Goal: Task Accomplishment & Management: Use online tool/utility

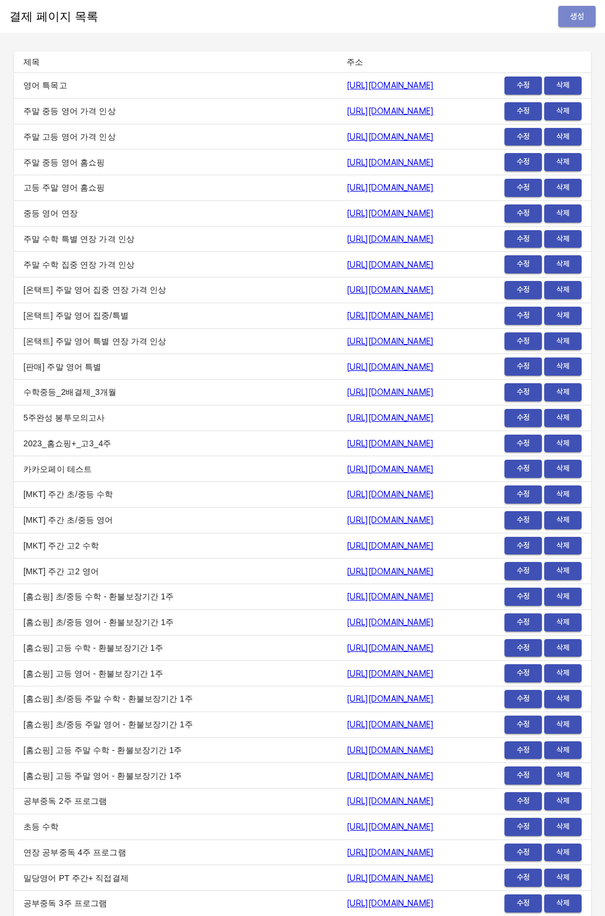
click at [567, 22] on span "생성" at bounding box center [576, 16] width 19 height 15
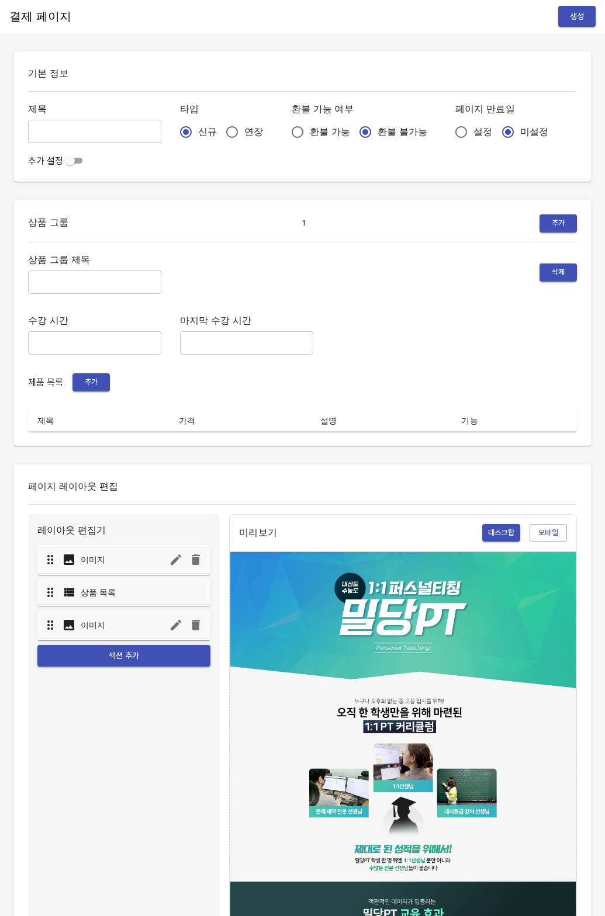
click at [220, 125] on input "연장" at bounding box center [232, 132] width 25 height 25
radio input "true"
click at [449, 126] on input "설정" at bounding box center [461, 132] width 25 height 25
radio input "true"
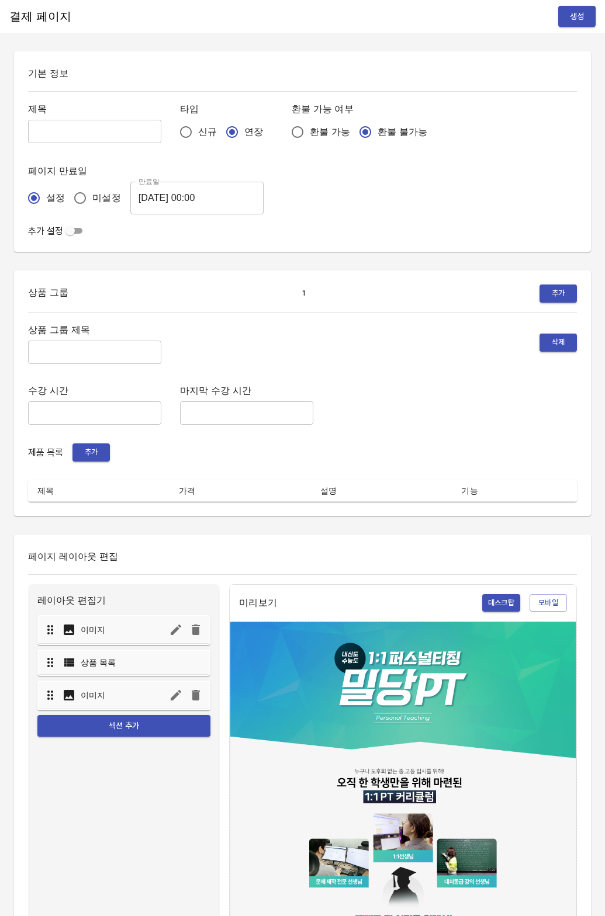
click at [183, 202] on input "2025-08-19 00:00" at bounding box center [196, 198] width 133 height 33
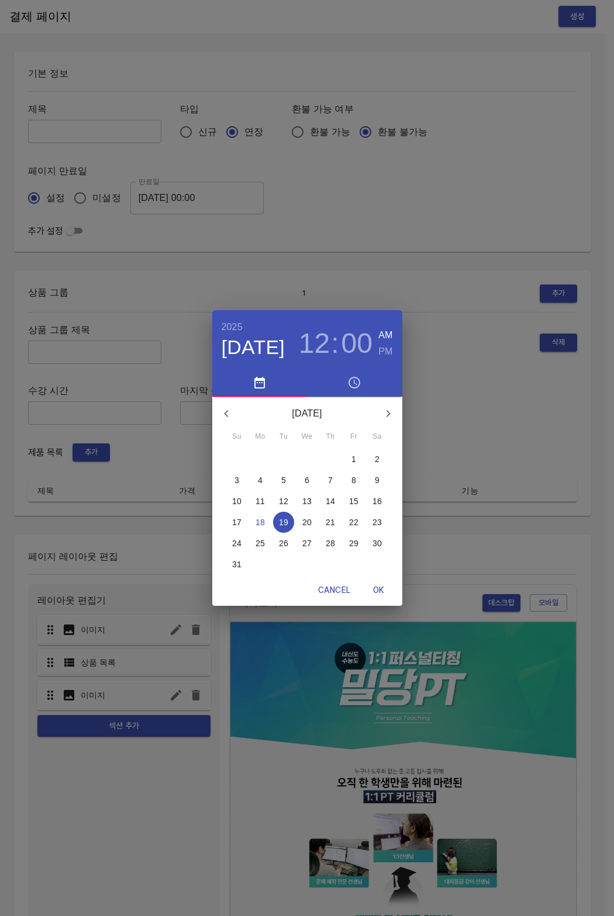
click at [276, 543] on span "26" at bounding box center [283, 544] width 21 height 12
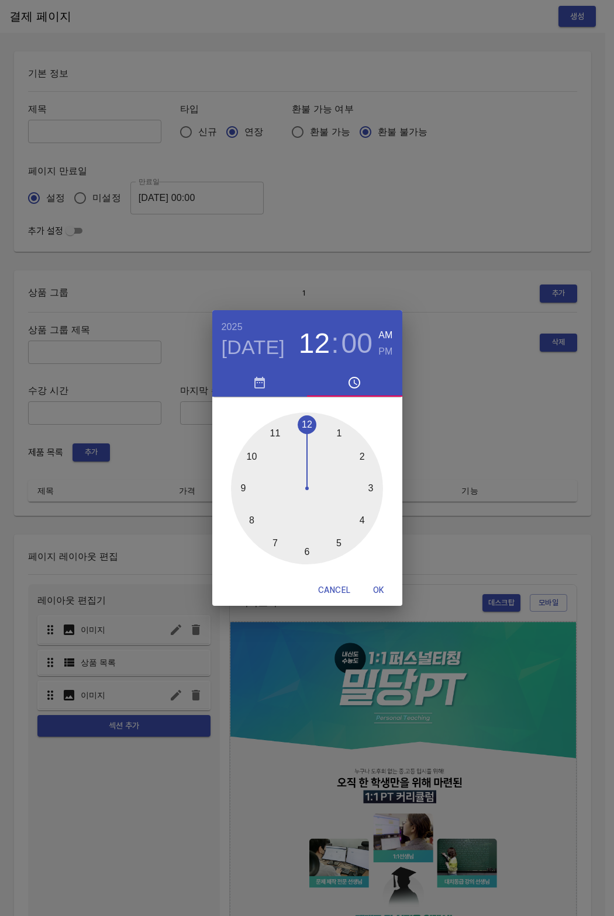
click at [383, 584] on span "OK" at bounding box center [379, 590] width 28 height 15
type input "2025-08-26 00:00"
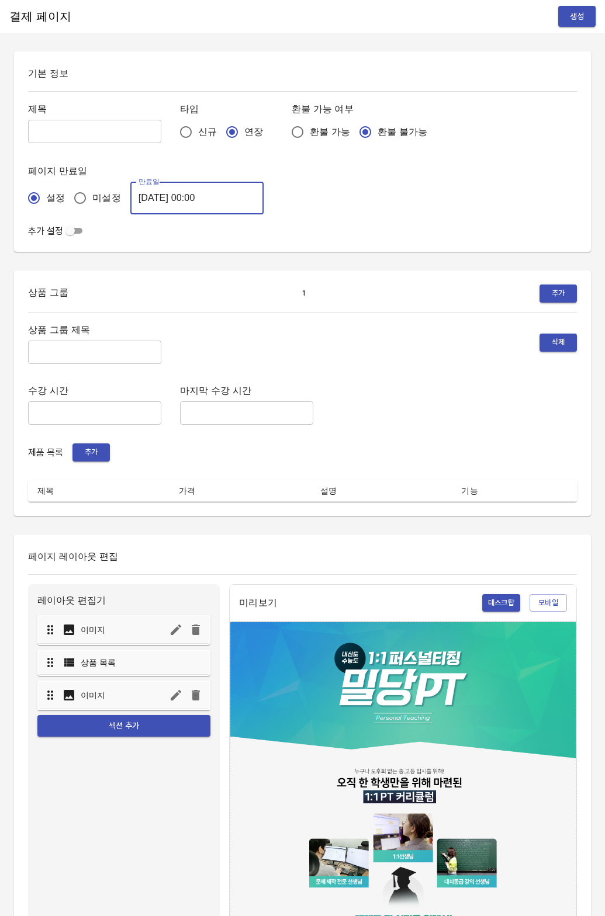
click at [73, 123] on input "text" at bounding box center [94, 131] width 133 height 23
type input "0818_박정연"
click at [51, 360] on input "text" at bounding box center [94, 352] width 133 height 23
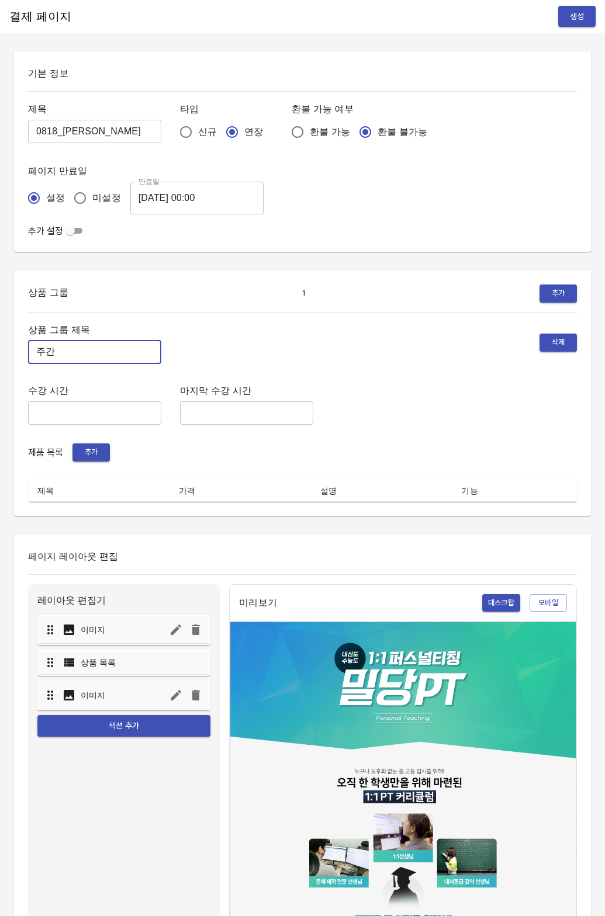
type input "주"
type input "ㅁ"
type input "주말 특별PT"
click at [99, 446] on span "추가" at bounding box center [91, 452] width 26 height 13
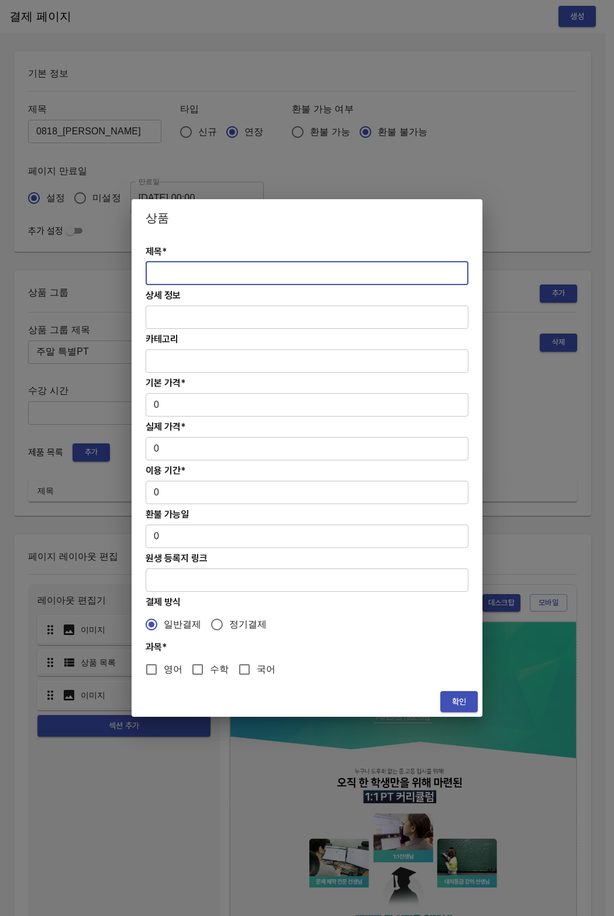
click at [217, 279] on input "text" at bounding box center [306, 273] width 323 height 23
paste input "[연장] 주말 중등 6시간 영어 4주(약 1개월) 특별PT"
type input "[연장] 주말 중등 6시간 영어 4주(약 1개월) 특별PT"
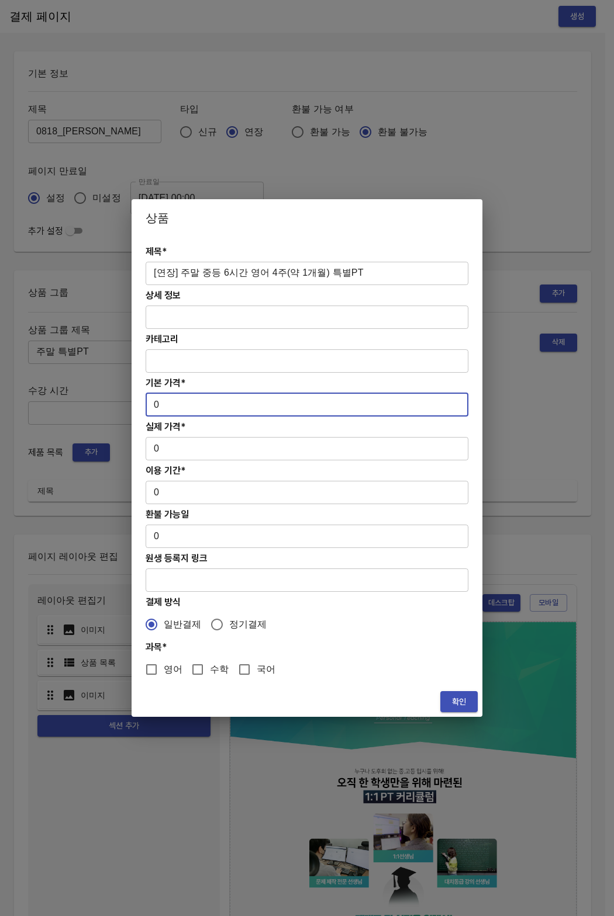
drag, startPoint x: 179, startPoint y: 413, endPoint x: 127, endPoint y: 403, distance: 52.8
click at [127, 403] on div "상품 제목* [연장] 주말 중등 6시간 영어 4주(약 1개월) 특별PT ​ 상세 정보 ​ 카테고리 ​ 기본 가격* 0 ​ 실제 가격* 0 ​ …" at bounding box center [307, 458] width 614 height 916
paste input "27800"
type input "278000"
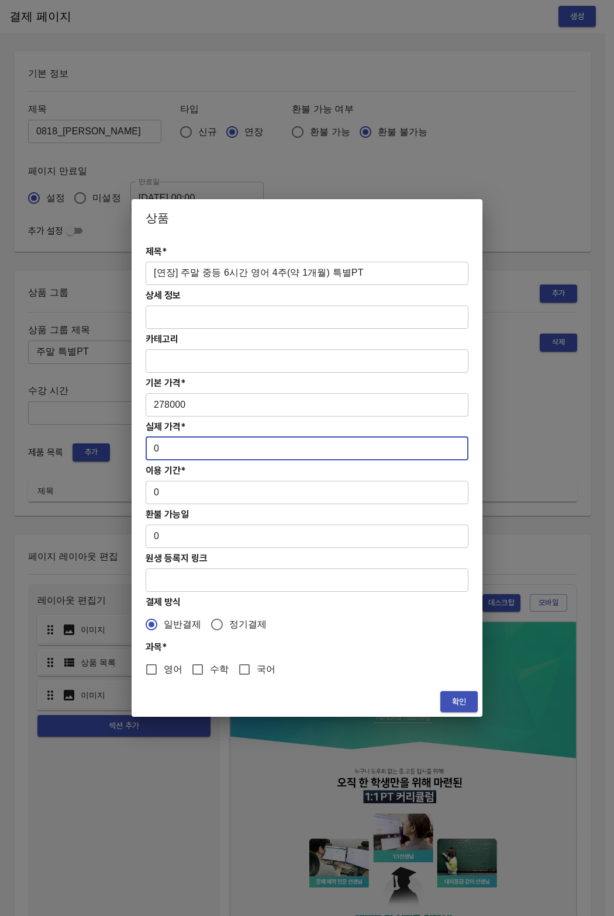
drag, startPoint x: 167, startPoint y: 448, endPoint x: 130, endPoint y: 449, distance: 36.8
click at [130, 449] on div "상품 제목* [연장] 주말 중등 6시간 영어 4주(약 1개월) 특별PT ​ 상세 정보 ​ 카테고리 ​ 기본 가격* 278000 ​ 실제 가격*…" at bounding box center [307, 458] width 614 height 916
paste input "27800"
type input "278000"
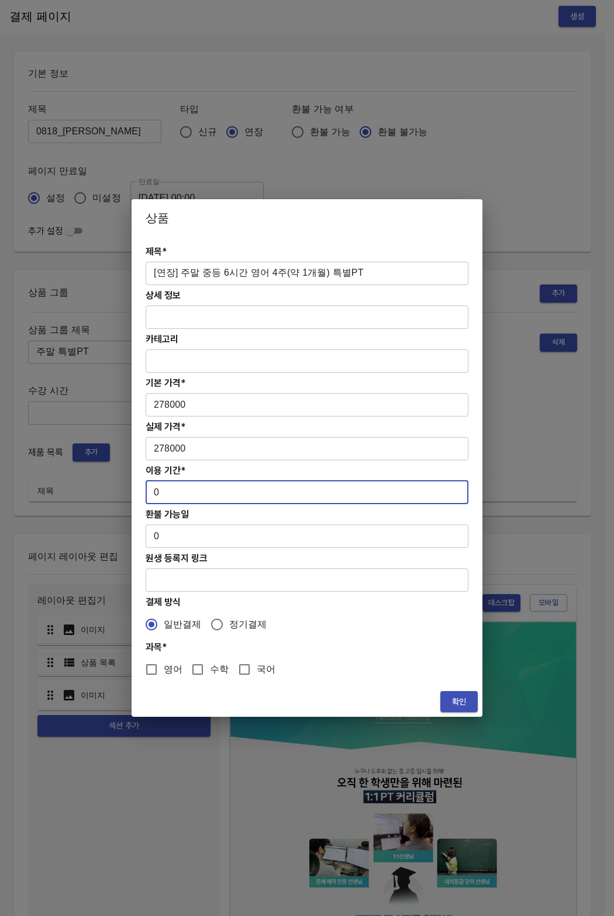
drag, startPoint x: 161, startPoint y: 493, endPoint x: 154, endPoint y: 492, distance: 7.1
click at [155, 493] on input "0" at bounding box center [306, 492] width 323 height 23
type input "28"
click at [158, 670] on input "영어" at bounding box center [151, 669] width 25 height 25
checkbox input "true"
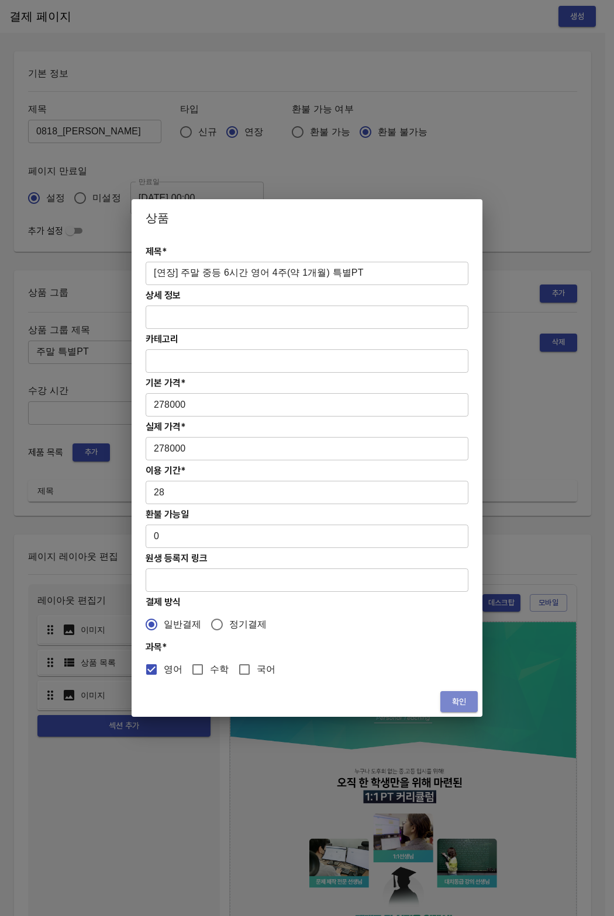
click at [446, 701] on button "확인" at bounding box center [458, 702] width 37 height 22
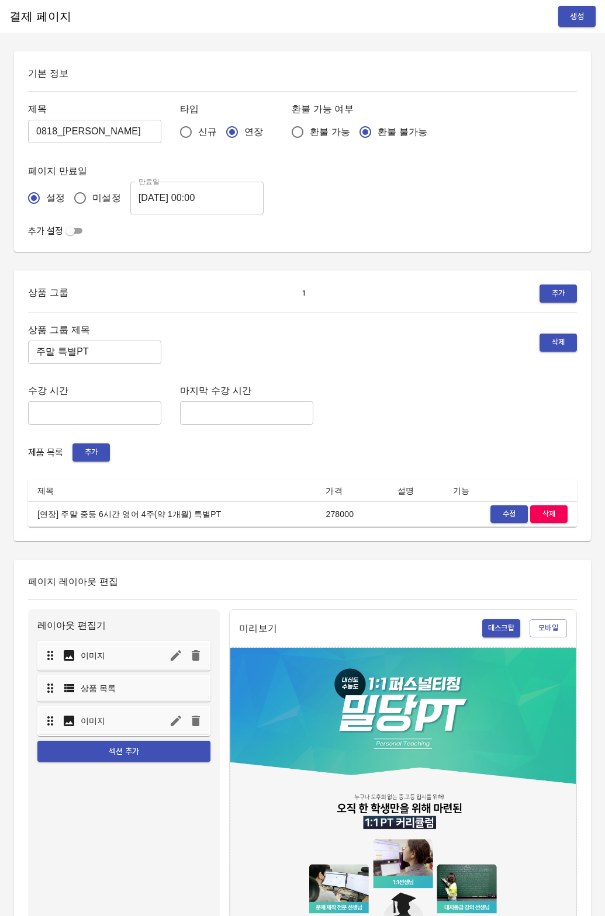
drag, startPoint x: 433, startPoint y: 466, endPoint x: 518, endPoint y: 207, distance: 272.4
click at [433, 464] on div "상품 그룹 제목 주말 특별PT ​ 삭제 수강 시간 ​ 마지막 수강 시간 ​ 제품 목록 추가 제목 가격 설명 기능 [연장] 주말 중등 6시간 영…" at bounding box center [302, 425] width 549 height 206
click at [587, 18] on button "생성" at bounding box center [576, 17] width 37 height 22
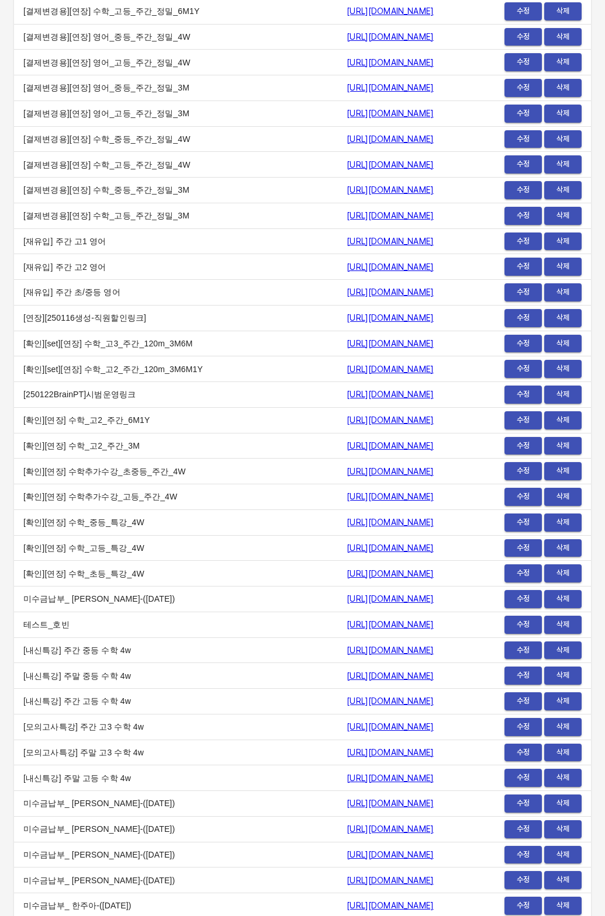
scroll to position [13929, 0]
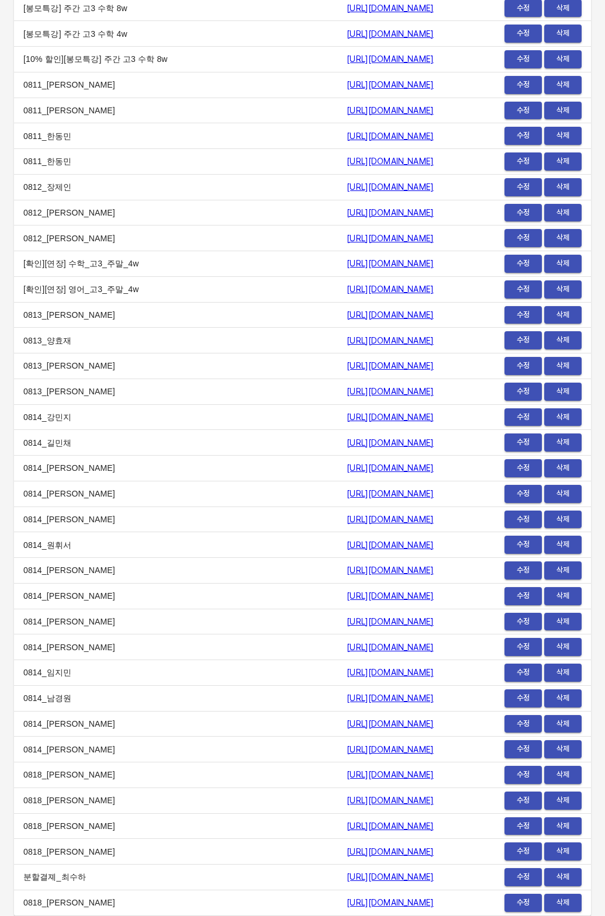
drag, startPoint x: 165, startPoint y: 895, endPoint x: 198, endPoint y: 911, distance: 35.8
click at [170, 898] on td "0818_박정연" at bounding box center [175, 903] width 323 height 26
drag, startPoint x: 198, startPoint y: 910, endPoint x: 422, endPoint y: 903, distance: 223.9
click at [422, 903] on tr "0818_박정연 https://payment.mildang.kr/o9zYc-Z4htwCrvOFoPcfM 수정 삭제" at bounding box center [302, 903] width 577 height 26
drag, startPoint x: 422, startPoint y: 903, endPoint x: 192, endPoint y: 905, distance: 229.6
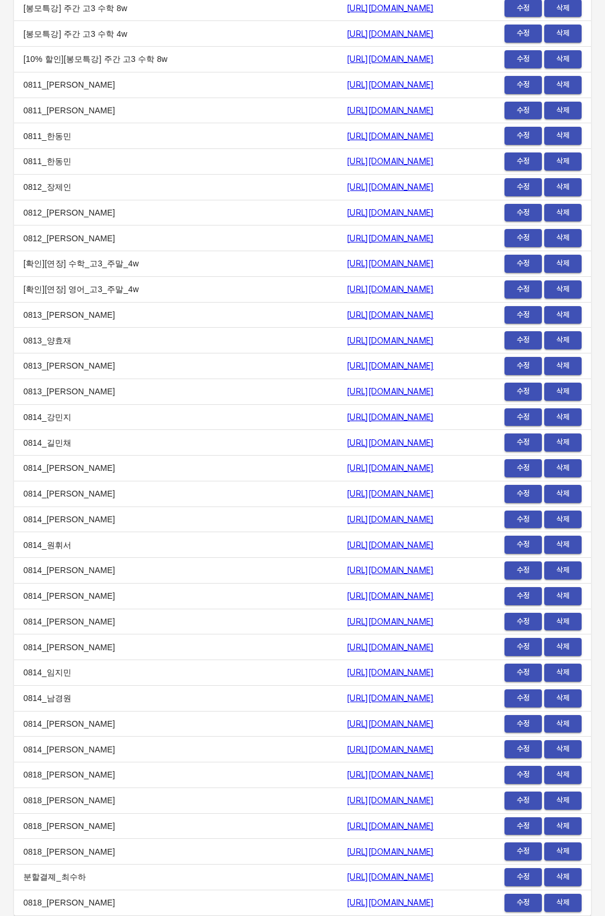
click at [337, 899] on td "[URL][DOMAIN_NAME]" at bounding box center [405, 903] width 136 height 26
copy link "[URL][DOMAIN_NAME]"
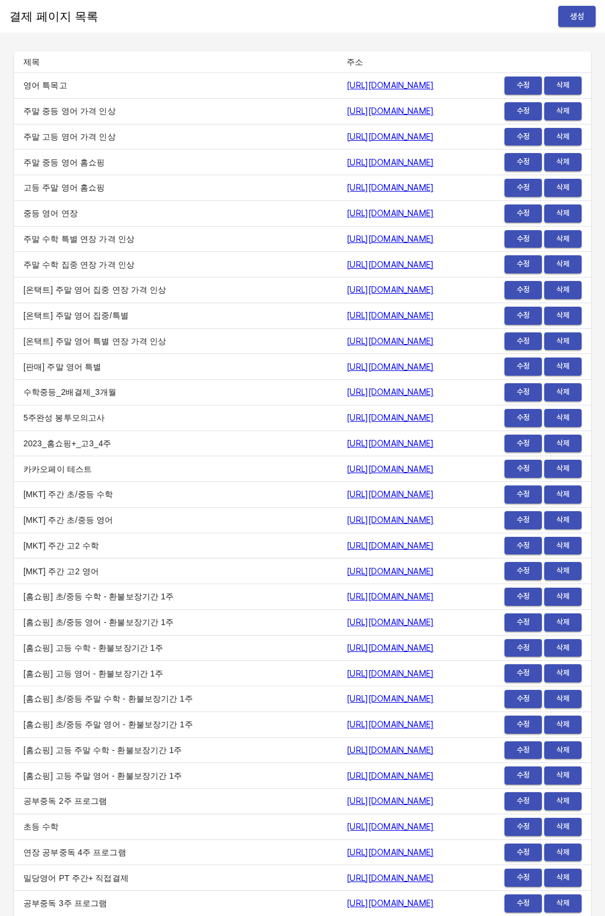
click at [571, 8] on button "생성" at bounding box center [576, 17] width 37 height 22
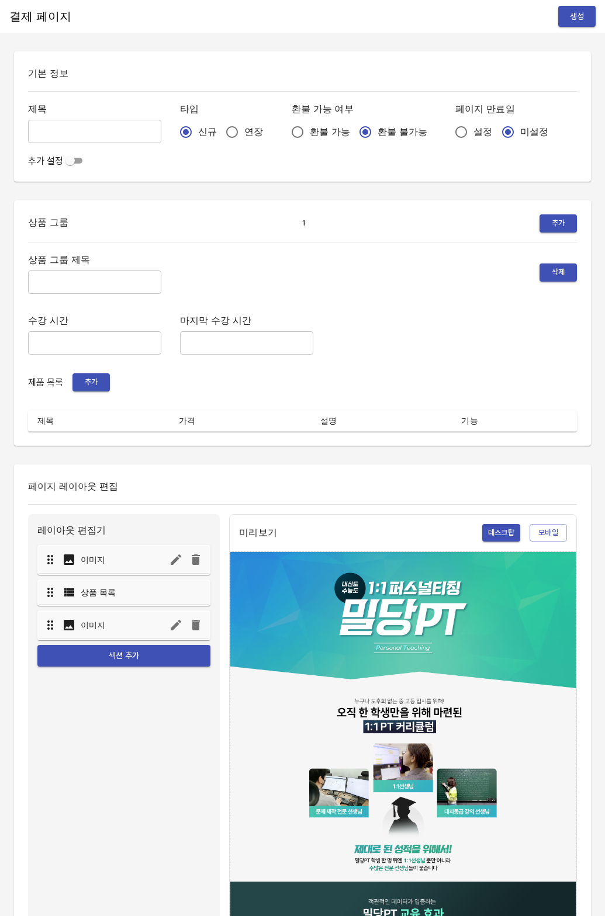
click at [65, 131] on input "text" at bounding box center [94, 131] width 133 height 23
type input "0818_[PERSON_NAME]"
drag, startPoint x: 202, startPoint y: 130, endPoint x: 391, endPoint y: 129, distance: 189.9
click at [220, 130] on input "연장" at bounding box center [232, 132] width 25 height 25
radio input "true"
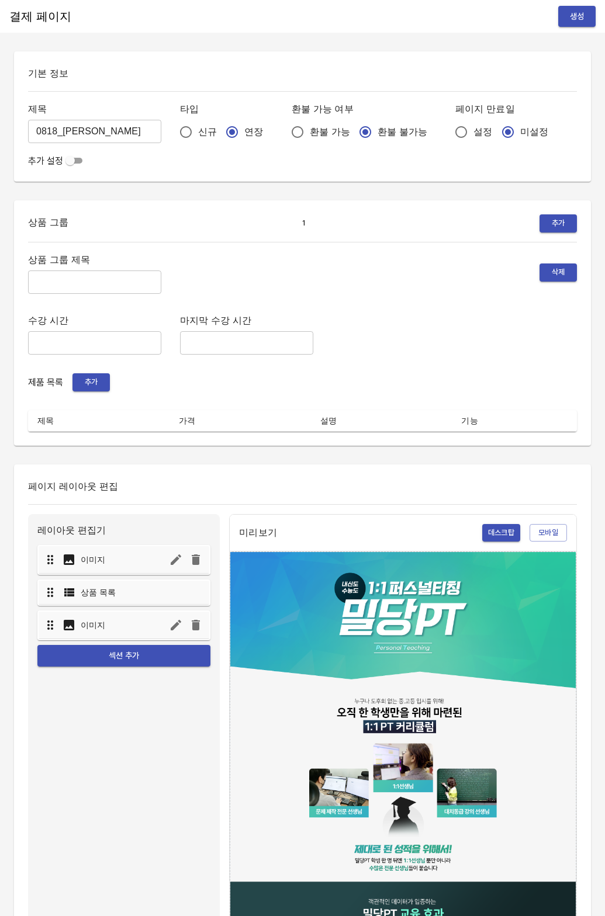
click at [449, 130] on input "설정" at bounding box center [461, 132] width 25 height 25
radio input "true"
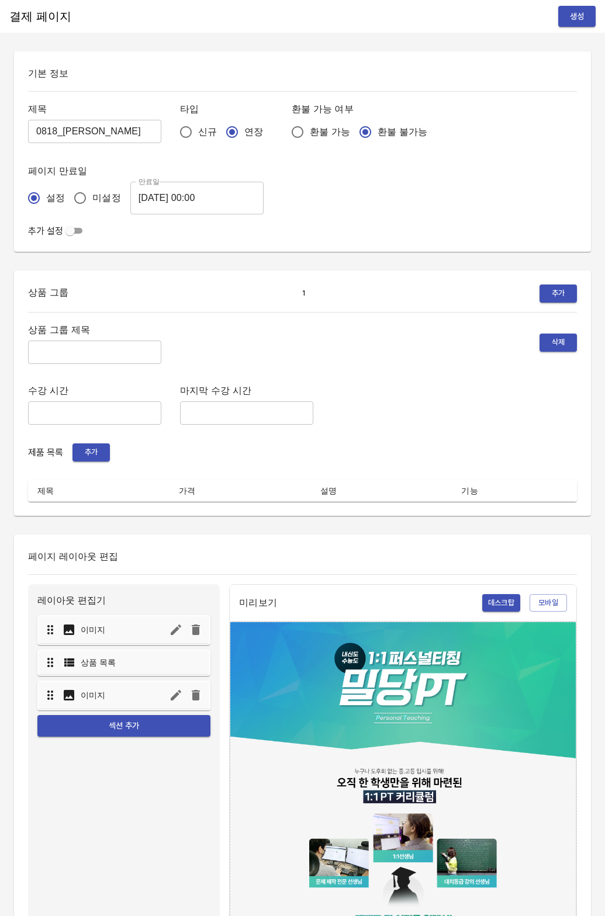
click at [205, 209] on input "2025-08-19 00:00" at bounding box center [196, 198] width 133 height 33
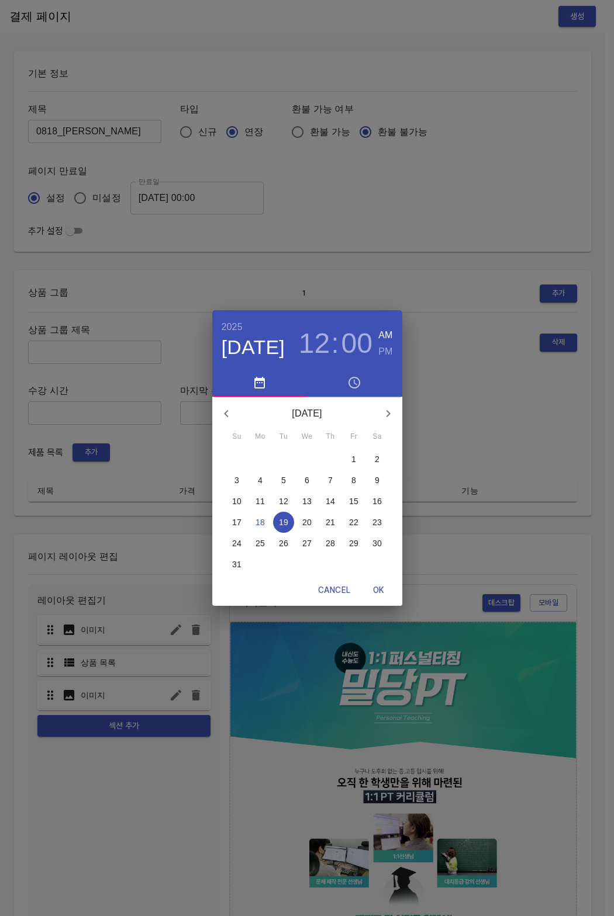
click at [287, 546] on p "26" at bounding box center [283, 544] width 9 height 12
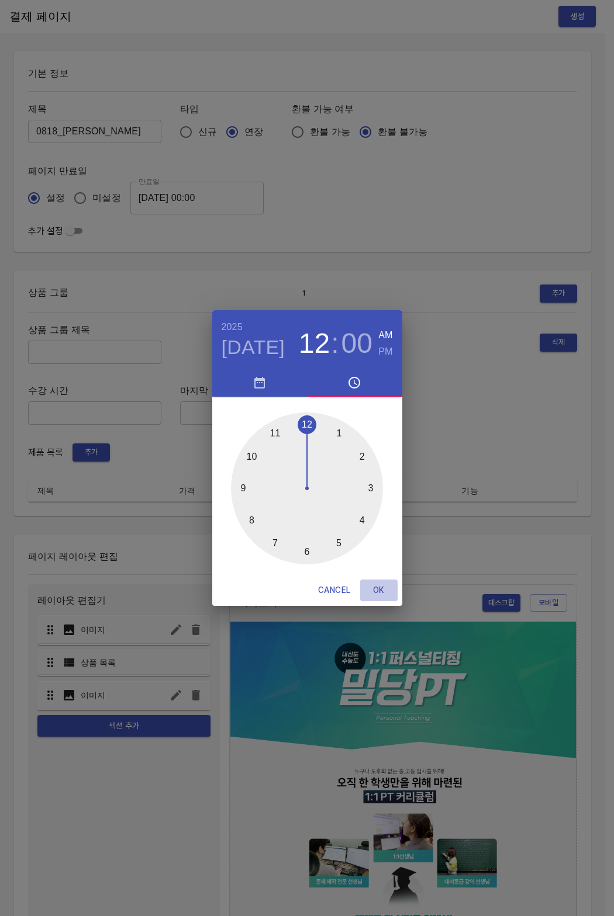
click at [371, 582] on button "OK" at bounding box center [378, 591] width 37 height 22
type input "2025-08-26 00:00"
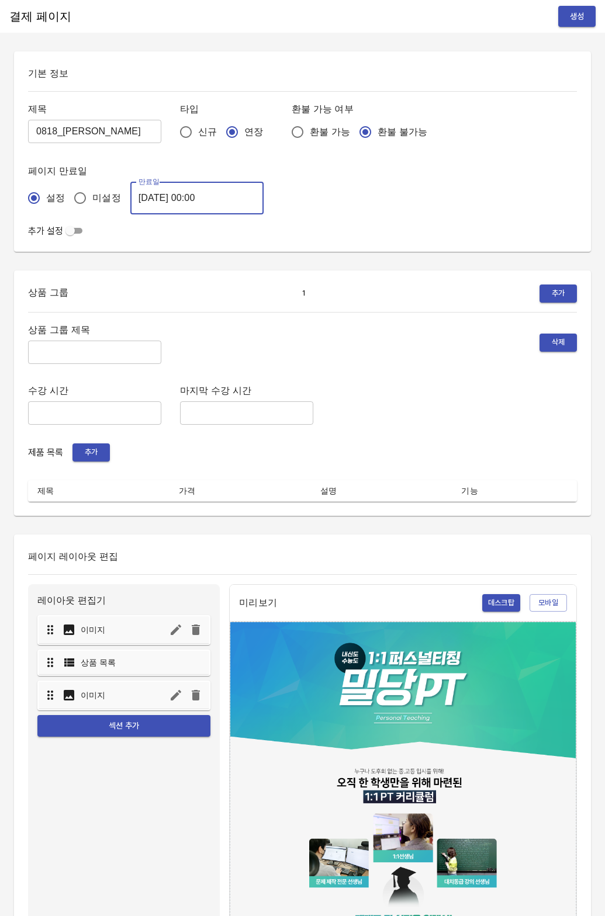
click at [65, 358] on input "text" at bounding box center [94, 352] width 133 height 23
type input "주간 집중관리"
click at [95, 458] on span "추가" at bounding box center [91, 452] width 26 height 13
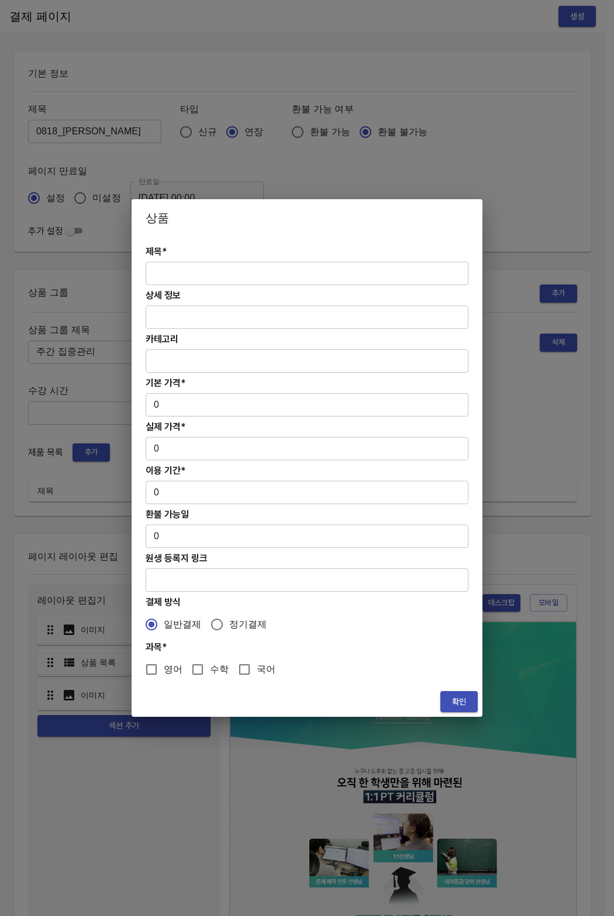
click at [168, 266] on input "text" at bounding box center [306, 273] width 323 height 23
paste input "[연장] 중등 주간 집중관리 영어 4주(약 1개월) 프로그램"
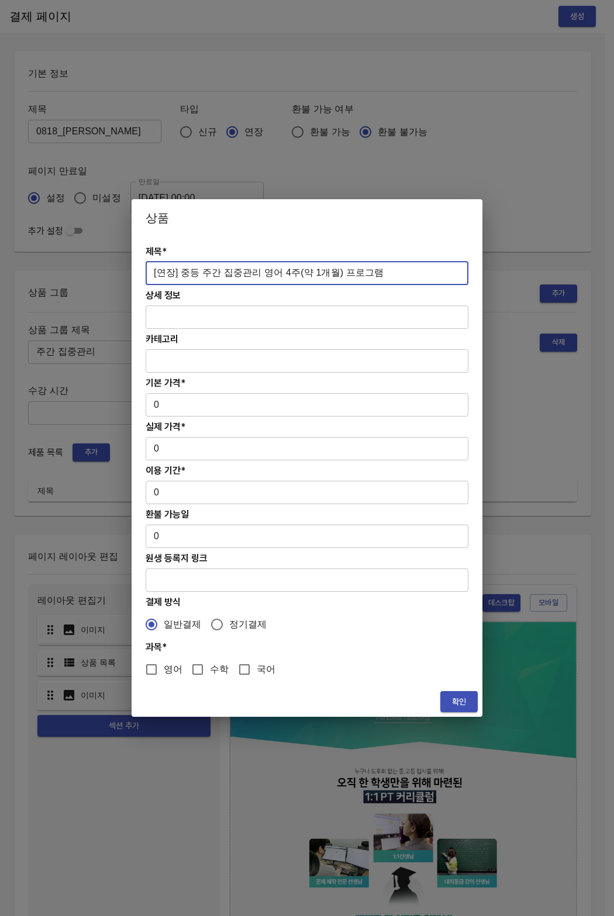
type input "[연장] 중등 주간 집중관리 영어 4주(약 1개월) 프로그램"
click at [170, 421] on h4 "실제 가격*" at bounding box center [306, 426] width 323 height 11
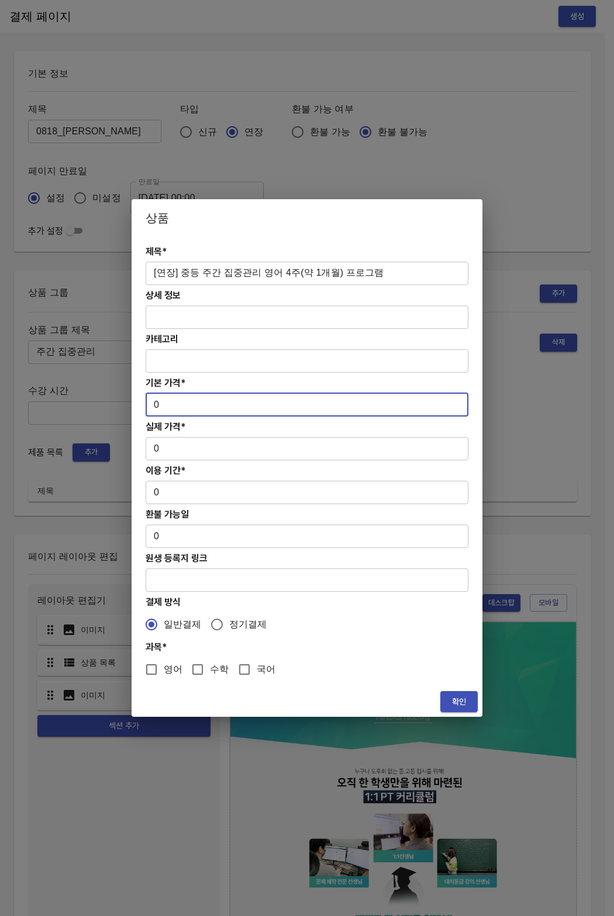
drag, startPoint x: 153, startPoint y: 397, endPoint x: 184, endPoint y: 403, distance: 31.4
click at [184, 403] on input "0" at bounding box center [306, 404] width 323 height 23
paste input "27800"
type input "278000"
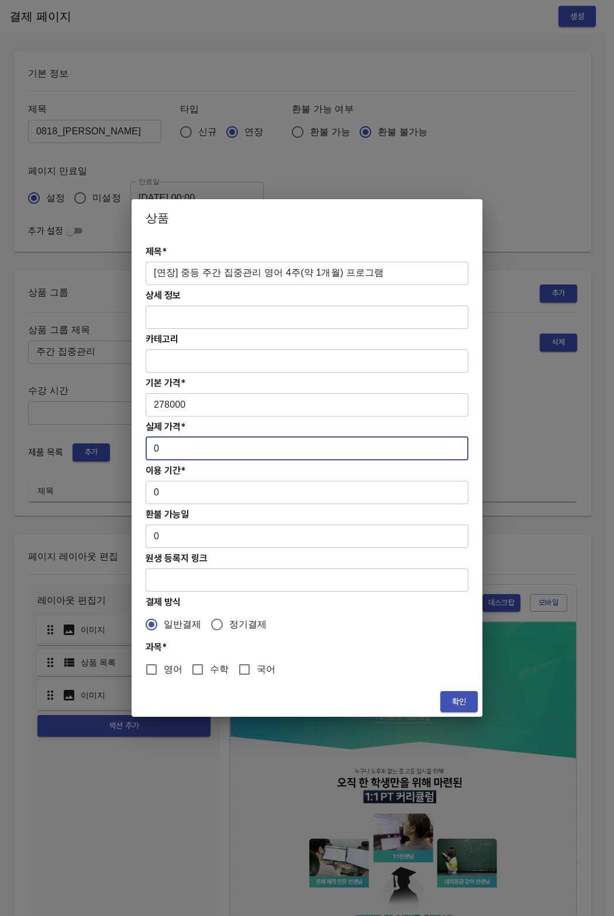
drag, startPoint x: 153, startPoint y: 454, endPoint x: 165, endPoint y: 451, distance: 12.6
click at [165, 451] on input "0" at bounding box center [306, 448] width 323 height 23
drag, startPoint x: 151, startPoint y: 448, endPoint x: 145, endPoint y: 448, distance: 6.5
click at [145, 447] on input "0" at bounding box center [306, 448] width 323 height 23
paste input "27800"
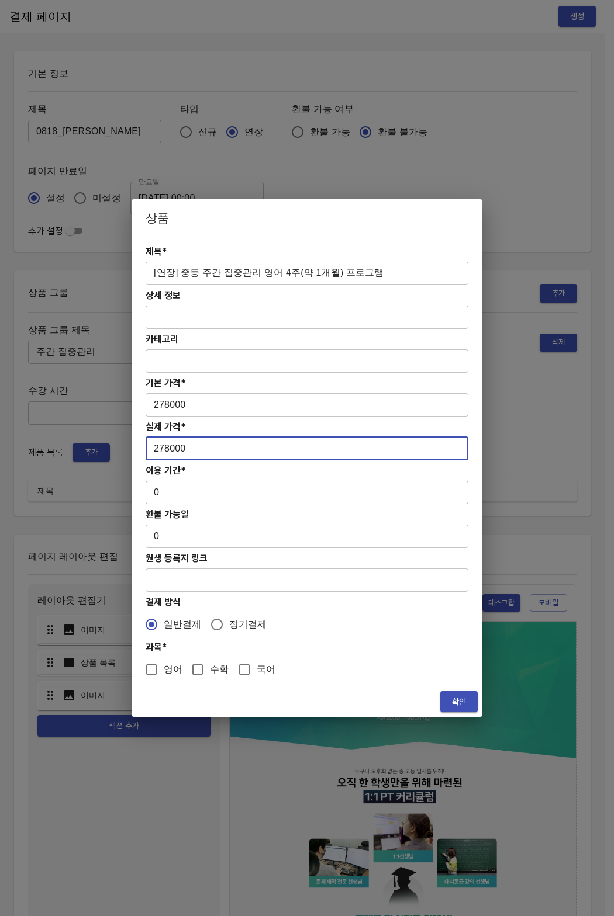
type input "278000"
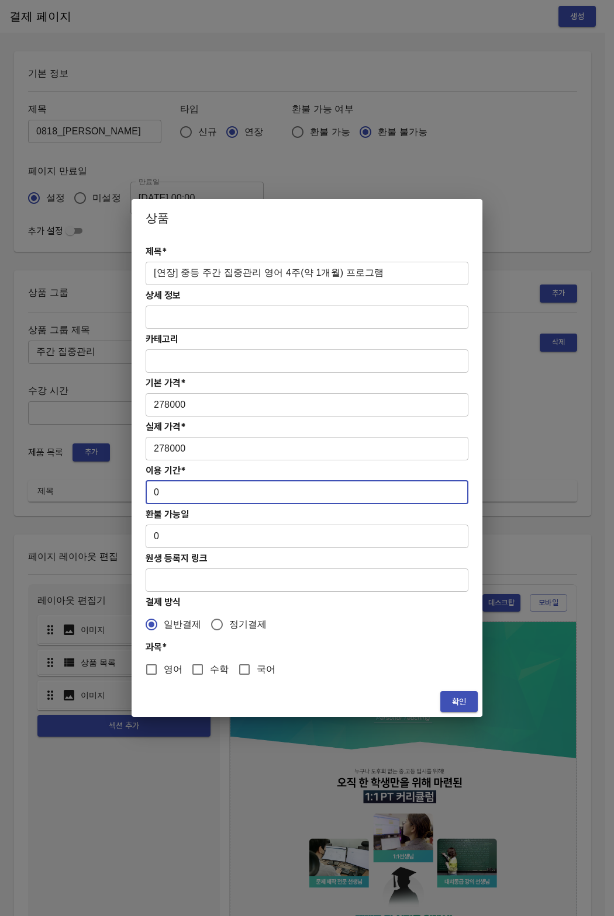
drag, startPoint x: 167, startPoint y: 496, endPoint x: 150, endPoint y: 490, distance: 17.6
click at [150, 490] on input "0" at bounding box center [306, 492] width 323 height 23
type input "28"
click at [147, 670] on input "영어" at bounding box center [151, 669] width 25 height 25
checkbox input "true"
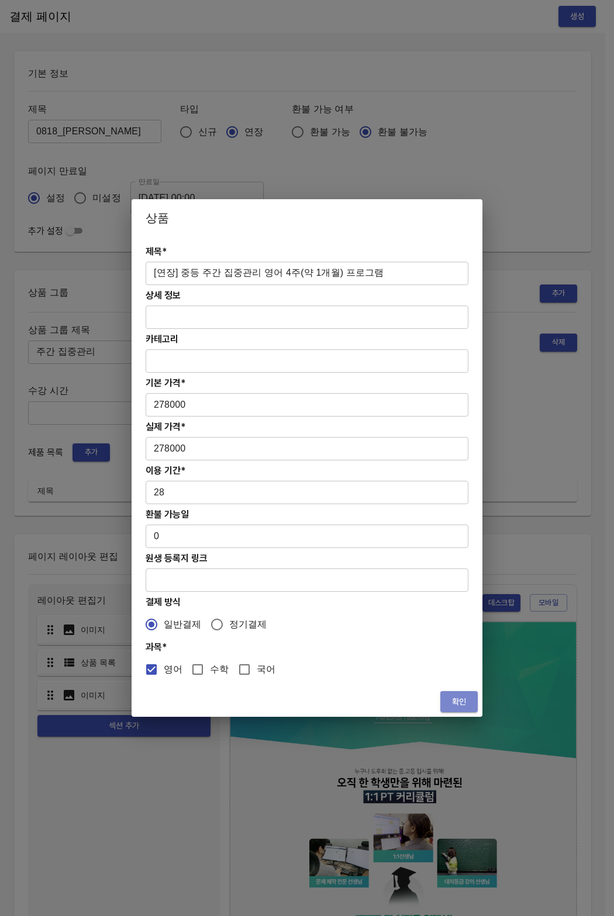
click at [442, 696] on button "확인" at bounding box center [458, 702] width 37 height 22
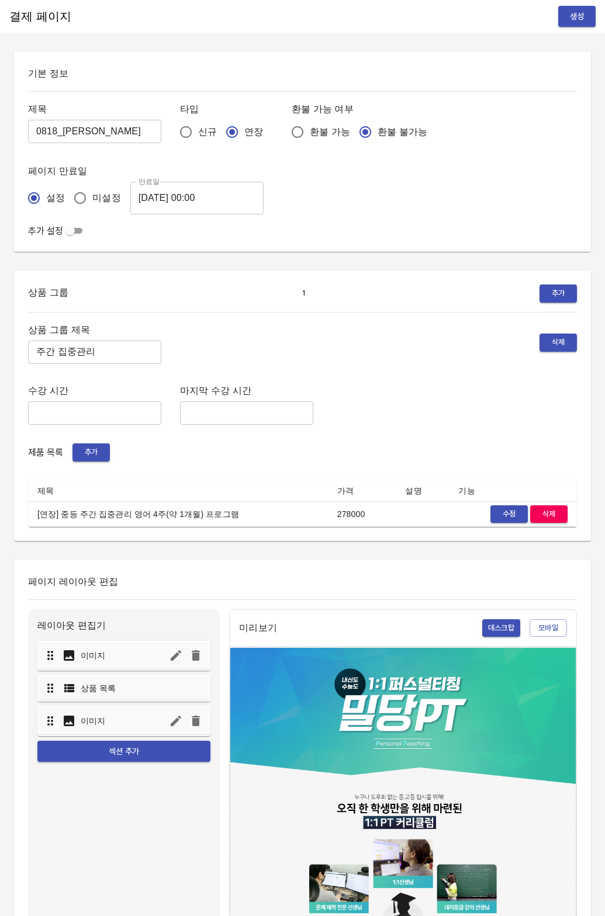
drag, startPoint x: 322, startPoint y: 345, endPoint x: 503, endPoint y: 92, distance: 311.3
click at [323, 345] on div "상품 그룹 제목 주간 집중관리 ​ 삭제" at bounding box center [302, 343] width 549 height 42
click at [580, 26] on button "생성" at bounding box center [576, 17] width 37 height 22
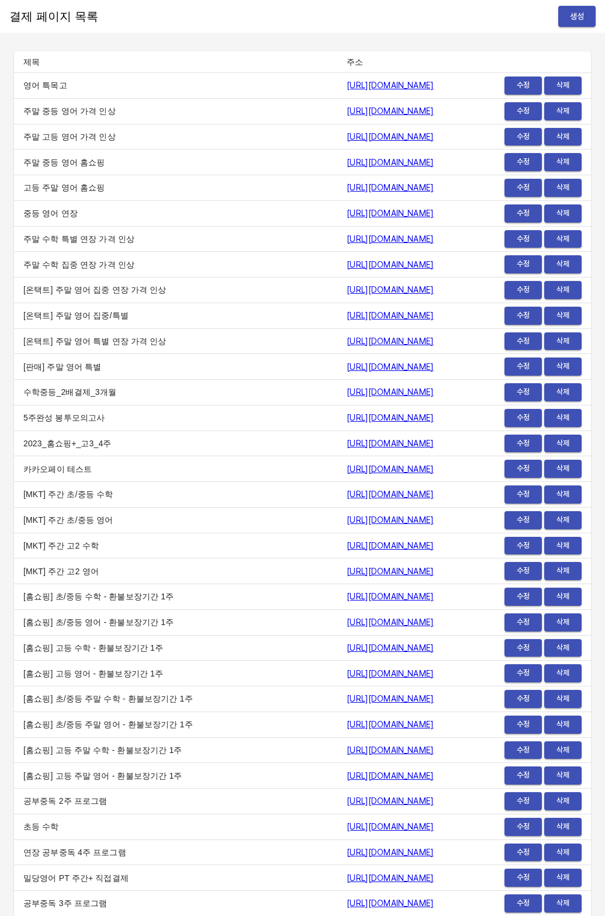
scroll to position [13955, 0]
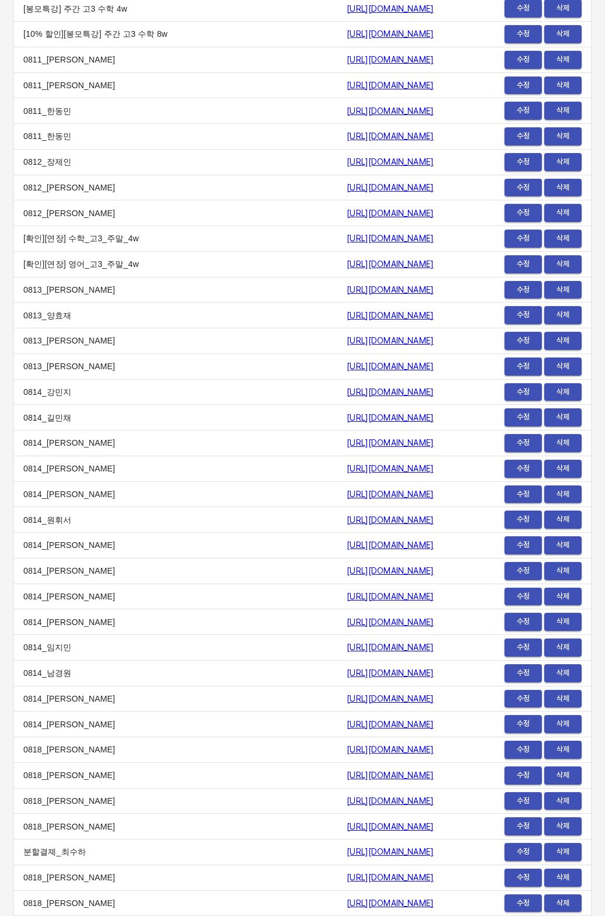
click at [168, 898] on td "0818_[PERSON_NAME]" at bounding box center [175, 904] width 323 height 26
drag, startPoint x: 198, startPoint y: 902, endPoint x: 442, endPoint y: 903, distance: 244.2
click at [442, 903] on td "[URL][DOMAIN_NAME]" at bounding box center [405, 904] width 136 height 26
drag, startPoint x: 441, startPoint y: 903, endPoint x: 205, endPoint y: 906, distance: 236.7
click at [337, 906] on td "[URL][DOMAIN_NAME]" at bounding box center [405, 904] width 136 height 26
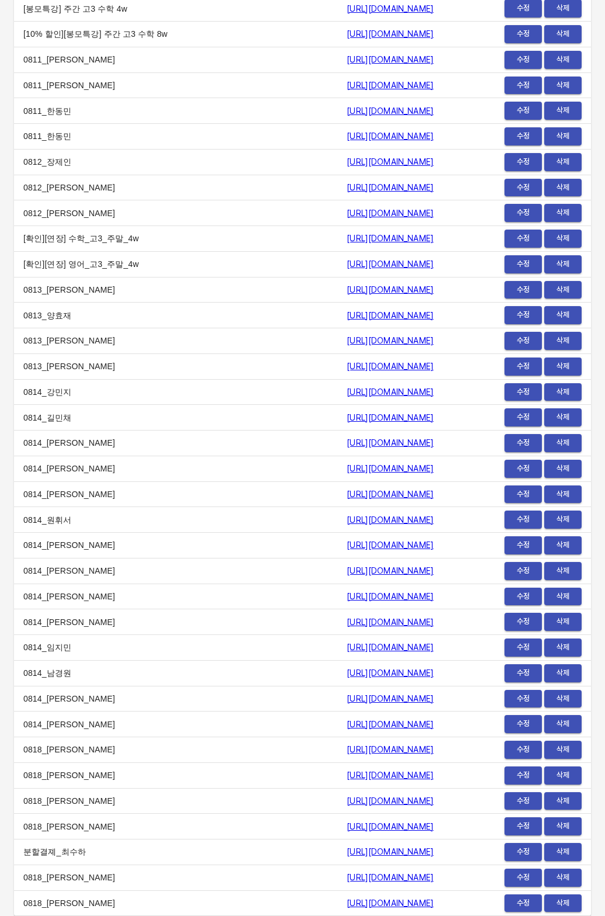
copy link "[URL][DOMAIN_NAME]"
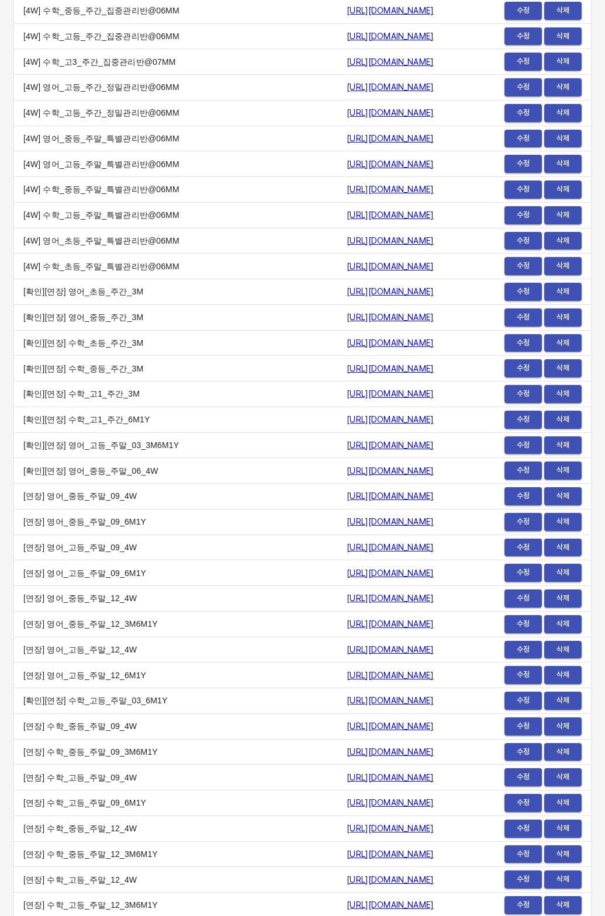
scroll to position [0, 0]
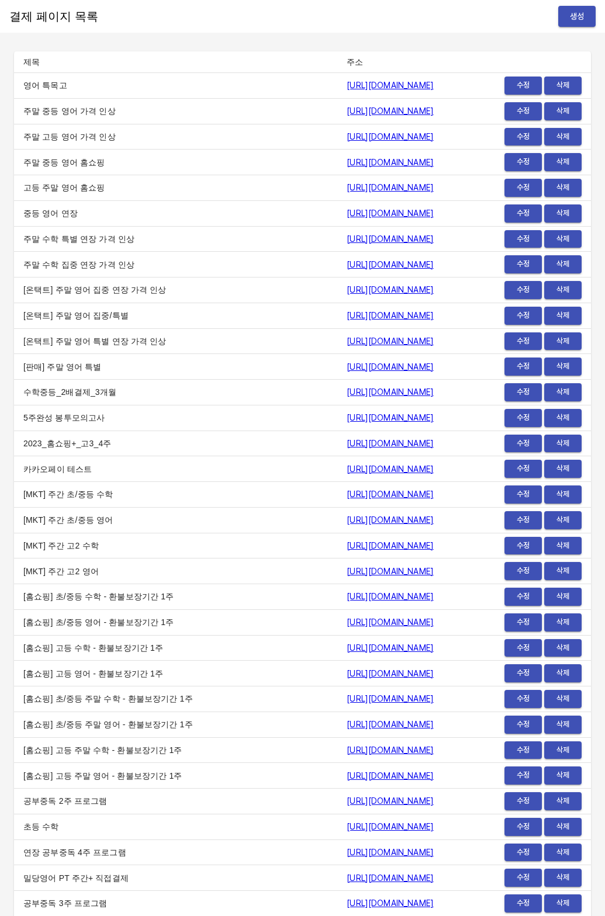
click at [579, 25] on button "생성" at bounding box center [576, 17] width 37 height 22
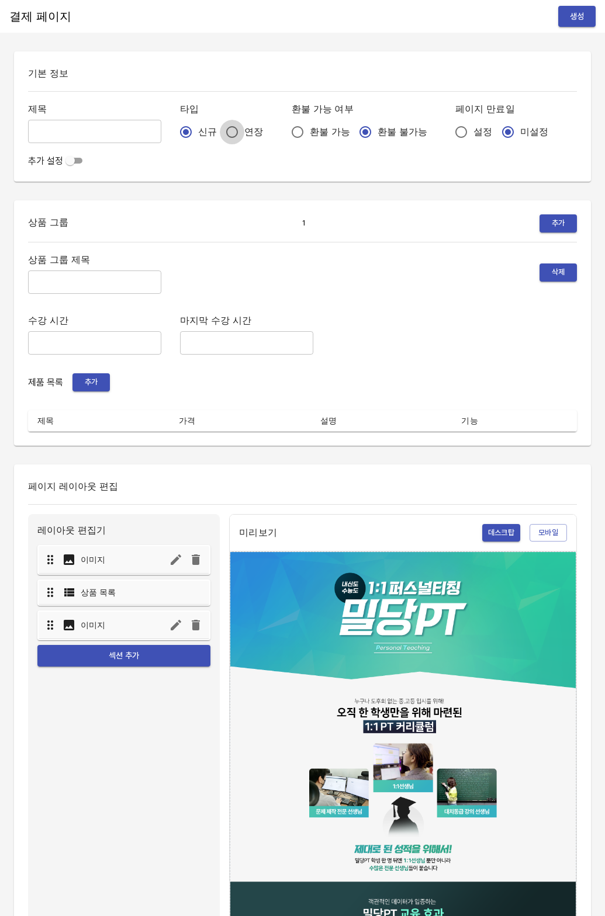
drag, startPoint x: 199, startPoint y: 127, endPoint x: 380, endPoint y: 136, distance: 181.4
click at [220, 127] on input "연장" at bounding box center [232, 132] width 25 height 25
radio input "true"
click at [449, 133] on input "설정" at bounding box center [461, 132] width 25 height 25
radio input "true"
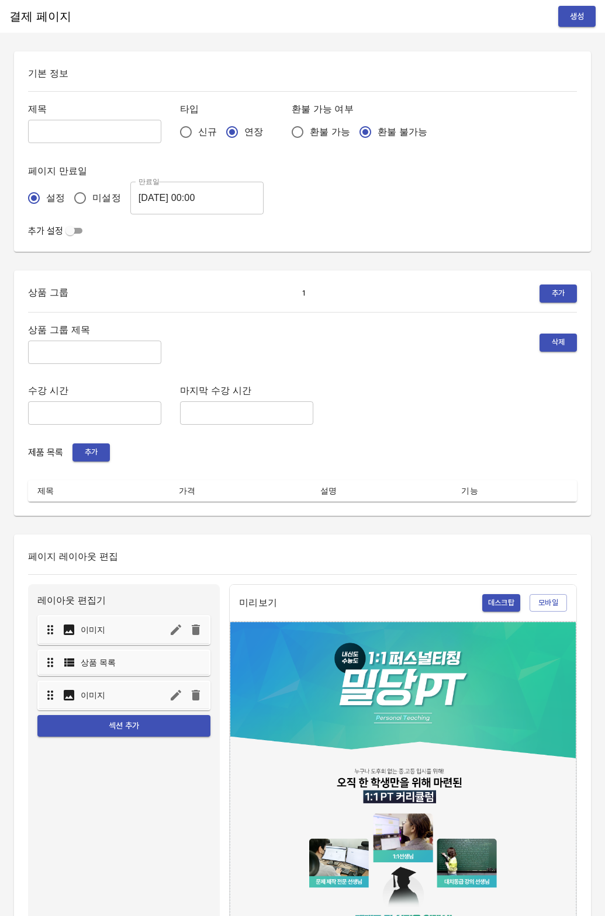
click at [169, 213] on input "2025-08-19 00:00" at bounding box center [196, 198] width 133 height 33
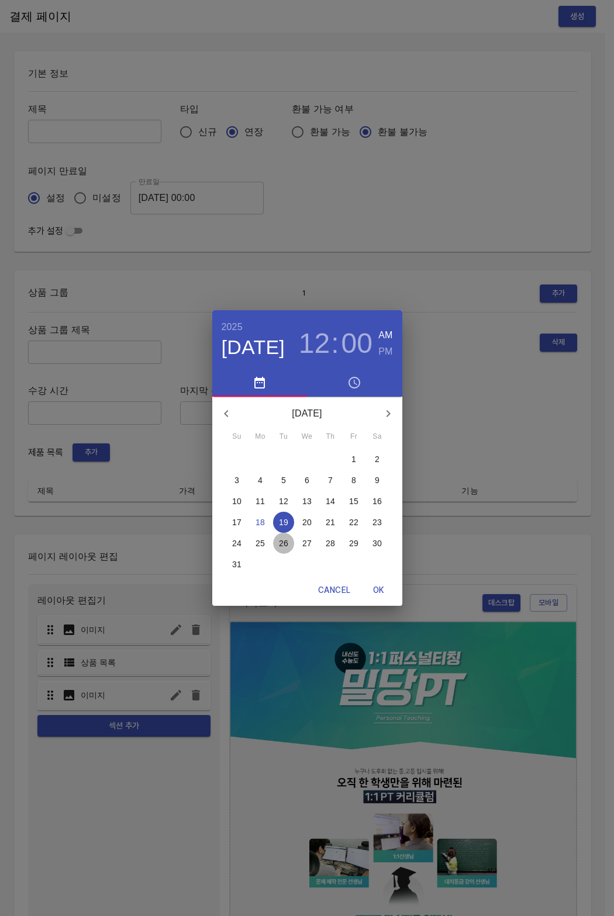
click at [278, 549] on span "26" at bounding box center [283, 544] width 21 height 12
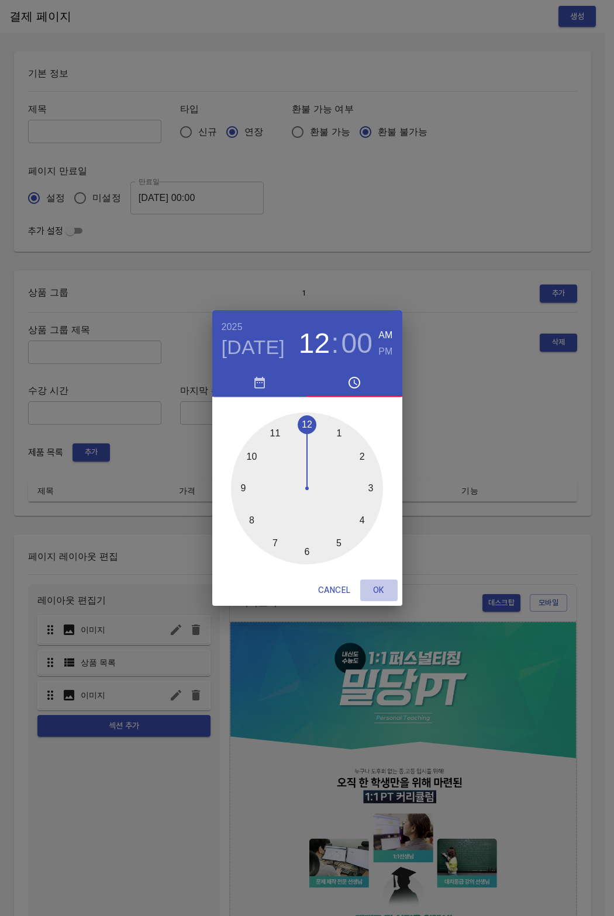
click at [365, 589] on span "OK" at bounding box center [379, 590] width 28 height 15
type input "2025-08-26 00:00"
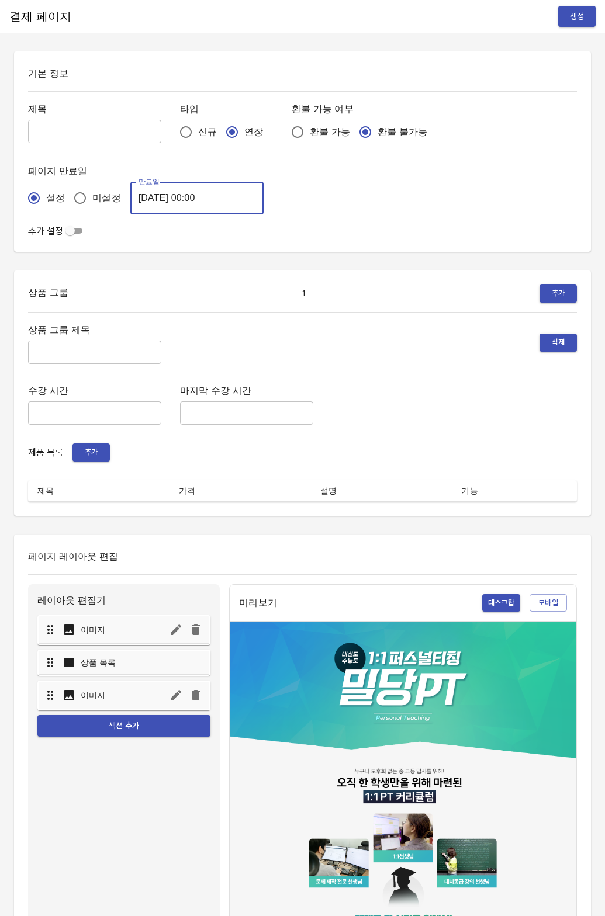
click at [78, 131] on input "text" at bounding box center [94, 131] width 133 height 23
type input "0818_김민정"
click at [81, 348] on input "text" at bounding box center [94, 352] width 133 height 23
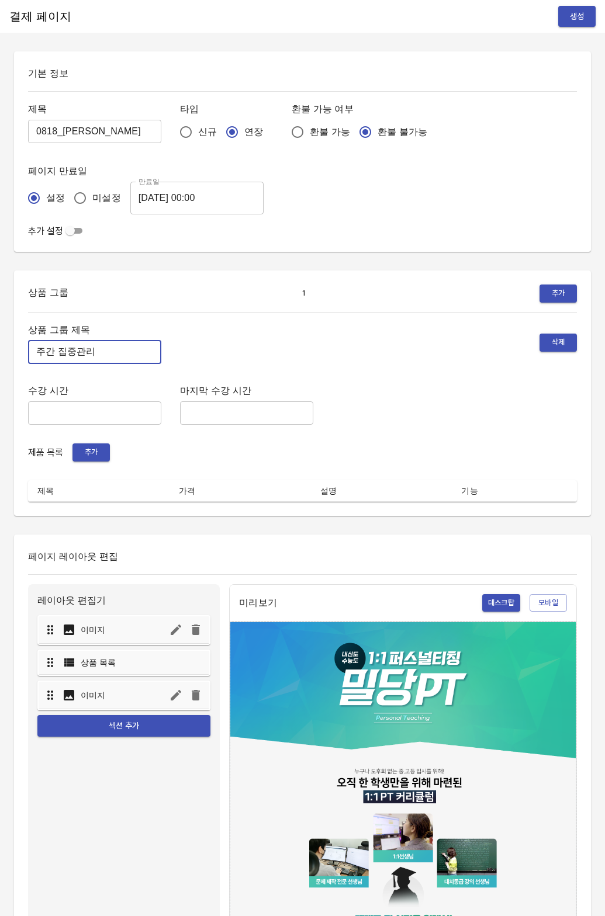
type input "주간 집중관리"
click at [86, 447] on span "추가" at bounding box center [91, 452] width 26 height 13
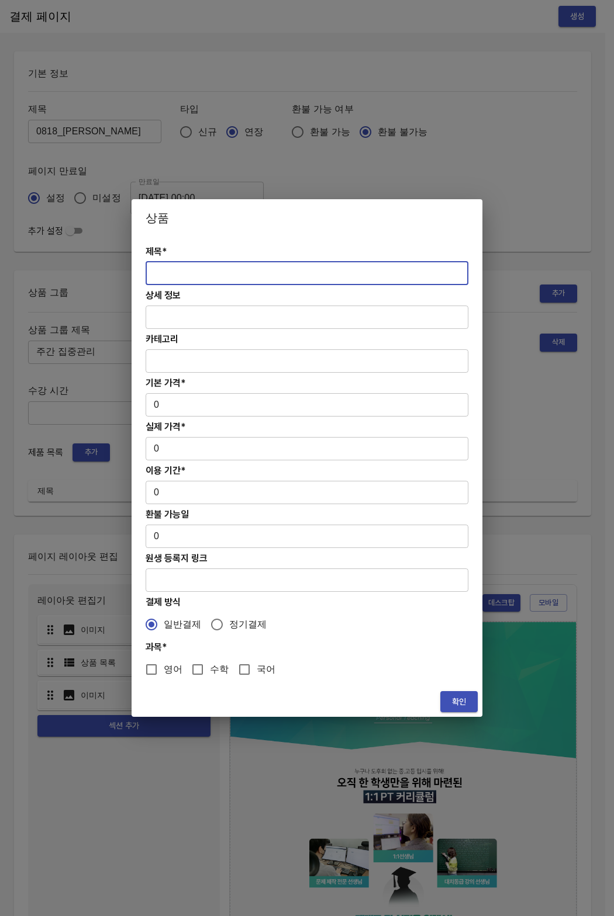
click at [174, 270] on input "text" at bounding box center [306, 273] width 323 height 23
paste input "[연장] 고등 주간 집중관리 영어 4주(약 1개월) 프로그램"
type input "[연장] 고등 주간 집중관리 영어 4주(약 1개월) 프로그램"
click at [201, 417] on div "제목* [연장] 고등 주간 집중관리 영어 4주(약 1개월) 프로그램 ​ 상세 정보 ​ 카테고리 ​ 기본 가격* 0 ​ 실제 가격* 0 ​ 이용…" at bounding box center [306, 462] width 351 height 450
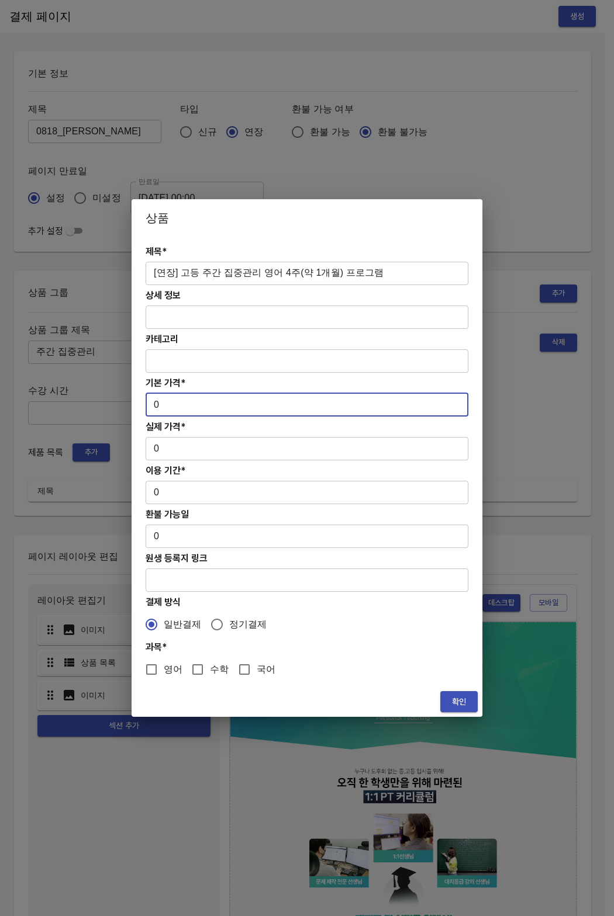
drag, startPoint x: 193, startPoint y: 412, endPoint x: 146, endPoint y: 402, distance: 48.4
click at [146, 402] on input "0" at bounding box center [306, 404] width 323 height 23
paste input "31300"
type input "313000"
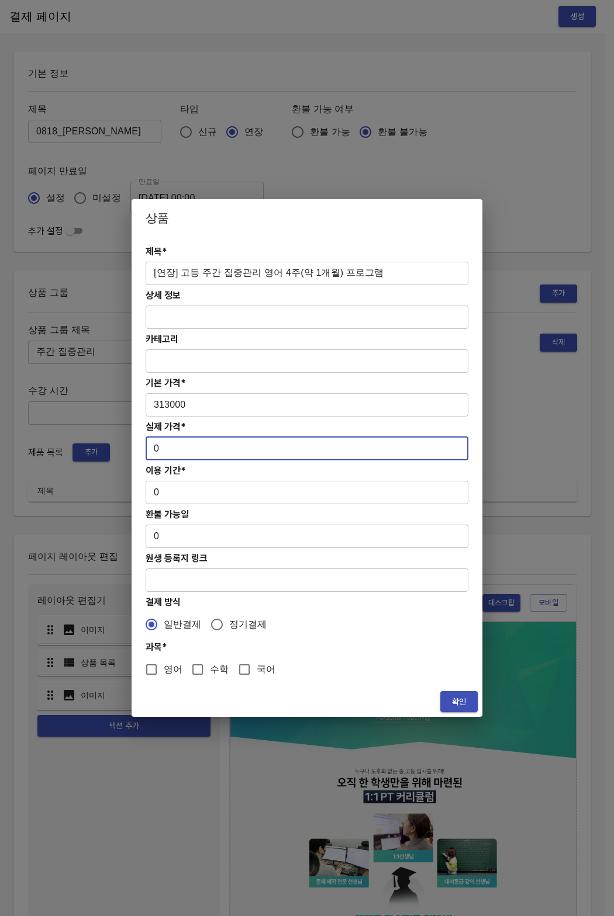
drag, startPoint x: 158, startPoint y: 446, endPoint x: 150, endPoint y: 444, distance: 9.1
click at [150, 444] on input "0" at bounding box center [306, 448] width 323 height 23
paste input "31300"
type input "313000"
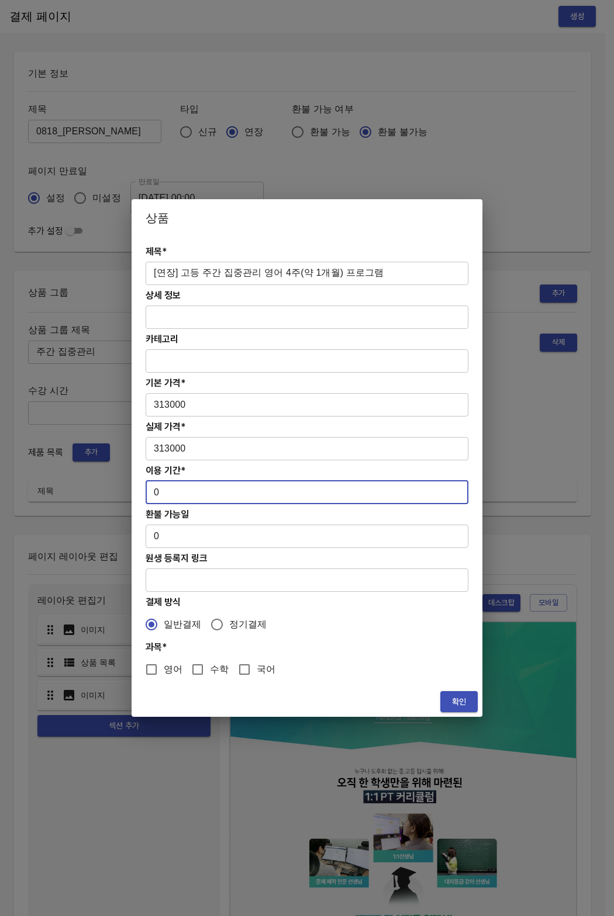
drag, startPoint x: 162, startPoint y: 496, endPoint x: 149, endPoint y: 490, distance: 14.1
click at [149, 490] on input "0" at bounding box center [306, 492] width 323 height 23
type input "28"
drag, startPoint x: 157, startPoint y: 670, endPoint x: 175, endPoint y: 673, distance: 17.9
click at [160, 671] on input "영어" at bounding box center [151, 669] width 25 height 25
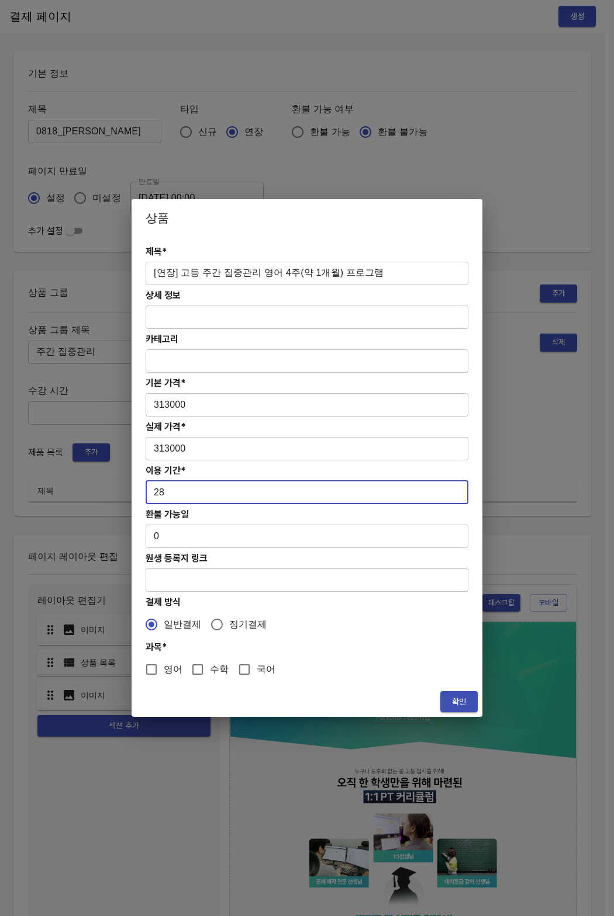
checkbox input "true"
click at [469, 694] on button "확인" at bounding box center [458, 702] width 37 height 22
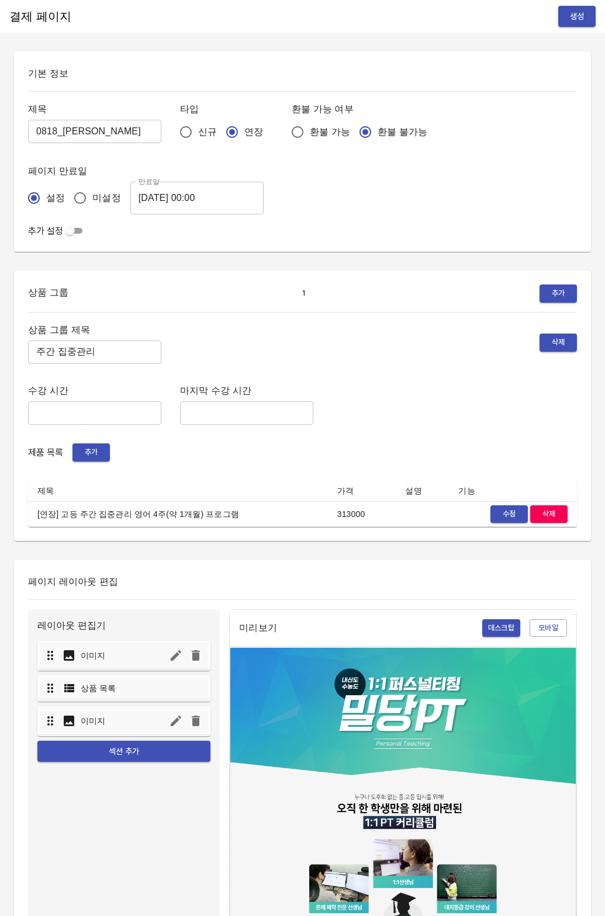
click at [348, 529] on div "상품 그룹 1 추가 상품 그룹 제목 주간 집중관리 ​ 삭제 수강 시간 ​ 마지막 수강 시간 ​ 제품 목록 추가 제목 가격 설명 기능 [연장] …" at bounding box center [302, 406] width 577 height 271
click at [586, 25] on button "생성" at bounding box center [576, 17] width 37 height 22
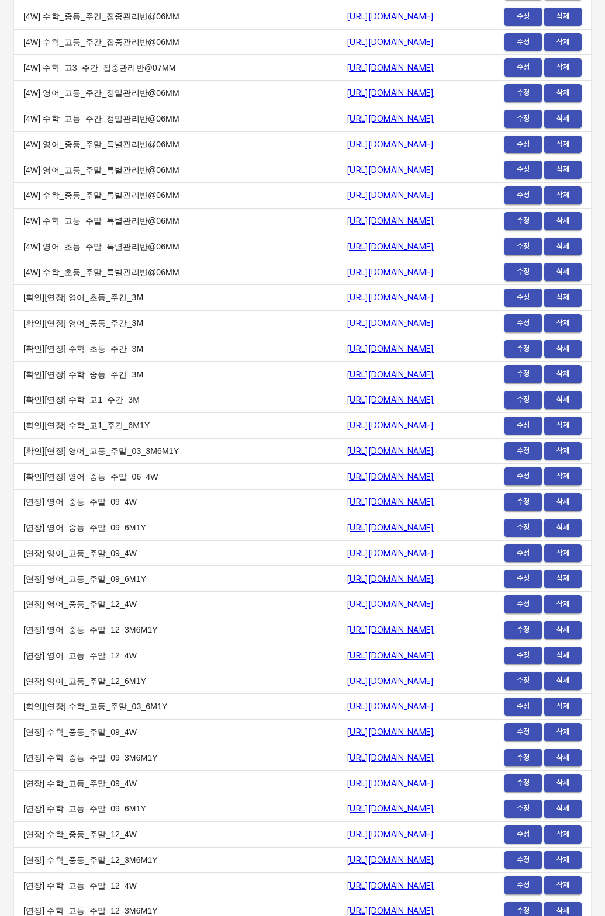
scroll to position [13980, 0]
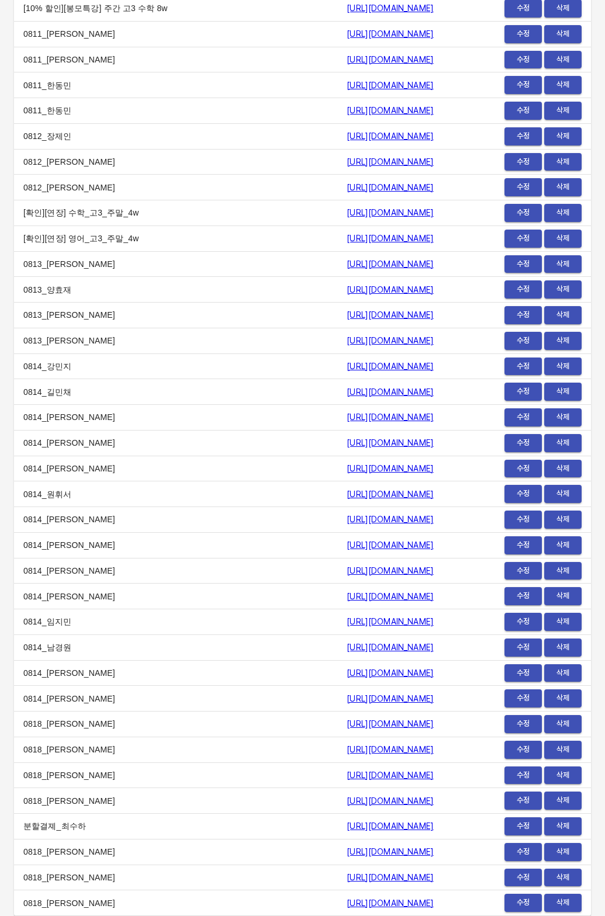
drag, startPoint x: 181, startPoint y: 903, endPoint x: 205, endPoint y: 910, distance: 25.0
click at [185, 906] on td "0818_[PERSON_NAME]" at bounding box center [175, 904] width 323 height 26
drag, startPoint x: 205, startPoint y: 910, endPoint x: 189, endPoint y: 896, distance: 20.3
click at [337, 903] on td "[URL][DOMAIN_NAME]" at bounding box center [405, 904] width 136 height 26
copy link "https://payment.mildang.kr/ofL8vQo2-Kiu9DMQ6ukdN"
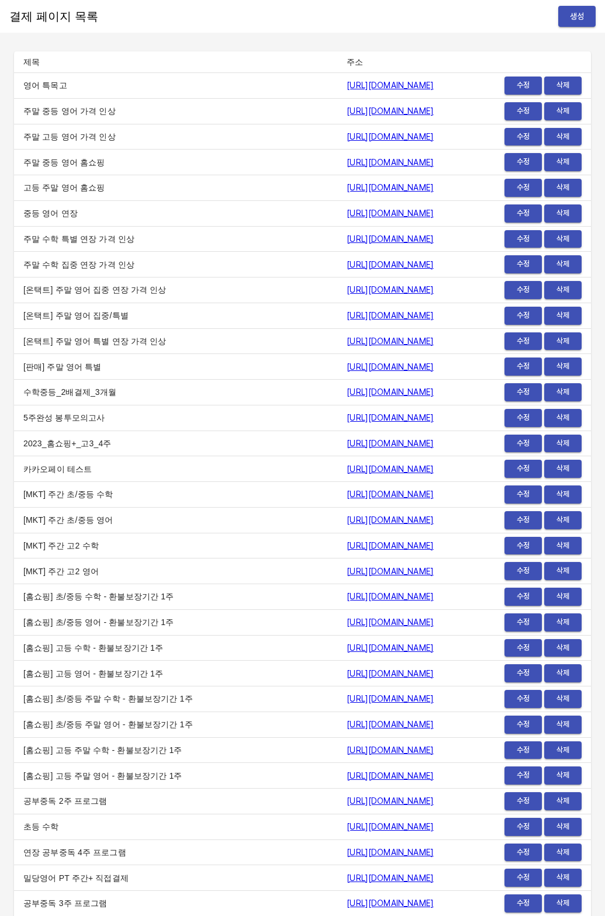
click at [569, 11] on span "생성" at bounding box center [576, 16] width 19 height 15
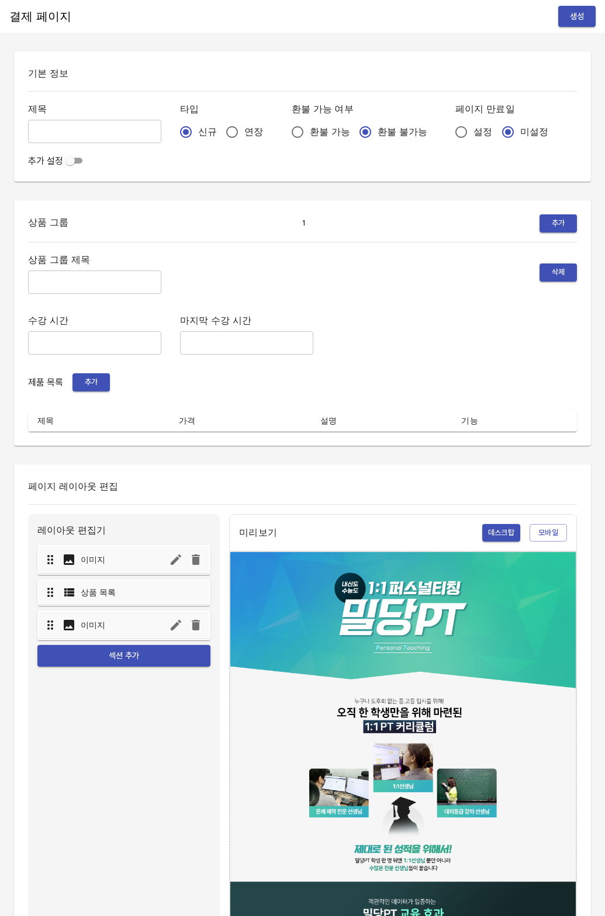
click at [220, 137] on input "연장" at bounding box center [232, 132] width 25 height 25
radio input "true"
click at [449, 126] on input "설정" at bounding box center [461, 132] width 25 height 25
radio input "true"
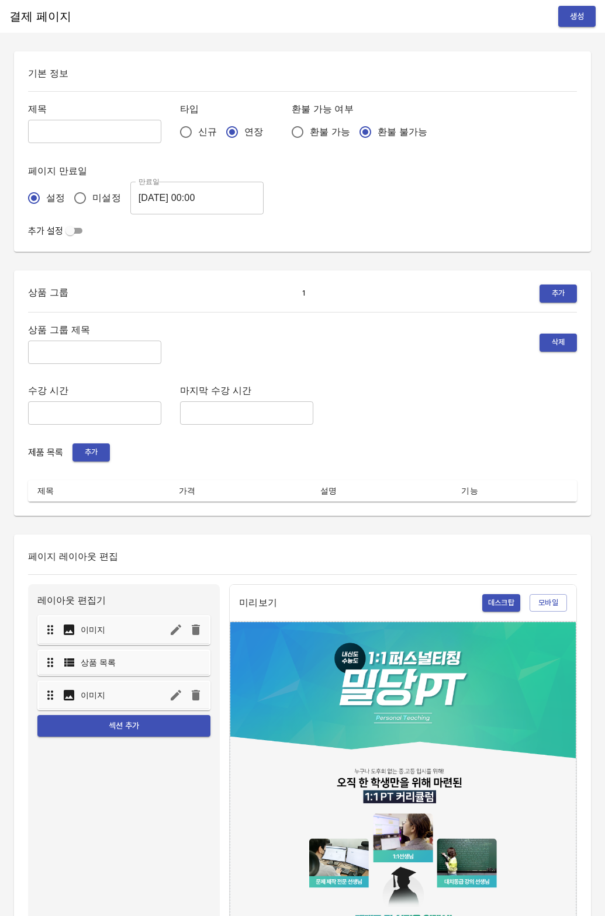
click at [185, 208] on input "[DATE] 00:00" at bounding box center [196, 198] width 133 height 33
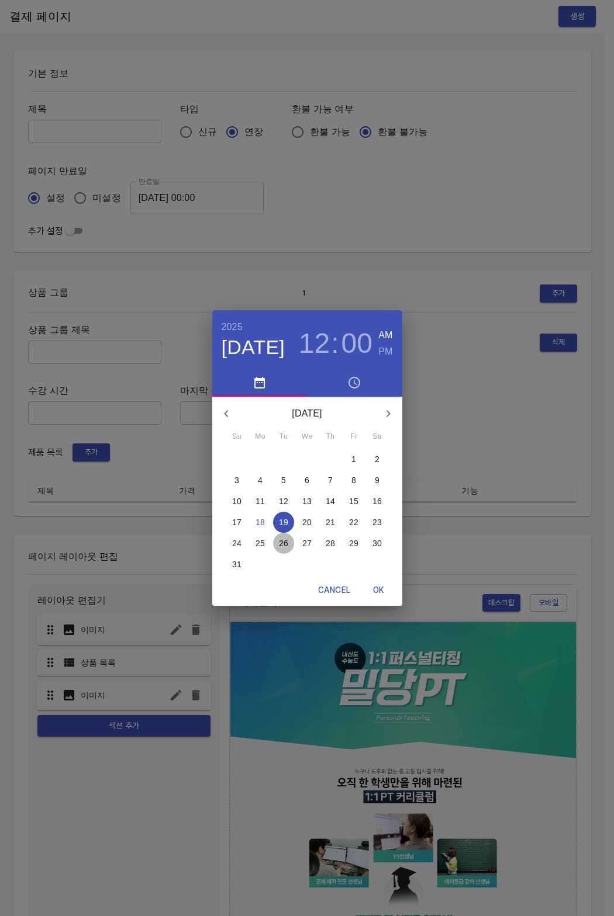
drag, startPoint x: 282, startPoint y: 546, endPoint x: 387, endPoint y: 587, distance: 113.4
click at [282, 546] on p "26" at bounding box center [283, 544] width 9 height 12
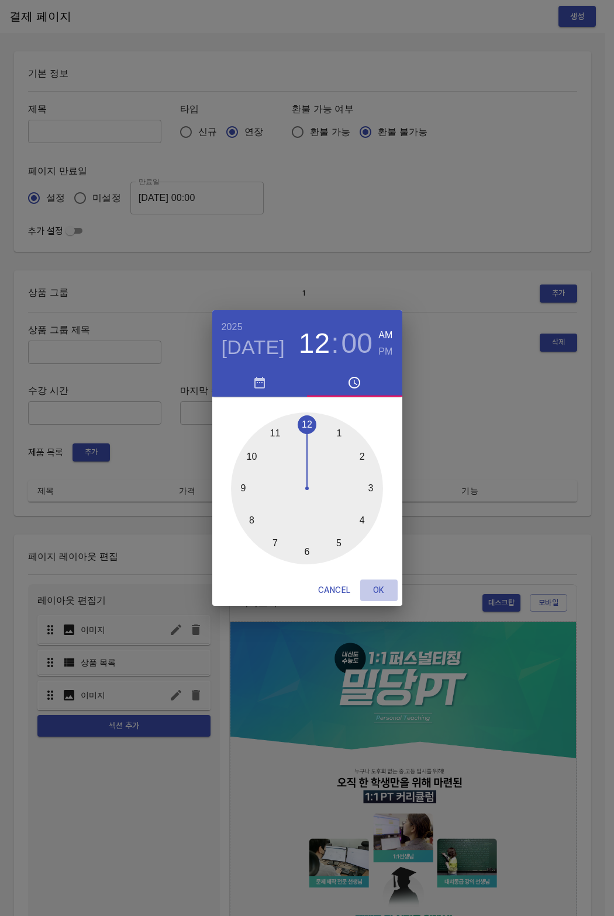
click at [379, 597] on span "OK" at bounding box center [379, 590] width 28 height 15
type input "[DATE] 00:00"
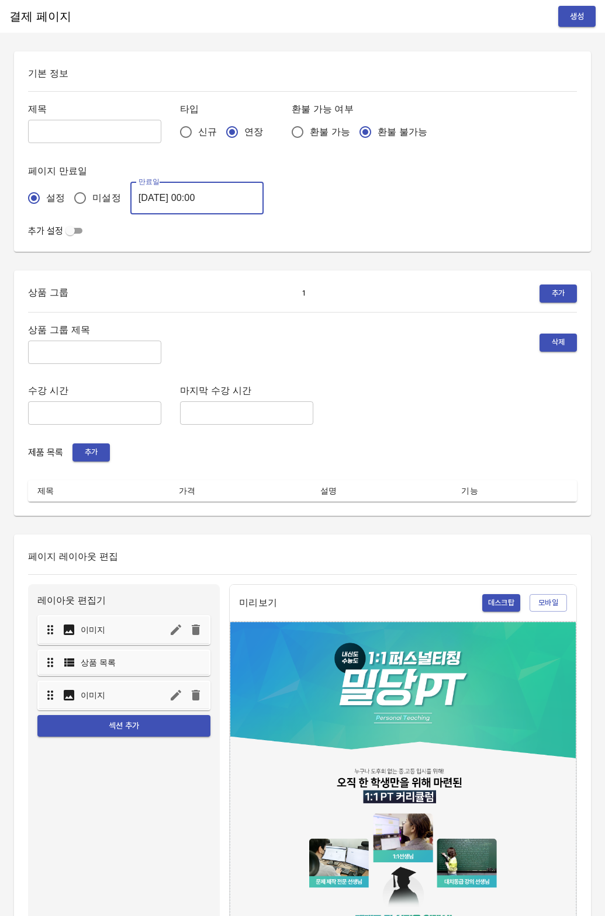
click at [61, 137] on input "text" at bounding box center [94, 131] width 133 height 23
type input "0818_[PERSON_NAME]"
click at [47, 356] on input "text" at bounding box center [94, 352] width 133 height 23
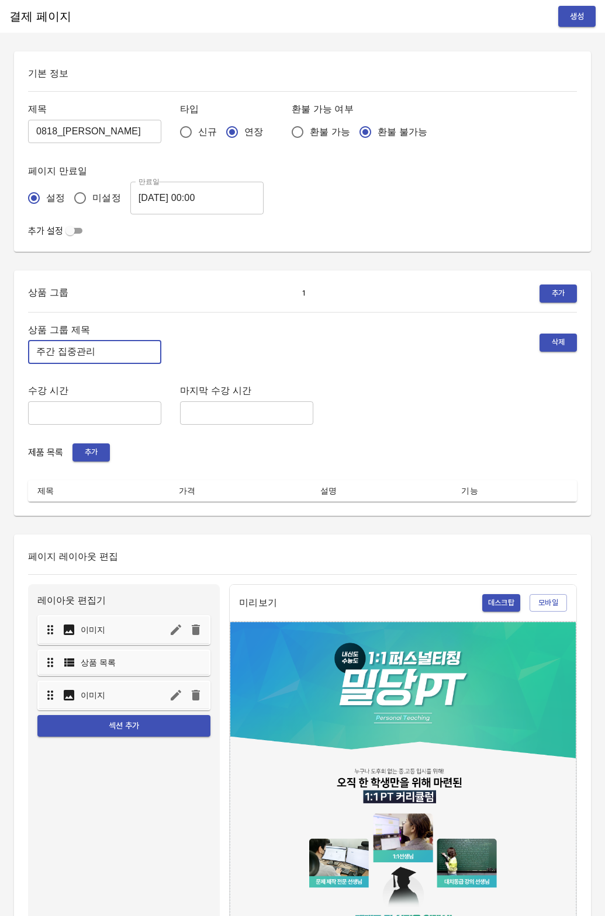
type input "주간 집중관리"
click at [92, 444] on button "추가" at bounding box center [90, 453] width 37 height 18
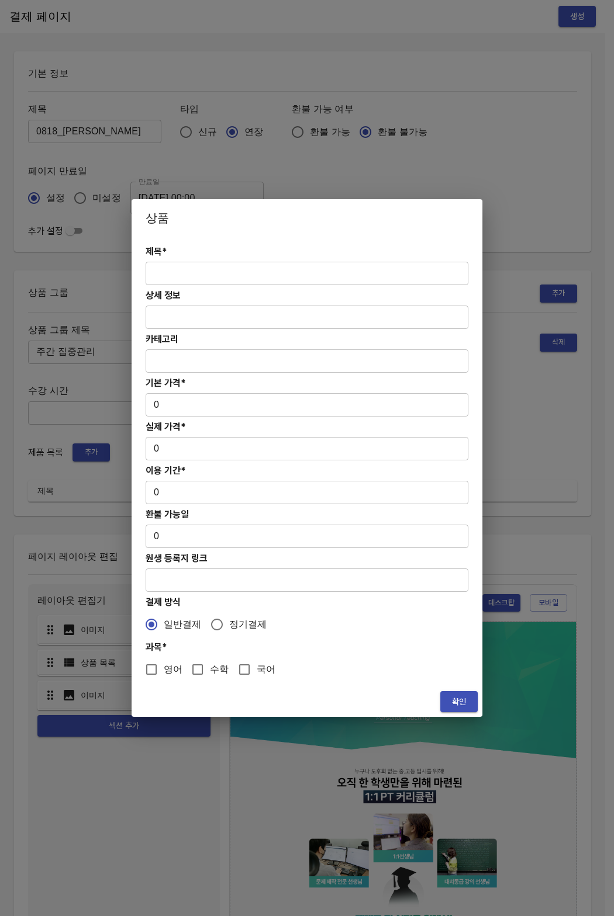
click at [222, 279] on input "text" at bounding box center [306, 273] width 323 height 23
paste input "[연장] 고등 주간 집중관리 영어 4주(약 1개월) 프로그램"
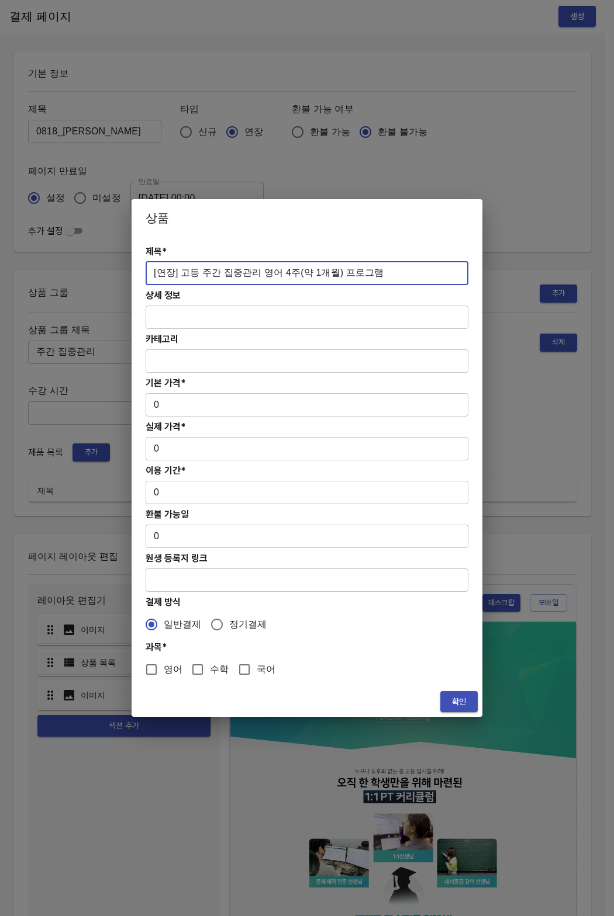
type input "[연장] 고등 주간 집중관리 영어 4주(약 1개월) 프로그램"
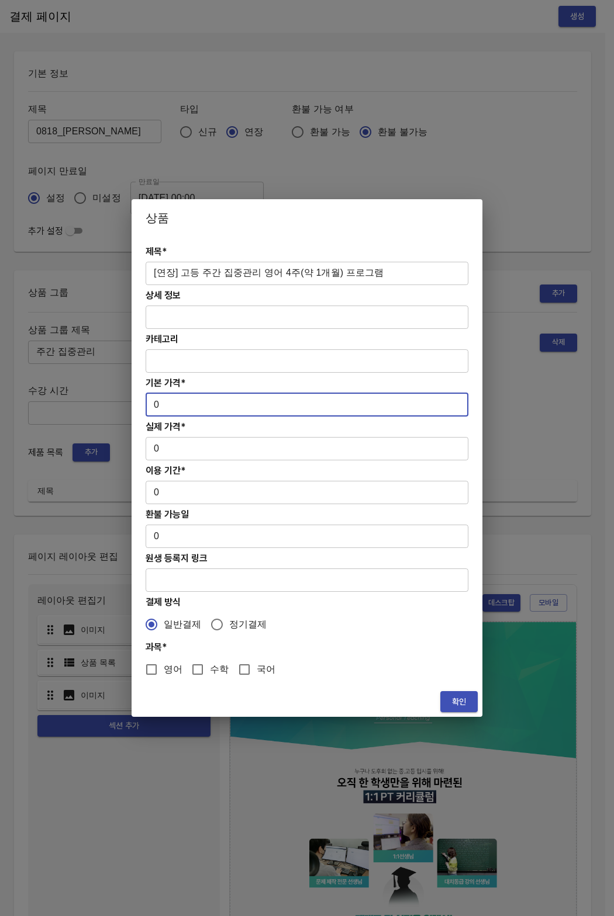
drag, startPoint x: 167, startPoint y: 397, endPoint x: 165, endPoint y: 404, distance: 7.2
click at [165, 404] on input "0" at bounding box center [306, 404] width 323 height 23
paste input "31300"
type input "313000"
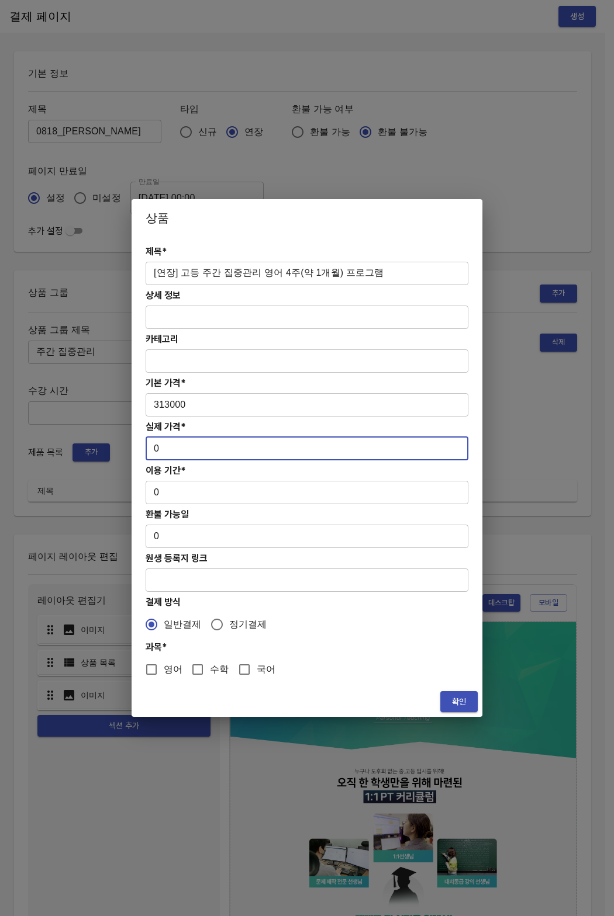
drag, startPoint x: 156, startPoint y: 449, endPoint x: 173, endPoint y: 456, distance: 18.1
click at [173, 456] on input "0" at bounding box center [306, 448] width 323 height 23
paste input "31300"
type input "313000"
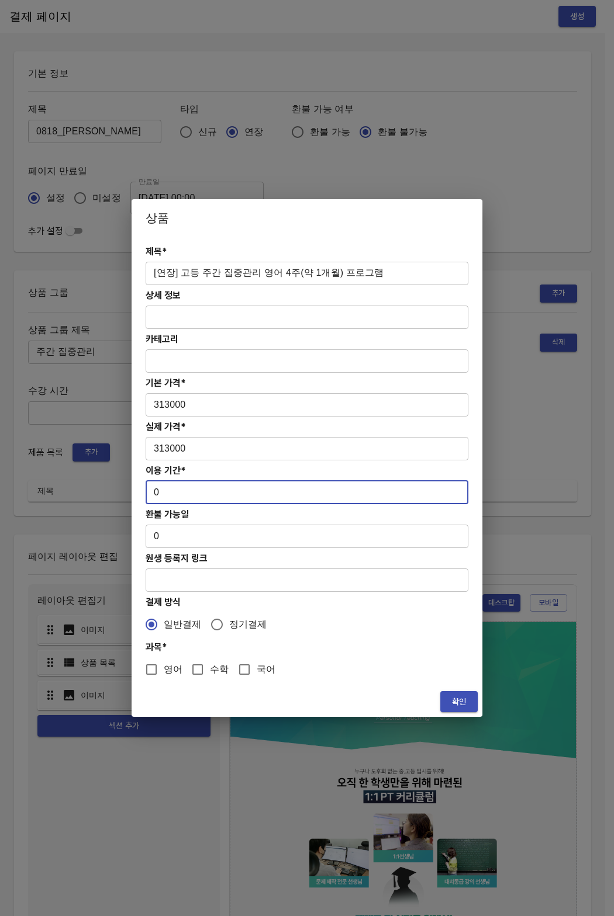
drag, startPoint x: 167, startPoint y: 497, endPoint x: 150, endPoint y: 496, distance: 17.0
click at [150, 496] on input "0" at bounding box center [306, 492] width 323 height 23
type input "28"
click at [156, 672] on input "영어" at bounding box center [151, 669] width 25 height 25
checkbox input "true"
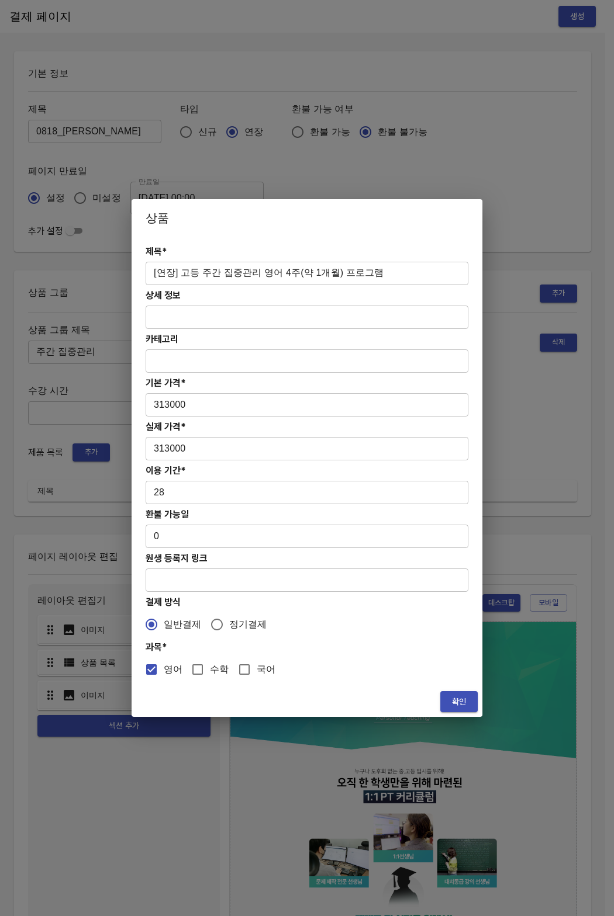
click at [454, 696] on span "확인" at bounding box center [458, 702] width 19 height 15
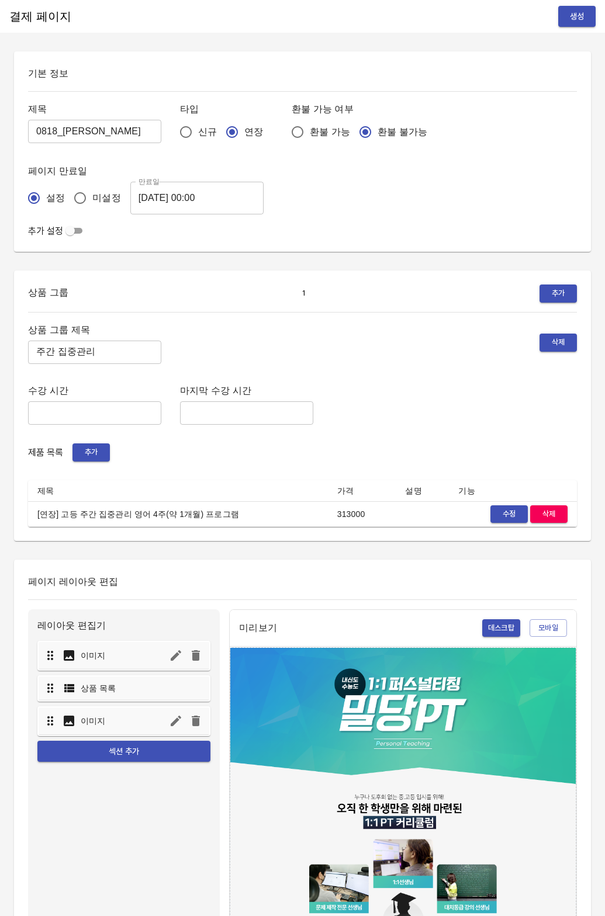
click at [273, 501] on td "[연장] 고등 주간 집중관리 영어 4주(약 1개월) 프로그램" at bounding box center [178, 514] width 300 height 26
click at [568, 6] on button "생성" at bounding box center [576, 17] width 37 height 22
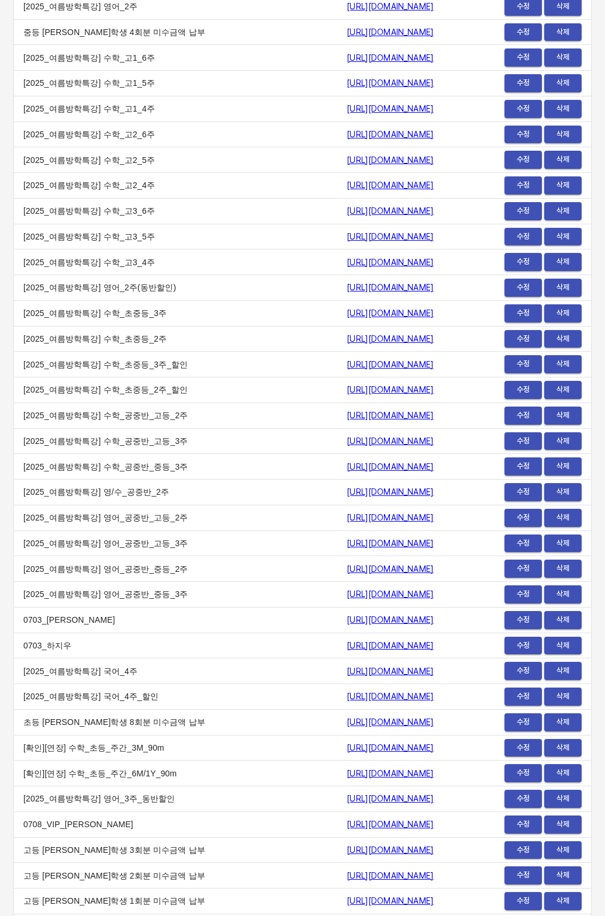
scroll to position [14006, 0]
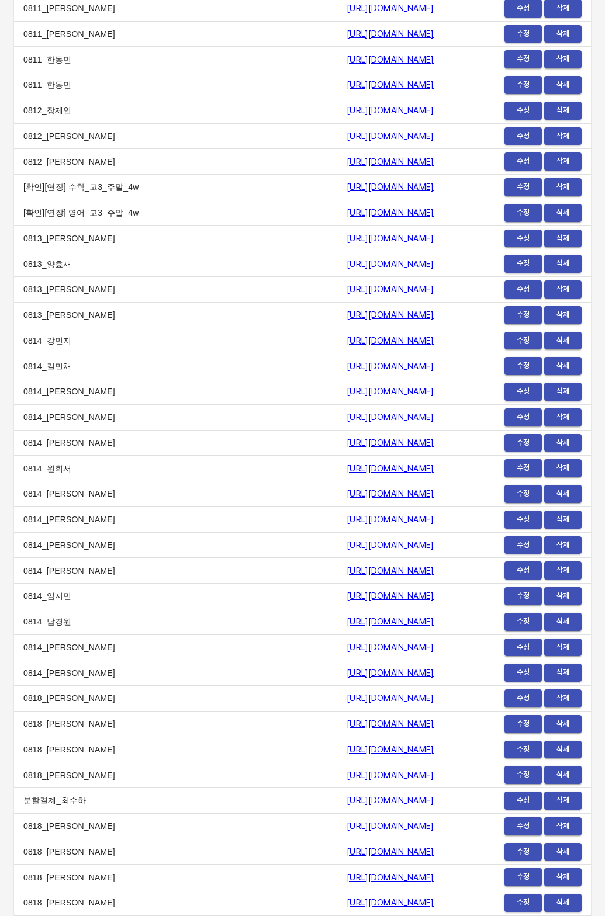
copy tr "0818_[PERSON_NAME] [URL][DOMAIN_NAME]"
drag, startPoint x: 192, startPoint y: 902, endPoint x: 456, endPoint y: 906, distance: 264.7
click at [456, 906] on tr "0818_최성환 https://payment.mildang.kr/mPb59Il3aDteHW2wj4BN6 수정 삭제" at bounding box center [302, 904] width 577 height 26
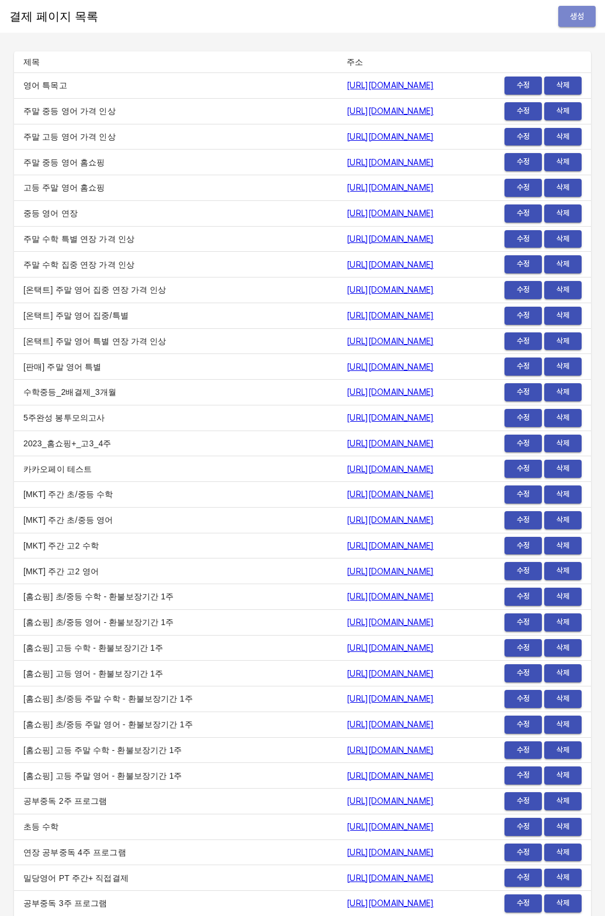
click at [569, 20] on span "생성" at bounding box center [576, 16] width 19 height 15
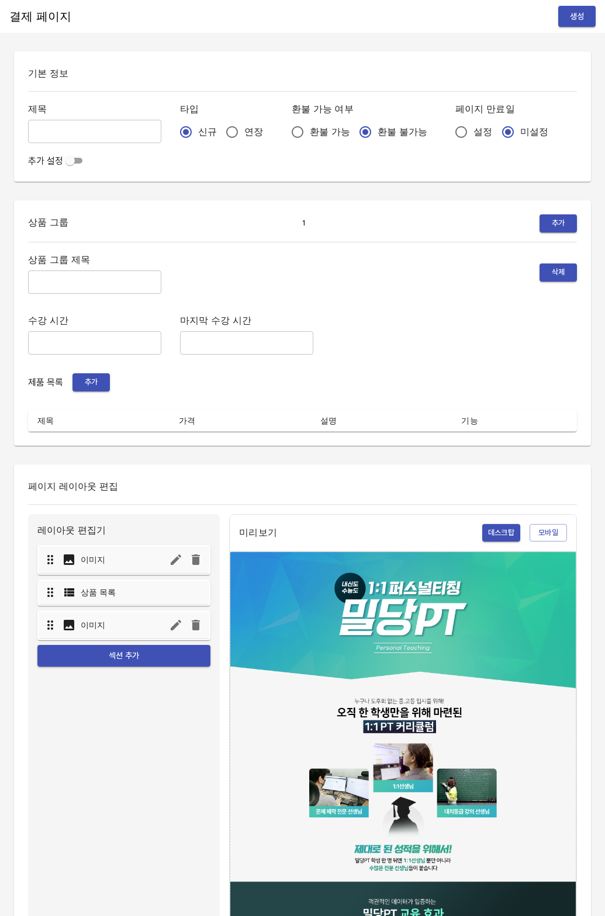
click at [220, 130] on input "연장" at bounding box center [232, 132] width 25 height 25
radio input "true"
click at [449, 136] on input "설정" at bounding box center [461, 132] width 25 height 25
radio input "true"
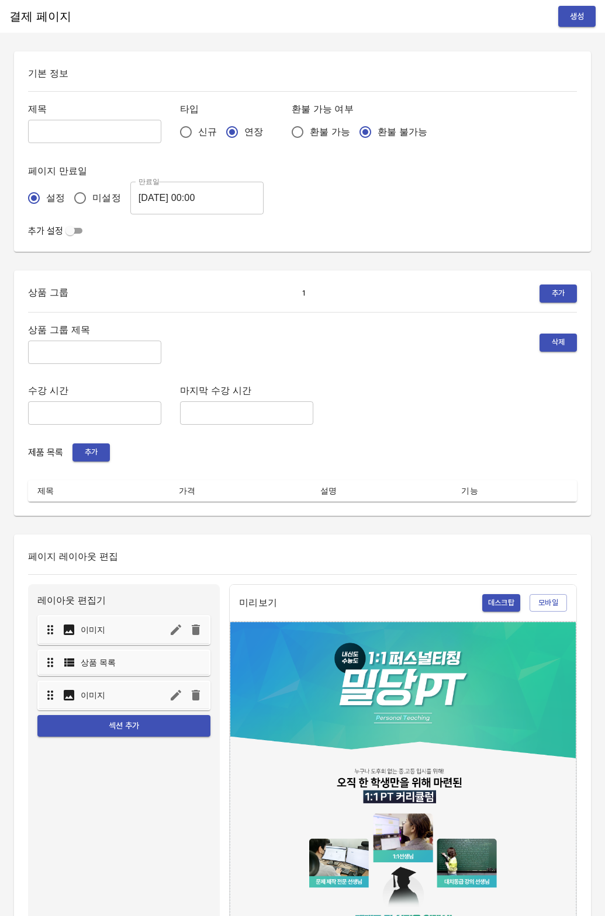
click at [154, 203] on input "2025-08-19 00:00" at bounding box center [196, 198] width 133 height 33
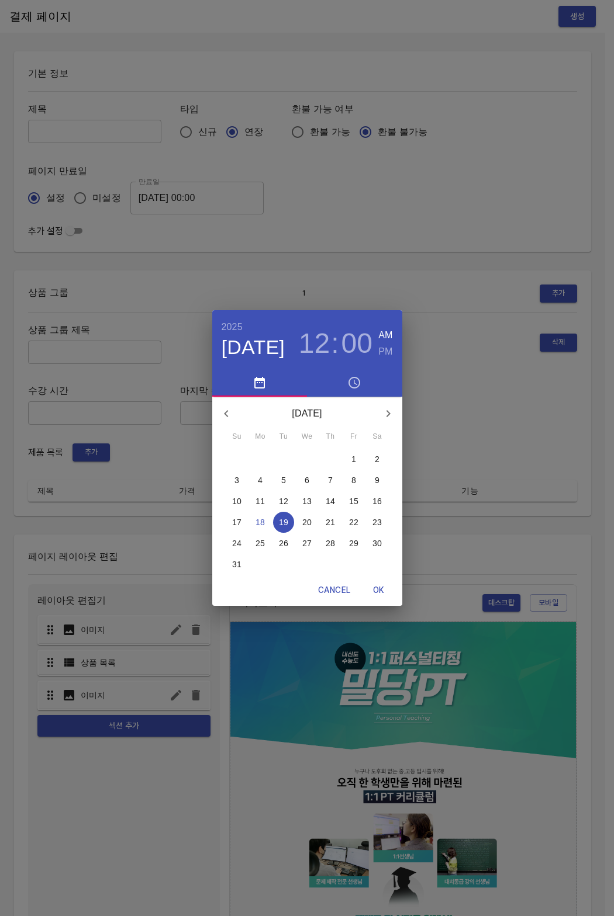
click at [284, 536] on button "26" at bounding box center [283, 543] width 21 height 21
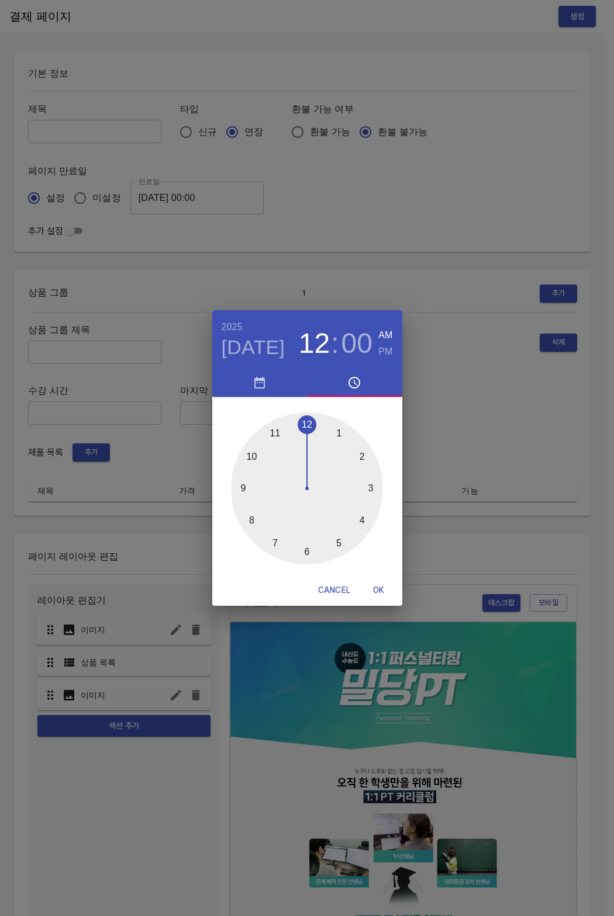
click at [381, 598] on button "OK" at bounding box center [378, 591] width 37 height 22
type input "2025-08-26 00:00"
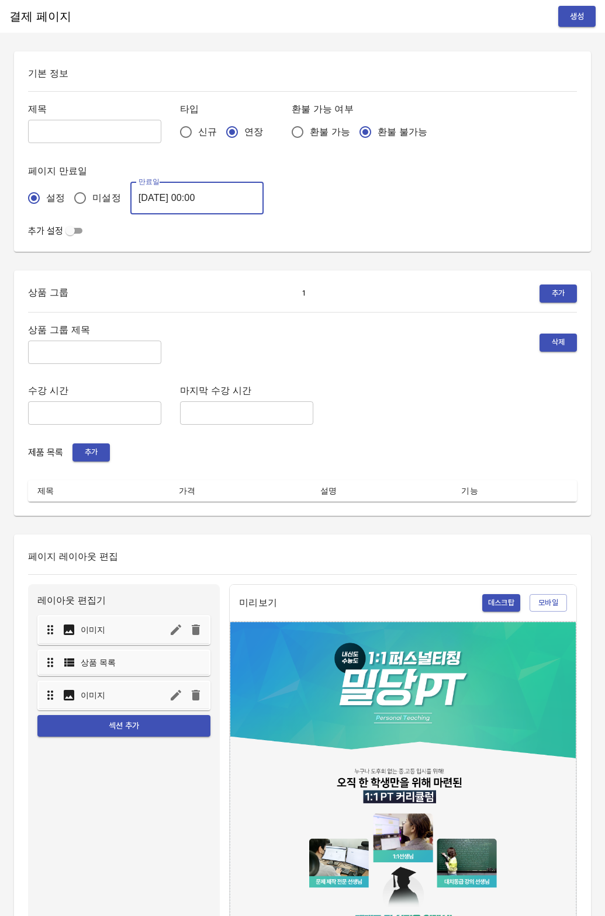
click at [54, 138] on input "text" at bounding box center [94, 131] width 133 height 23
type input "0818_이지원"
click at [93, 357] on input "text" at bounding box center [94, 352] width 133 height 23
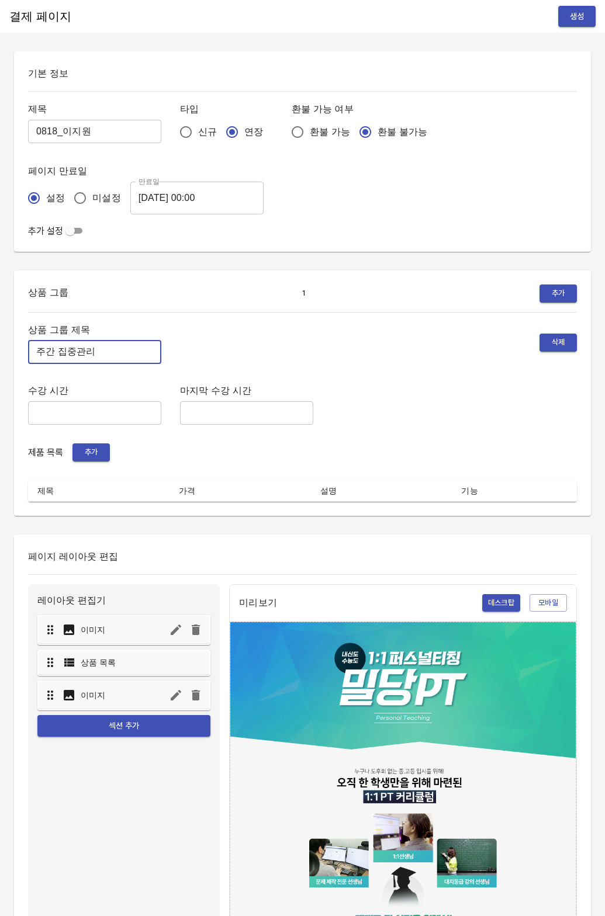
type input "주간 집중관리"
click at [94, 456] on span "추가" at bounding box center [91, 452] width 26 height 13
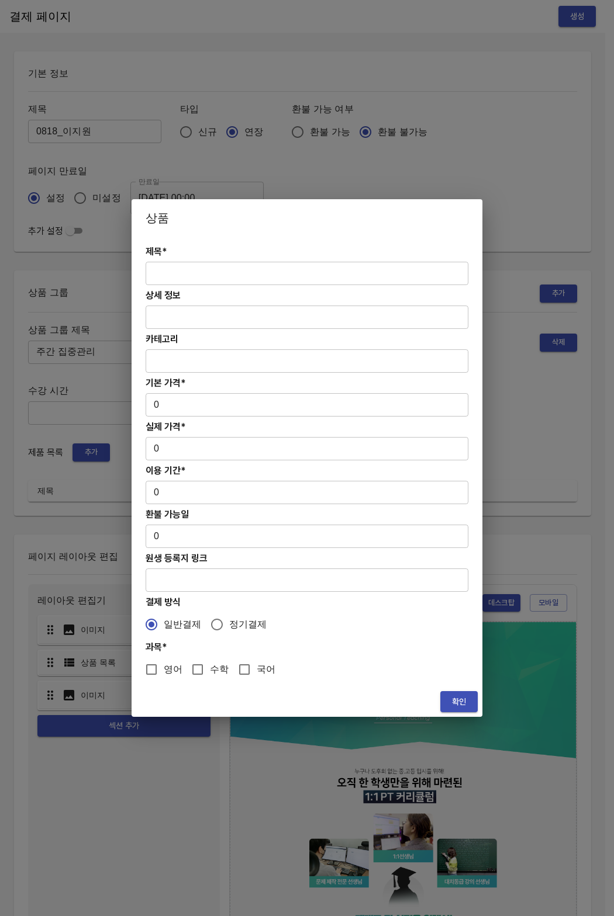
click at [189, 280] on input "text" at bounding box center [306, 273] width 323 height 23
paste input "[연장] 고등 주간 집중관리 영어 4주(약 1개월) 프로그램"
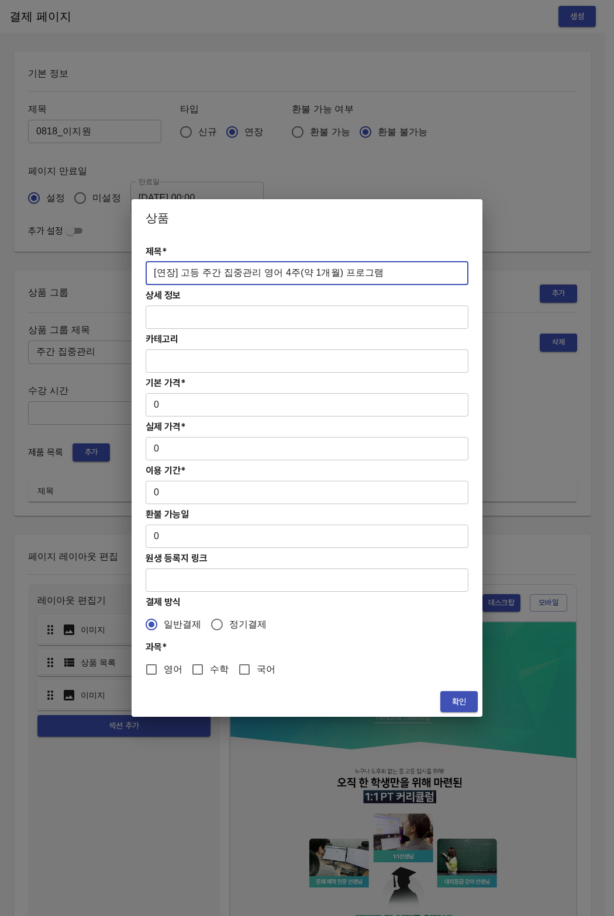
type input "[연장] 고등 주간 집중관리 영어 4주(약 1개월) 프로그램"
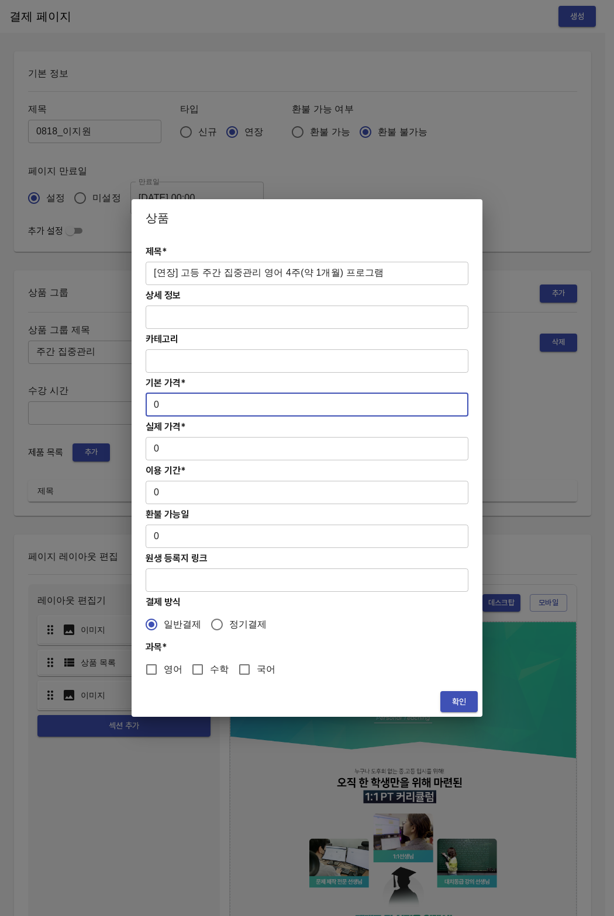
drag, startPoint x: 189, startPoint y: 406, endPoint x: 120, endPoint y: 403, distance: 69.0
click at [120, 403] on div "상품 제목* [연장] 고등 주간 집중관리 영어 4주(약 1개월) 프로그램 ​ 상세 정보 ​ 카테고리 ​ 기본 가격* 0 ​ 실제 가격* 0 ​…" at bounding box center [307, 458] width 614 height 916
paste input "31300"
type input "313000"
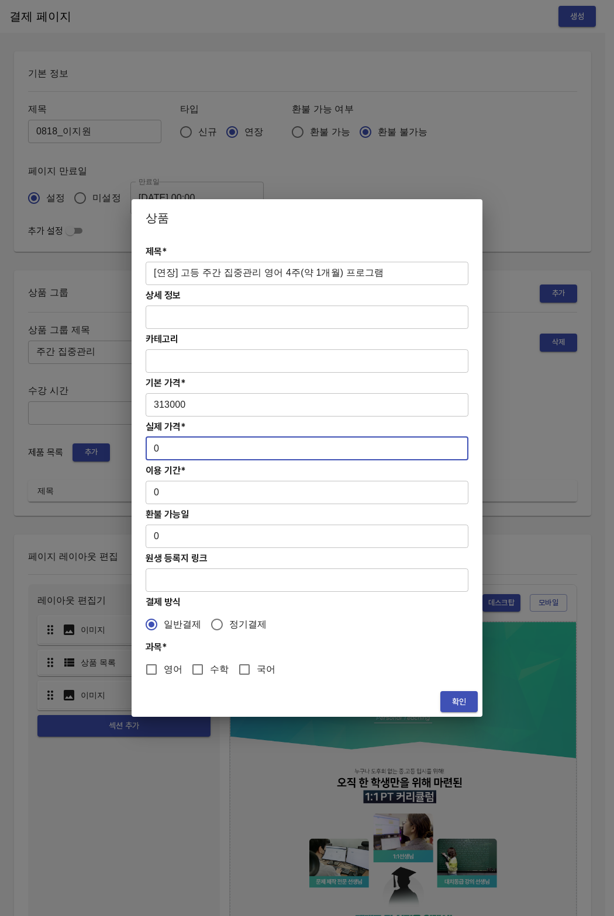
drag, startPoint x: 164, startPoint y: 459, endPoint x: 145, endPoint y: 444, distance: 24.1
click at [145, 444] on input "0" at bounding box center [306, 448] width 323 height 23
paste input "31300"
type input "313000"
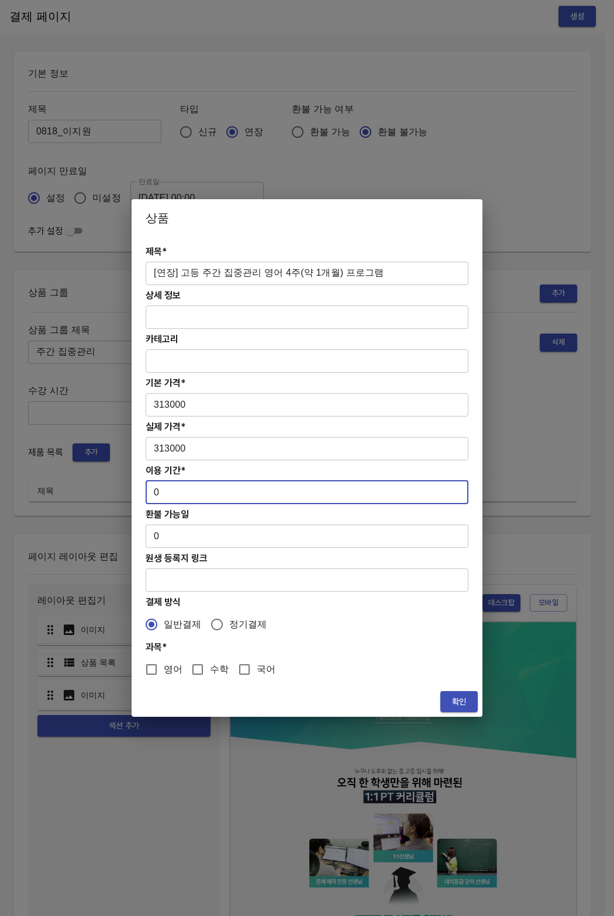
drag, startPoint x: 171, startPoint y: 490, endPoint x: 145, endPoint y: 491, distance: 25.7
click at [145, 491] on input "0" at bounding box center [306, 492] width 323 height 23
type input "28"
drag, startPoint x: 168, startPoint y: 660, endPoint x: 292, endPoint y: 688, distance: 127.6
click at [168, 660] on label "영어" at bounding box center [160, 669] width 43 height 25
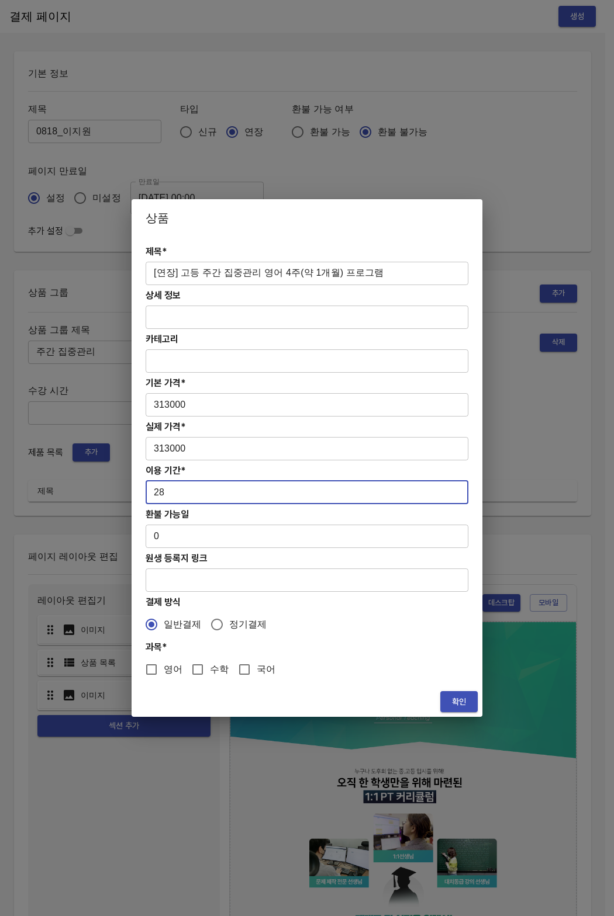
click at [164, 660] on input "영어" at bounding box center [151, 669] width 25 height 25
checkbox input "true"
click at [456, 702] on span "확인" at bounding box center [458, 702] width 19 height 15
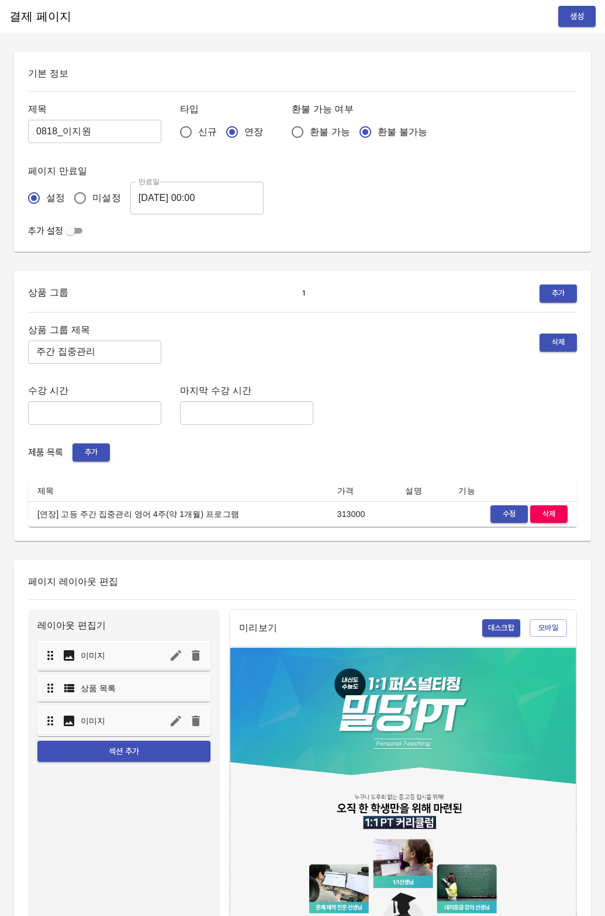
click at [583, 21] on span "생성" at bounding box center [576, 16] width 19 height 15
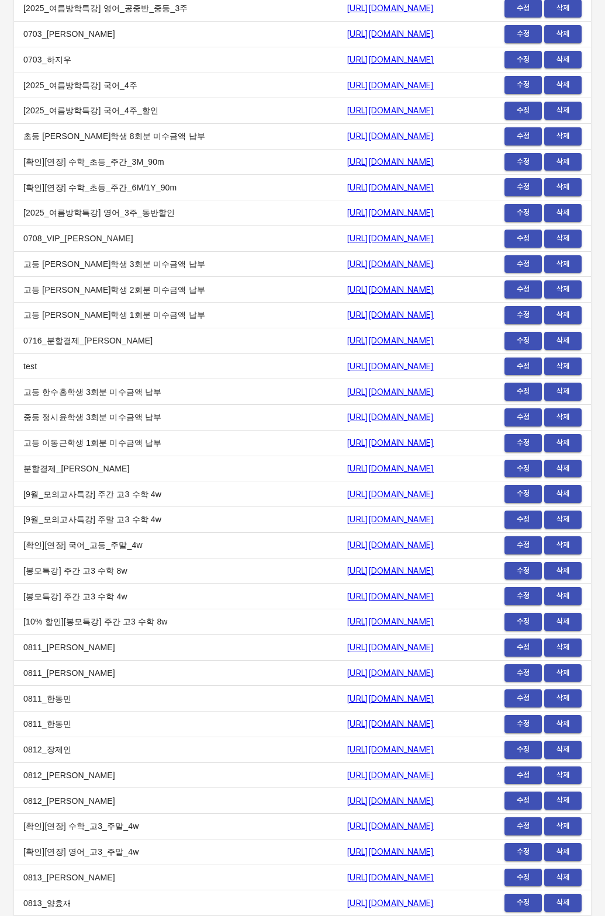
scroll to position [14031, 0]
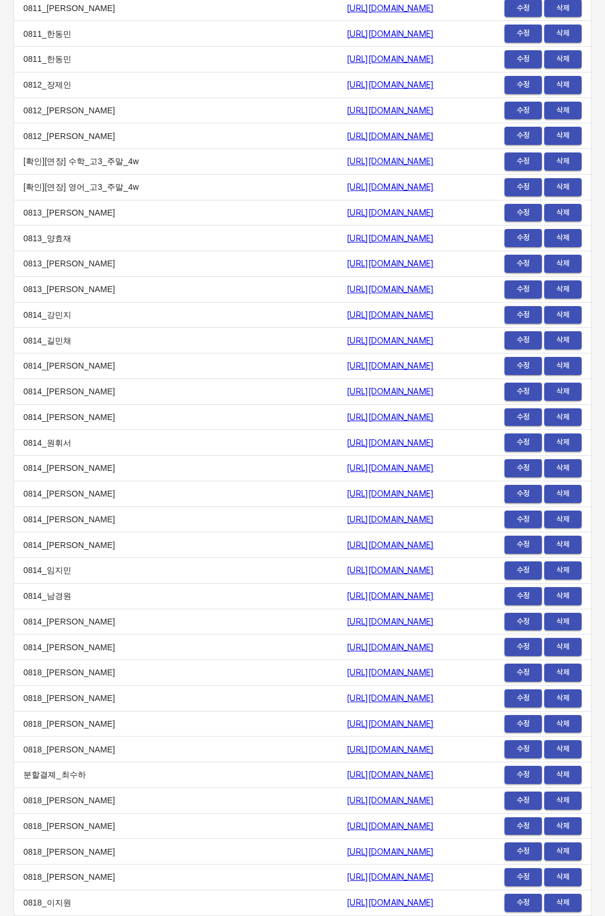
drag, startPoint x: 184, startPoint y: 906, endPoint x: 199, endPoint y: 905, distance: 14.7
click at [185, 906] on td "0818_이지원" at bounding box center [175, 903] width 323 height 26
drag, startPoint x: 199, startPoint y: 905, endPoint x: 441, endPoint y: 904, distance: 242.5
click at [441, 904] on td "[URL][DOMAIN_NAME]" at bounding box center [405, 903] width 136 height 26
copy link "https://payment.mildang.kr/PTwAoZdKgynyA9zbD2Mct"
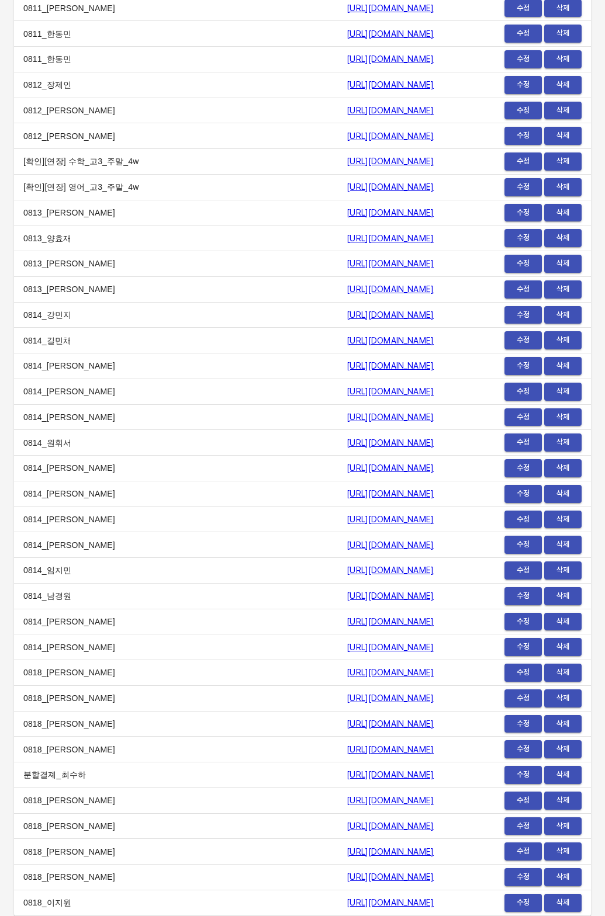
scroll to position [0, 0]
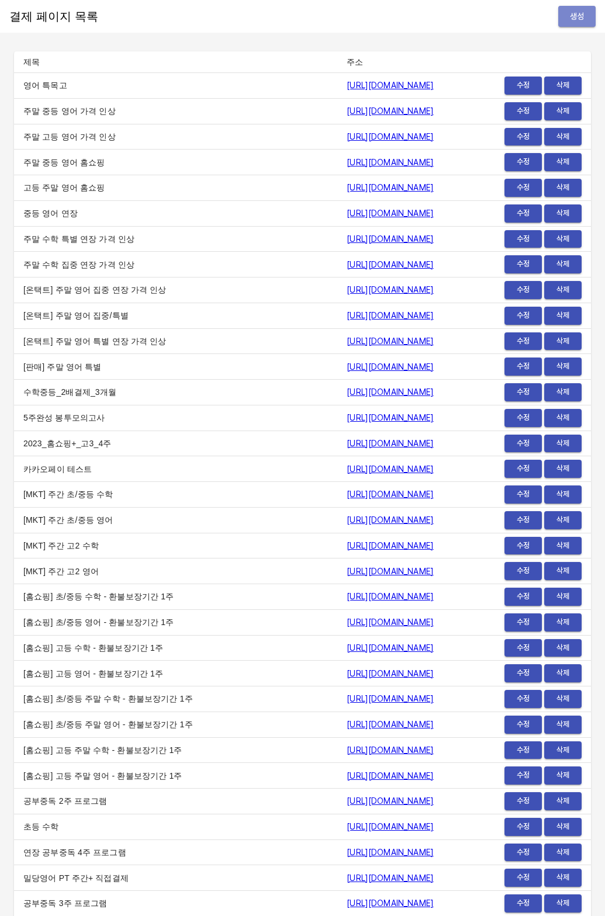
click at [568, 18] on span "생성" at bounding box center [576, 16] width 19 height 15
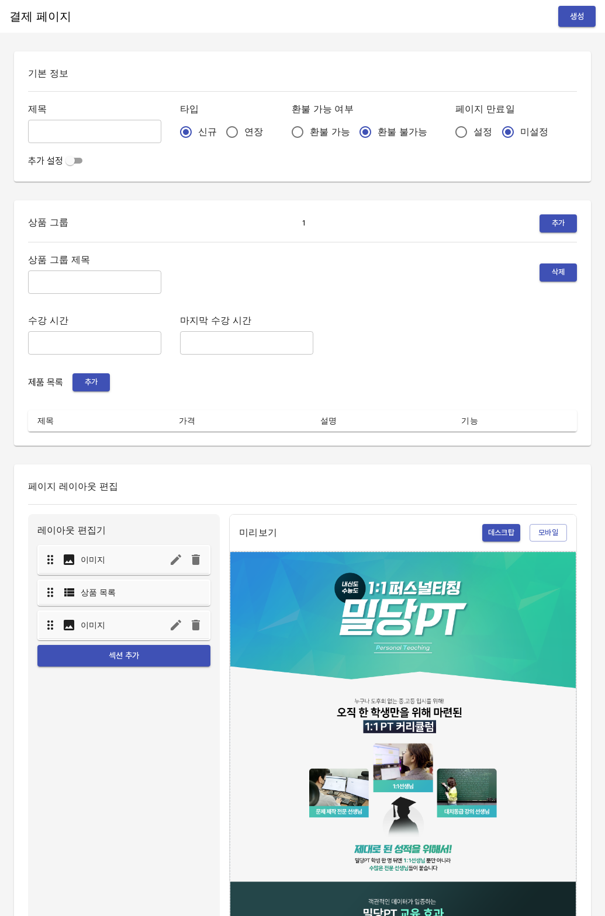
drag, startPoint x: 235, startPoint y: 138, endPoint x: 223, endPoint y: 136, distance: 13.0
click at [244, 137] on span "연장" at bounding box center [253, 132] width 19 height 14
click at [220, 127] on input "연장" at bounding box center [232, 132] width 25 height 25
radio input "true"
click at [449, 134] on input "설정" at bounding box center [461, 132] width 25 height 25
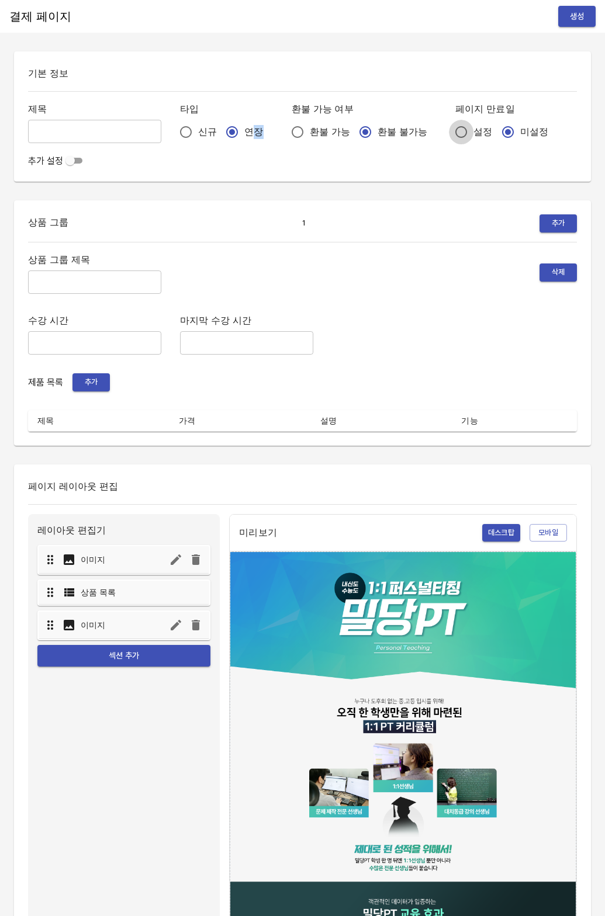
radio input "true"
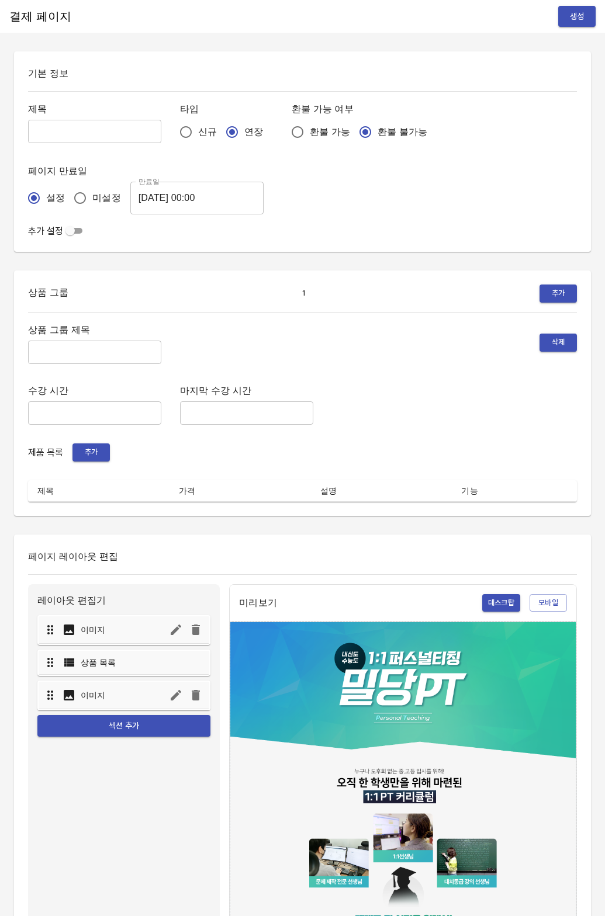
click at [183, 200] on input "[DATE] 00:00" at bounding box center [196, 198] width 133 height 33
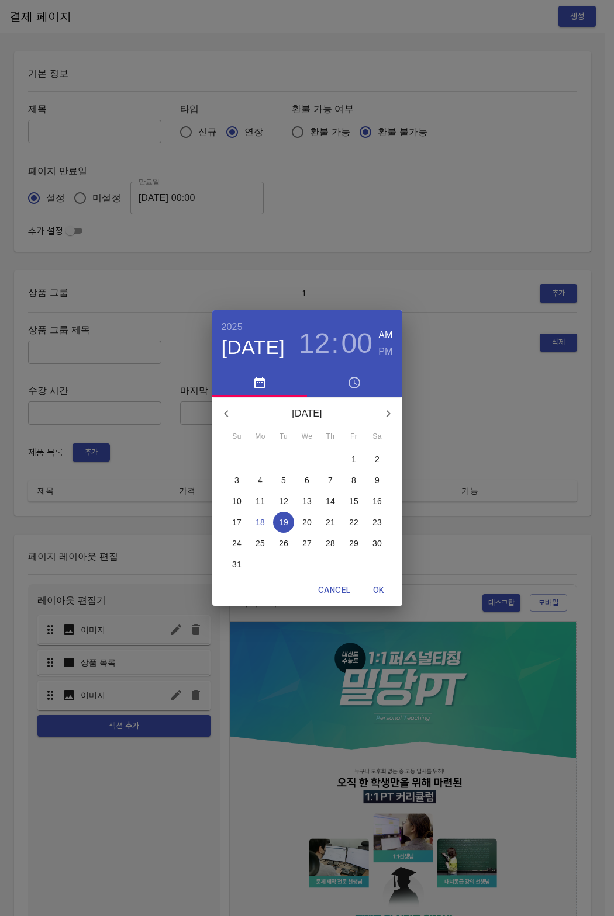
click at [286, 550] on button "26" at bounding box center [283, 543] width 21 height 21
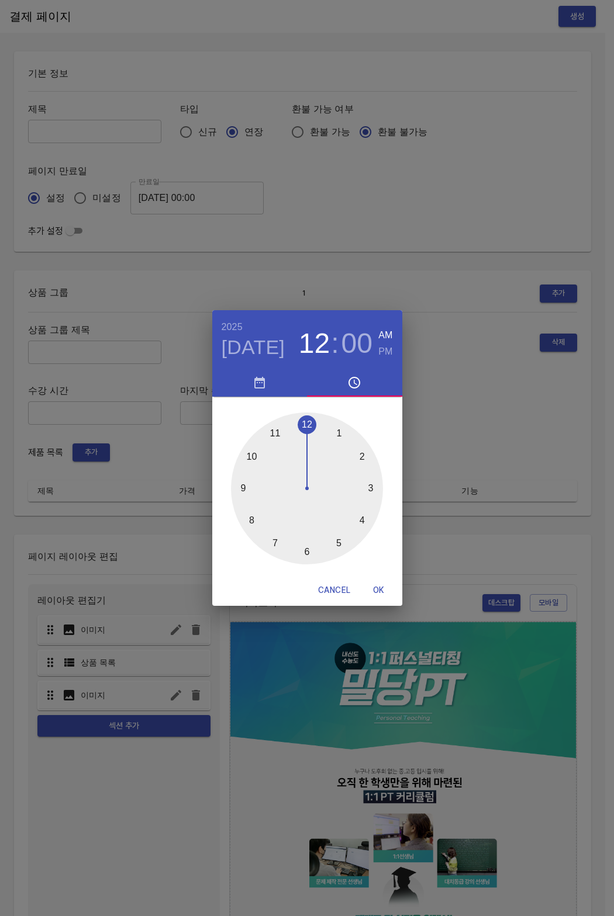
click at [381, 582] on button "OK" at bounding box center [378, 591] width 37 height 22
type input "[DATE] 00:00"
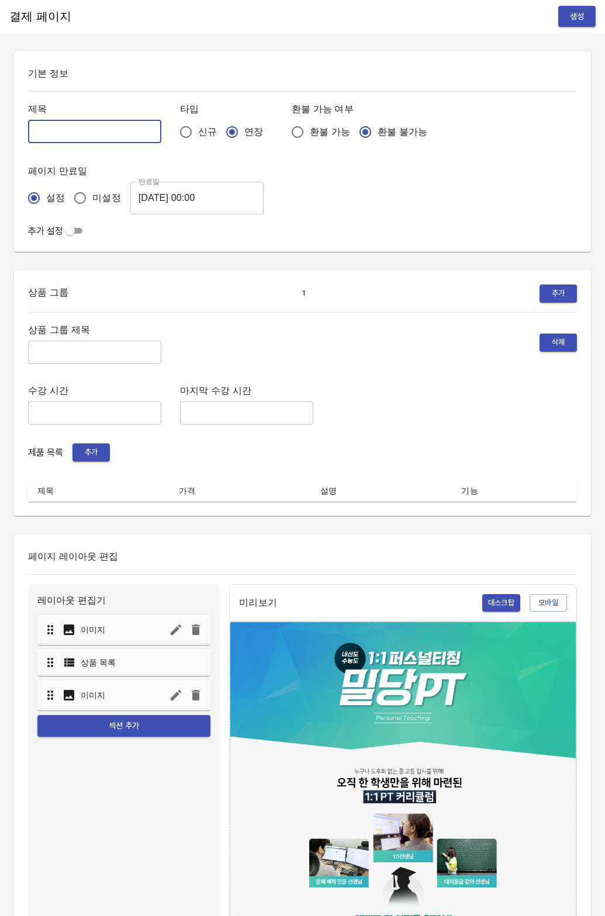
click at [46, 127] on input "text" at bounding box center [94, 131] width 133 height 23
type input "0818_[PERSON_NAME]"
click at [63, 372] on div "상품 그룹 제목 ​ 삭제 수강 시간 ​ 마지막 수강 시간 ​ 제품 목록 추가 제목 가격 설명 기능" at bounding box center [302, 412] width 549 height 180
click at [63, 355] on input "text" at bounding box center [94, 352] width 133 height 23
type input "주간 집중관리"
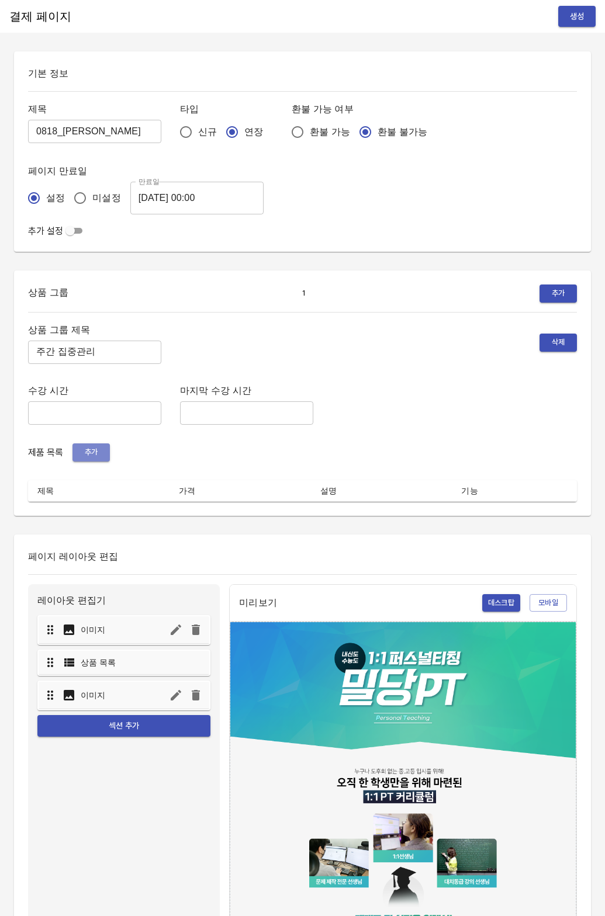
click at [83, 444] on button "추가" at bounding box center [90, 453] width 37 height 18
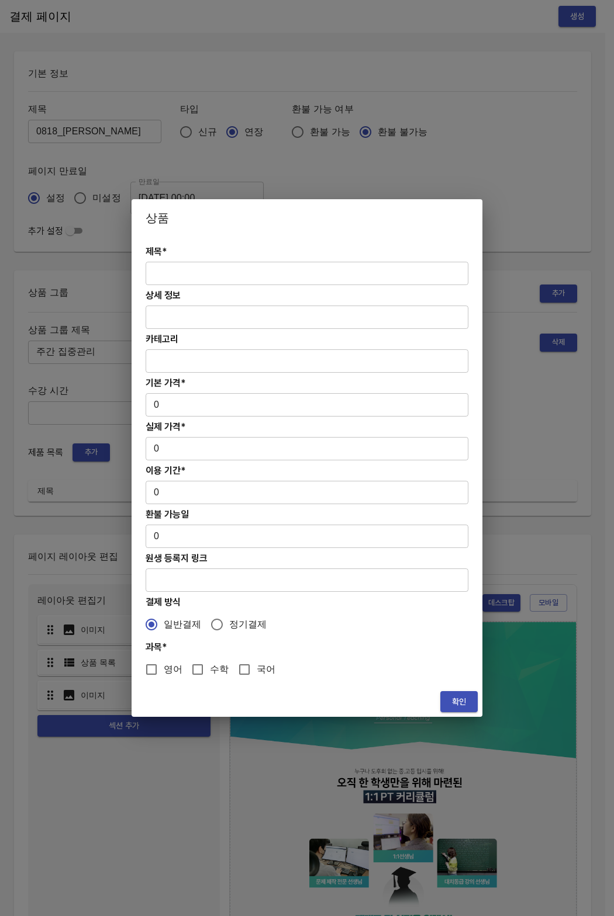
click at [214, 273] on input "text" at bounding box center [306, 273] width 323 height 23
paste input "[연장] 초중등 주간 집중관리 수학 4주(약 1개월) 프로그램"
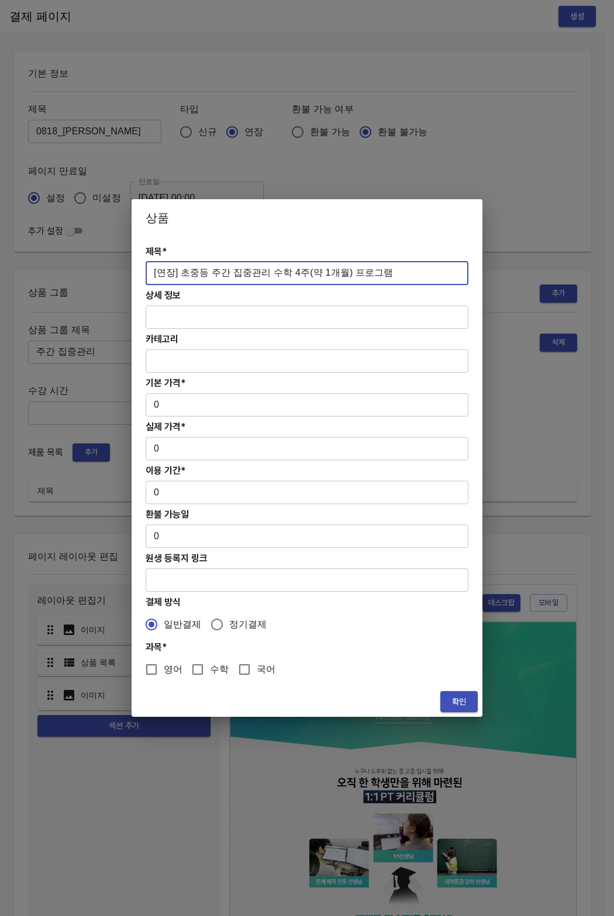
type input "[연장] 초중등 주간 집중관리 수학 4주(약 1개월) 프로그램"
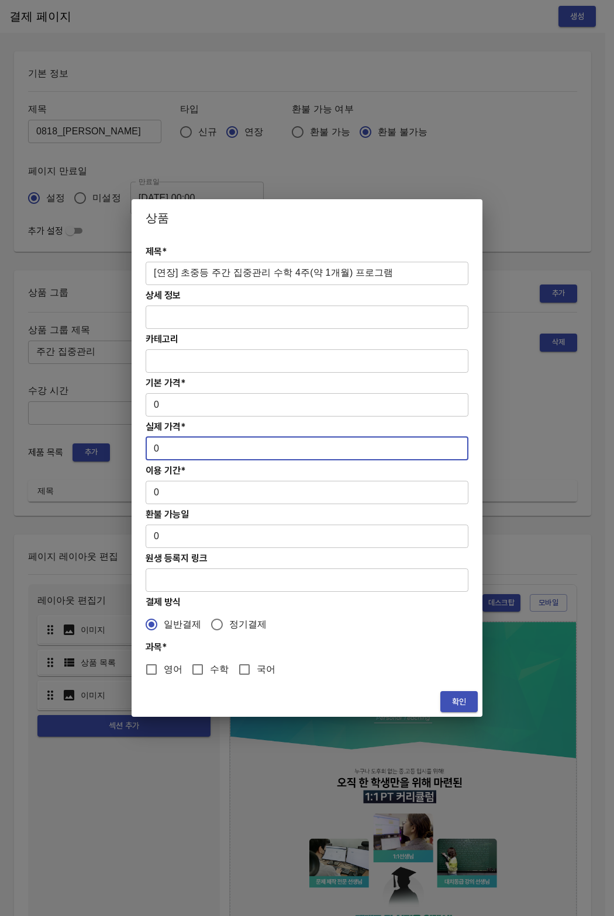
drag, startPoint x: 187, startPoint y: 439, endPoint x: 181, endPoint y: 412, distance: 27.5
click at [187, 439] on input "0" at bounding box center [306, 448] width 323 height 23
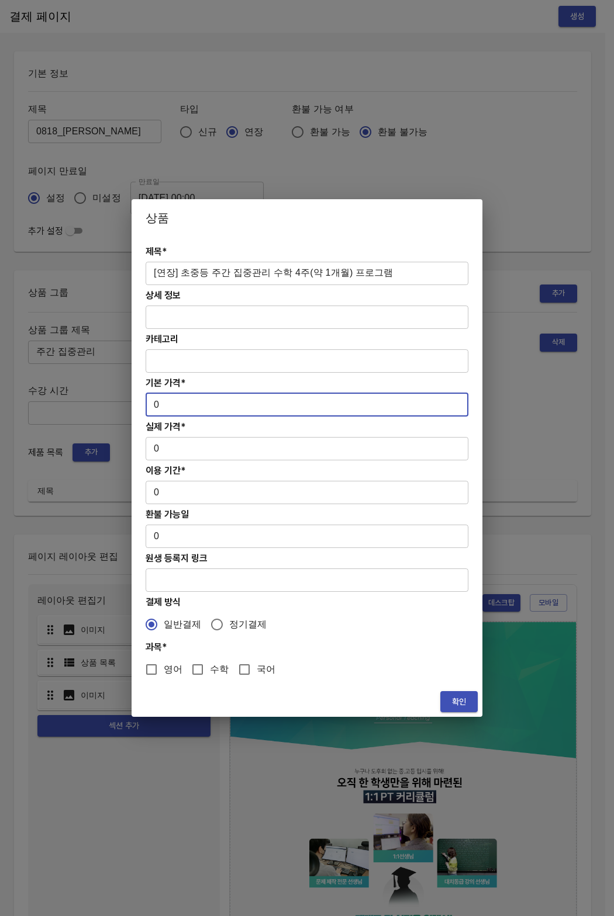
drag, startPoint x: 181, startPoint y: 412, endPoint x: 158, endPoint y: 429, distance: 28.9
click at [149, 407] on input "0" at bounding box center [306, 404] width 323 height 23
paste input "27800"
type input "278000"
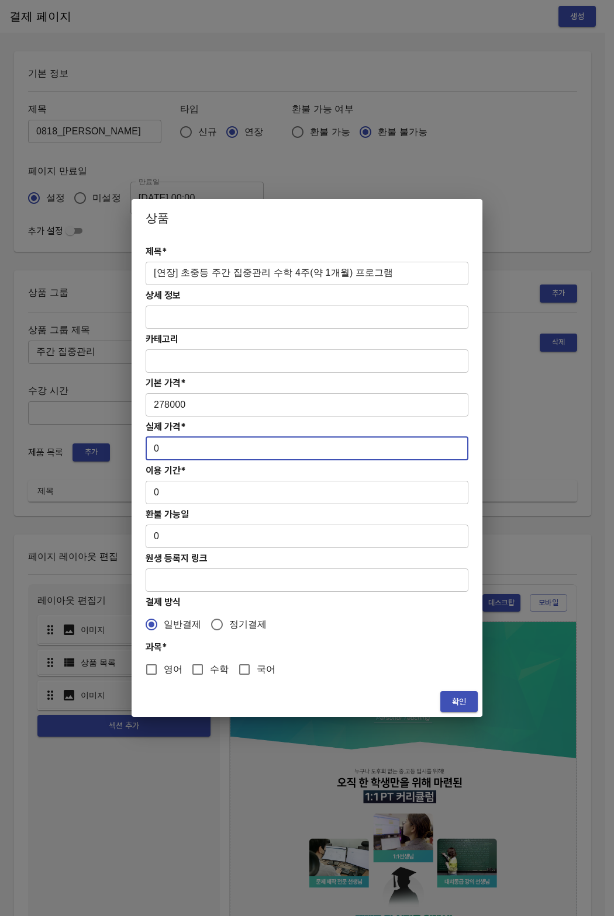
drag, startPoint x: 162, startPoint y: 455, endPoint x: 155, endPoint y: 489, distance: 35.2
click at [142, 446] on div "제목* [연장] 초중등 주간 집중관리 수학 4주(약 1개월) 프로그램 ​ 상세 정보 ​ 카테고리 ​ 기본 가격* 278000 ​ 실제 가격* …" at bounding box center [306, 462] width 351 height 450
paste input "27800"
type input "278000"
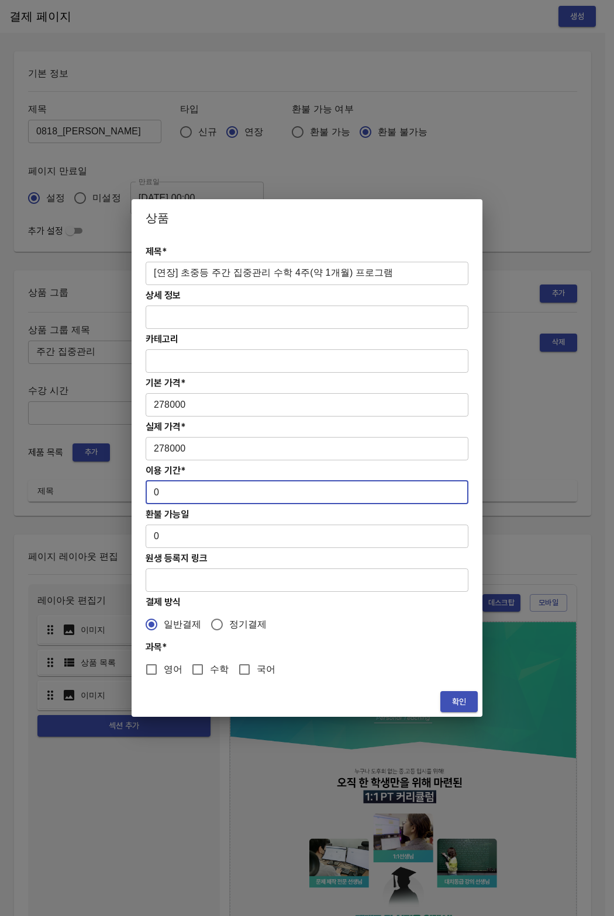
drag, startPoint x: 157, startPoint y: 498, endPoint x: 141, endPoint y: 490, distance: 17.5
click at [141, 490] on div "제목* [연장] 초중등 주간 집중관리 수학 4주(약 1개월) 프로그램 ​ 상세 정보 ​ 카테고리 ​ 기본 가격* 278000 ​ 실제 가격* …" at bounding box center [306, 462] width 351 height 450
type input "28"
click at [203, 673] on input "수학" at bounding box center [197, 669] width 25 height 25
checkbox input "true"
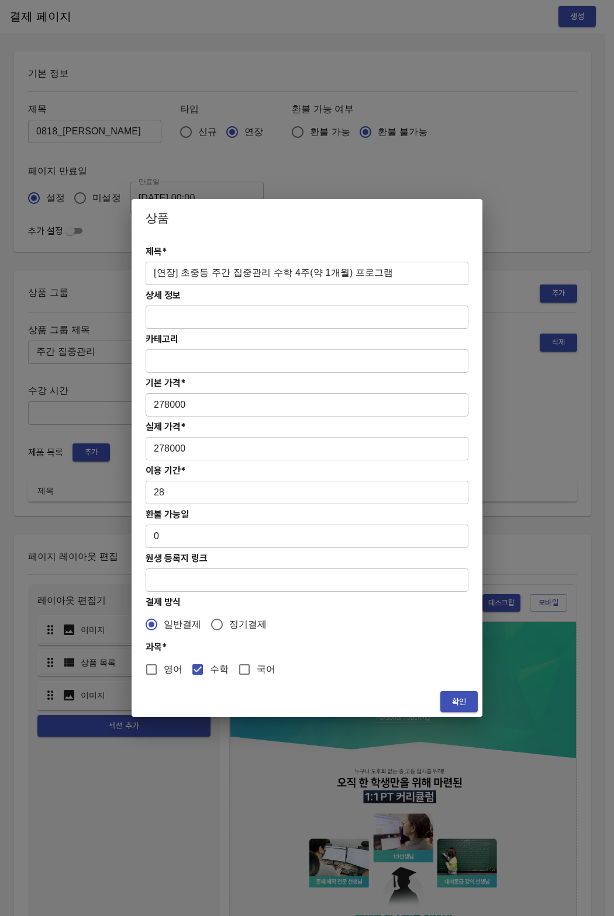
click at [463, 705] on span "확인" at bounding box center [458, 702] width 19 height 15
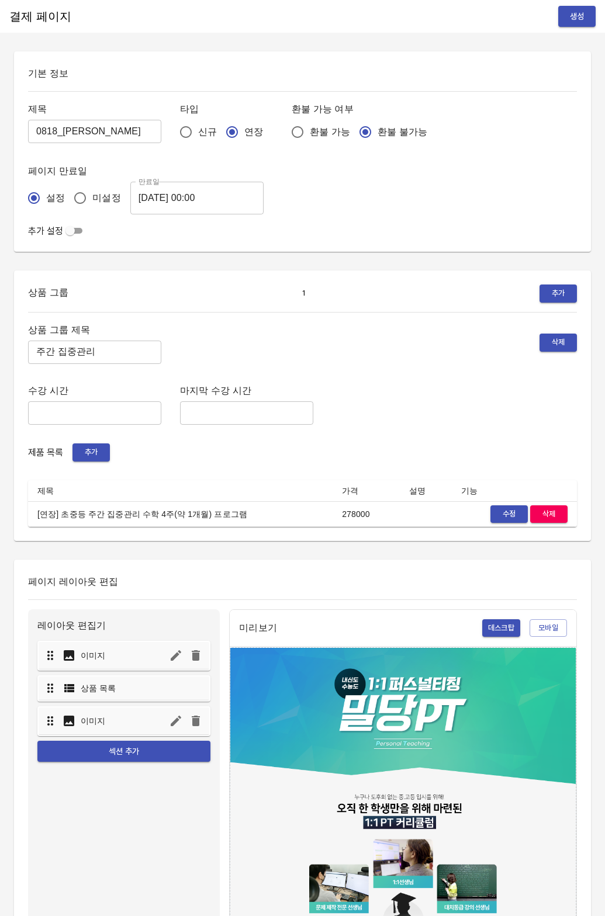
drag, startPoint x: 436, startPoint y: 268, endPoint x: 484, endPoint y: 190, distance: 90.5
click at [442, 254] on div "기본 정보 제목 0818_정예준 ​ 타입 신규 연장 환불 가능 여부 환불 가능 환불 불가능 페이지 만료일 설정 미설정 만료일 [DATE] 00…" at bounding box center [302, 749] width 605 height 1397
click at [574, 15] on span "생성" at bounding box center [576, 16] width 19 height 15
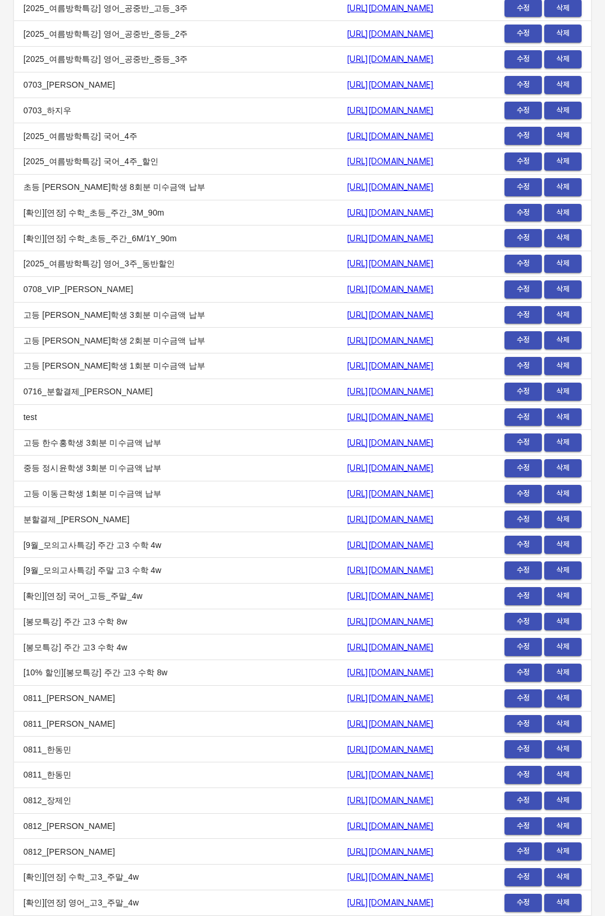
scroll to position [14057, 0]
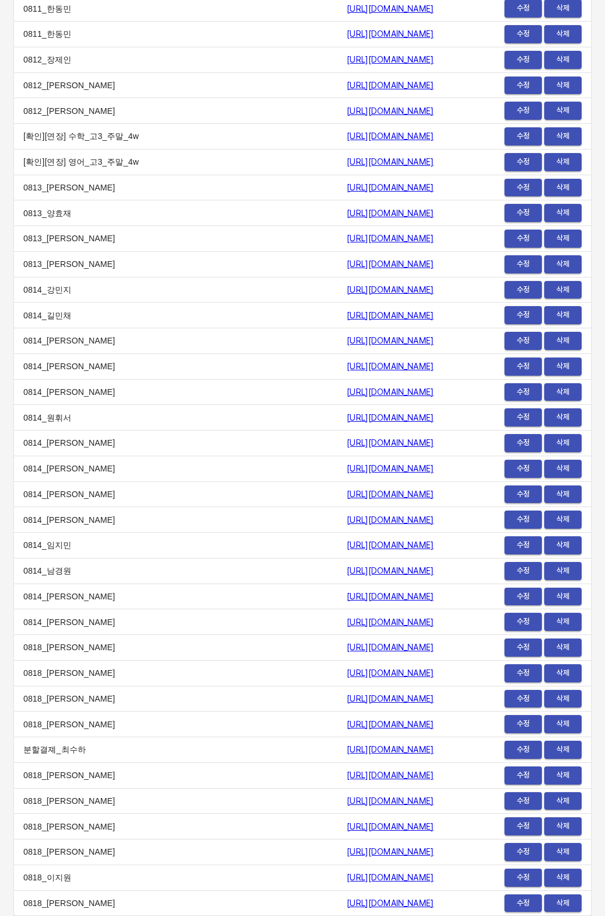
drag, startPoint x: 187, startPoint y: 907, endPoint x: 458, endPoint y: 909, distance: 271.1
click at [458, 909] on tr "0818_[PERSON_NAME] [URL][DOMAIN_NAME] 수정 삭제" at bounding box center [302, 904] width 577 height 26
copy tr "0818_[PERSON_NAME] [URL][DOMAIN_NAME]"
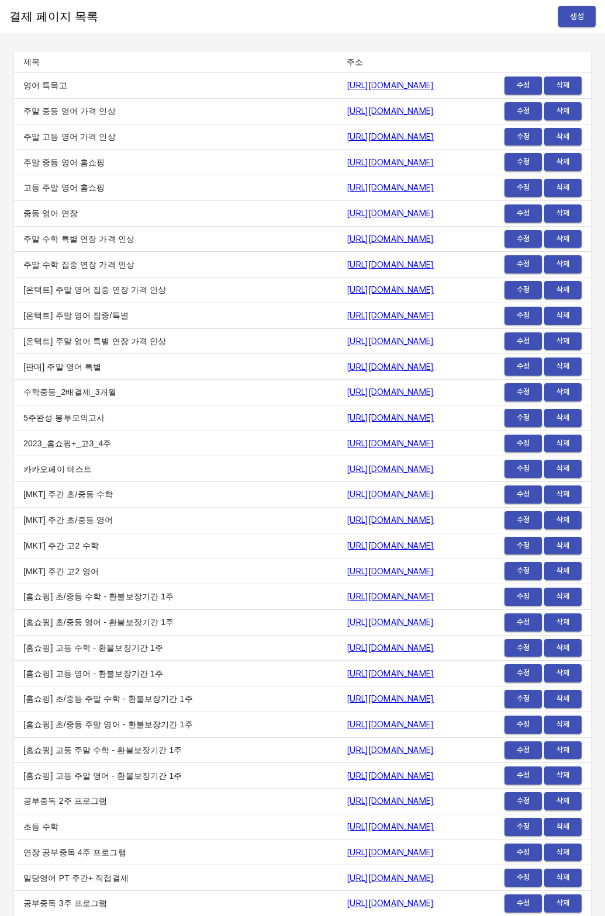
click at [574, 19] on span "생성" at bounding box center [576, 16] width 19 height 15
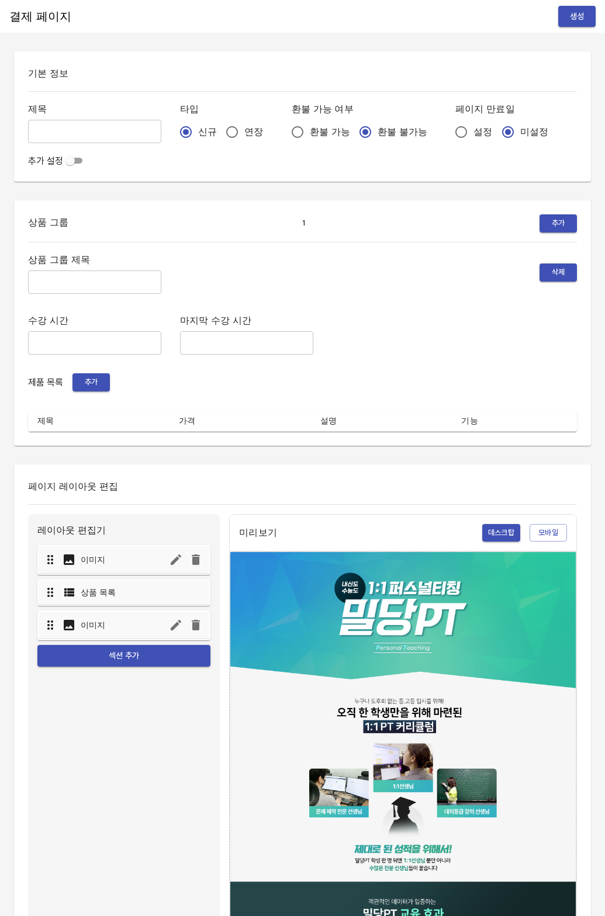
click at [220, 133] on input "연장" at bounding box center [232, 132] width 25 height 25
radio input "true"
click at [449, 133] on input "설정" at bounding box center [461, 132] width 25 height 25
radio input "true"
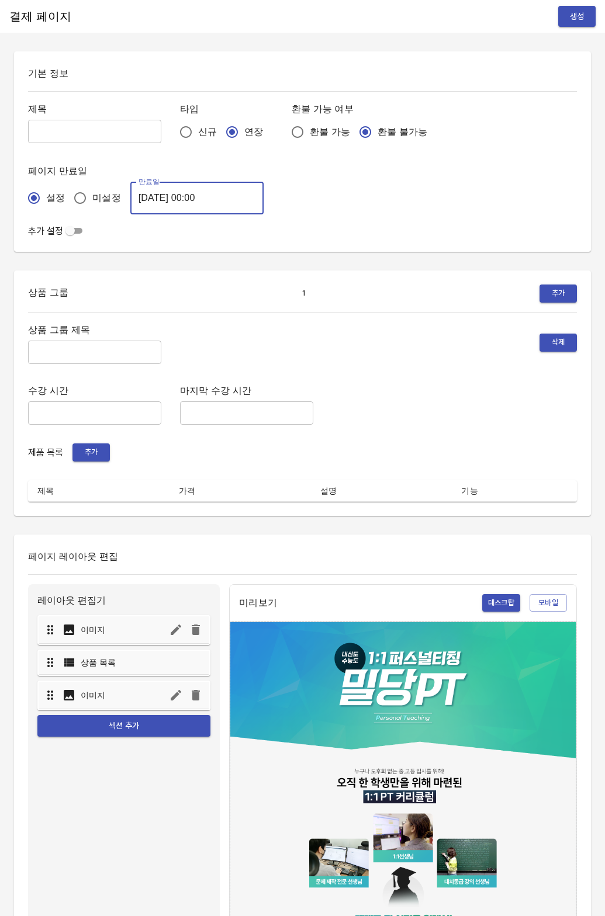
click at [197, 198] on input "[DATE] 00:00" at bounding box center [196, 198] width 133 height 33
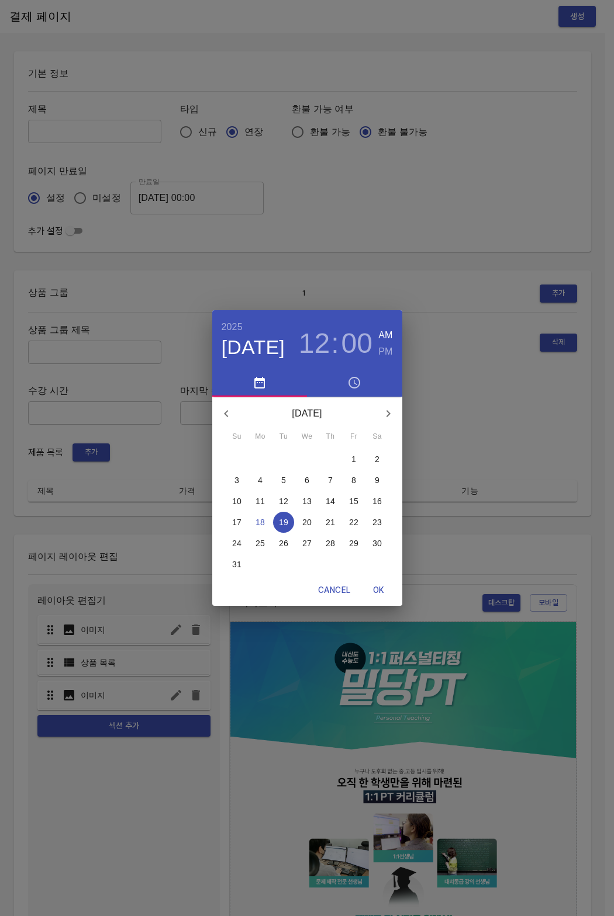
click at [288, 543] on span "26" at bounding box center [283, 544] width 21 height 12
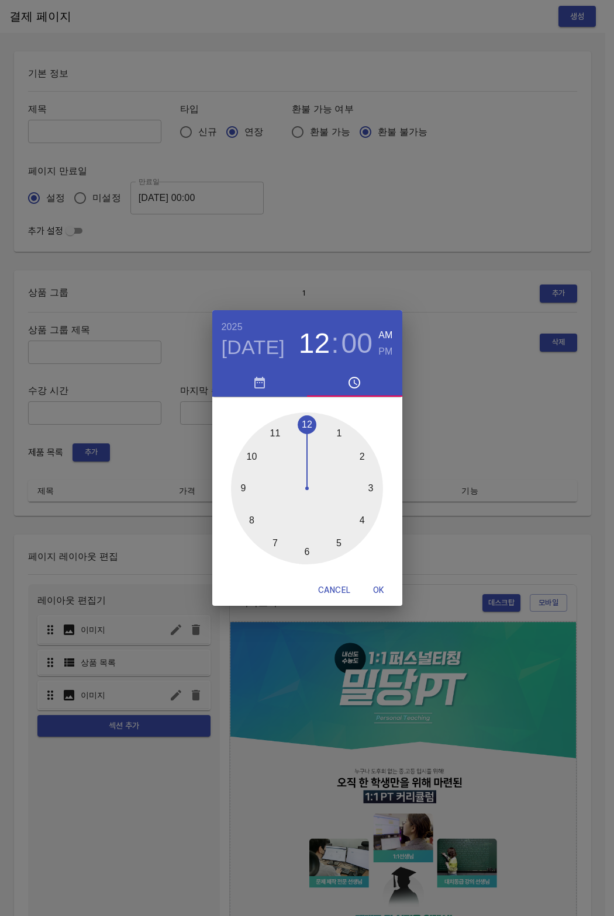
click at [368, 590] on span "OK" at bounding box center [379, 590] width 28 height 15
type input "2025-08-26 00:00"
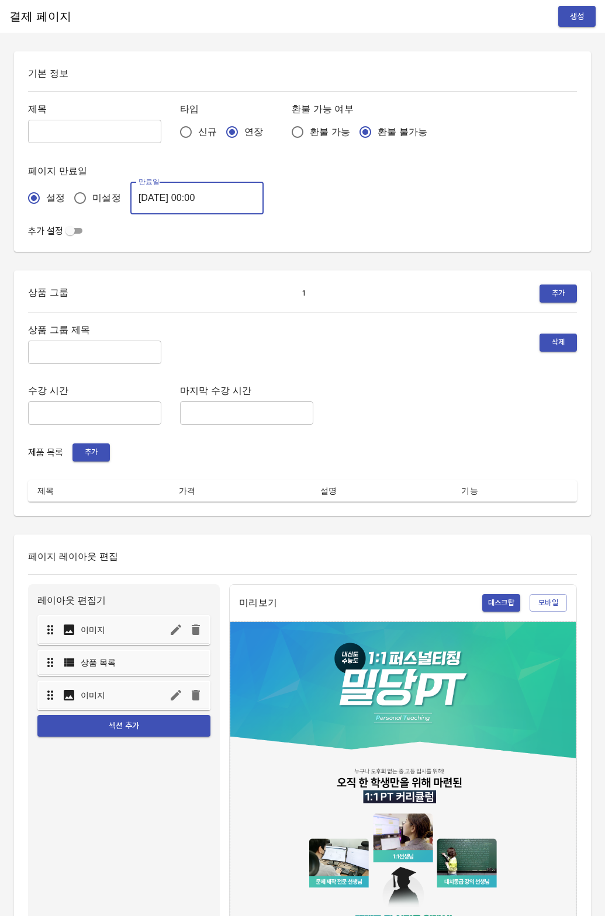
click at [71, 109] on h6 "제목" at bounding box center [94, 109] width 133 height 16
click at [78, 130] on input "text" at bounding box center [94, 131] width 133 height 23
type input "0818_[PERSON_NAME]"
click at [59, 361] on input "text" at bounding box center [94, 352] width 133 height 23
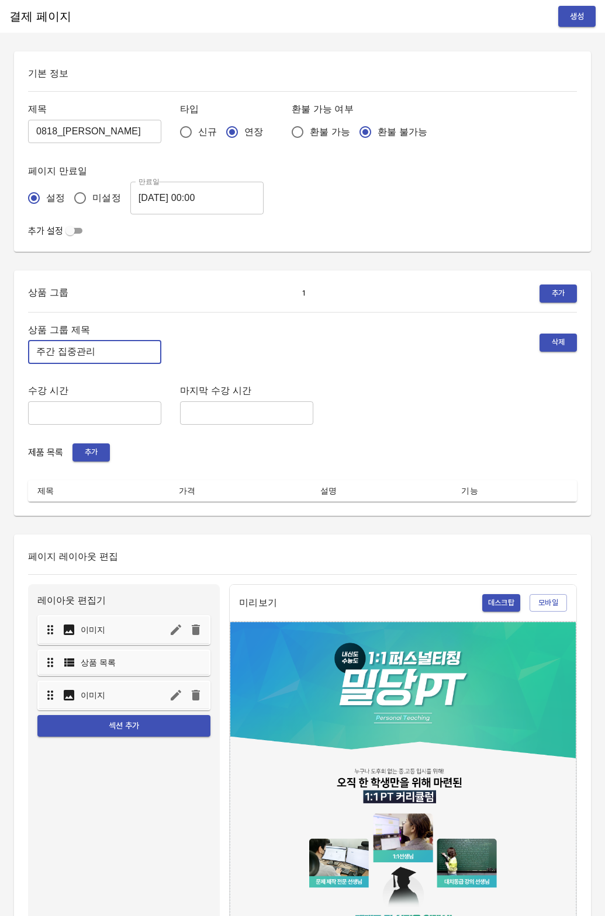
type input "주간 집중관리"
click at [115, 466] on div "상품 그룹 제목 주간 집중관리 ​ 삭제 수강 시간 ​ 마지막 수강 시간 ​ 제품 목록 추가 제목 가격 설명 기능" at bounding box center [302, 412] width 549 height 180
click at [99, 459] on button "추가" at bounding box center [90, 453] width 37 height 18
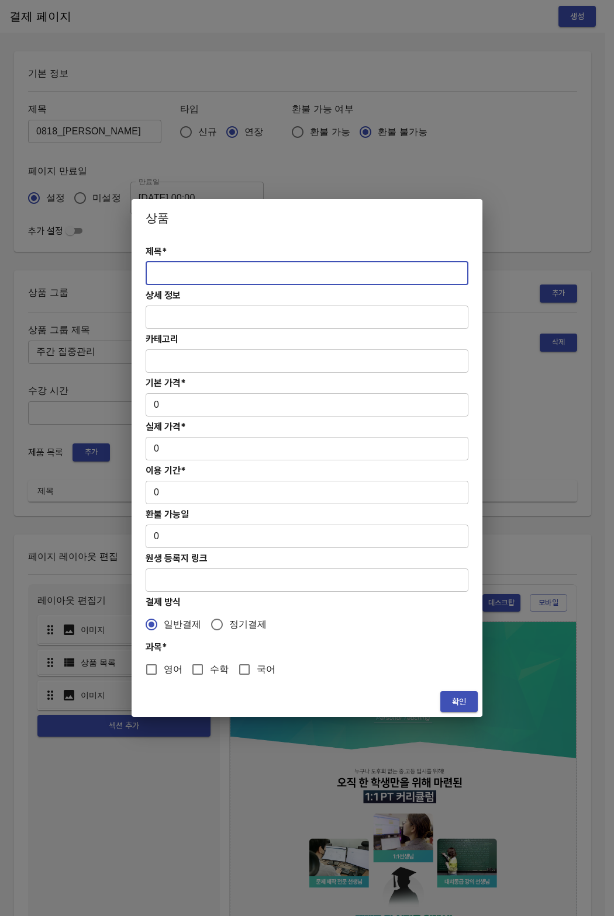
click at [183, 268] on input "text" at bounding box center [306, 273] width 323 height 23
paste input "[연장] 고등 주간 집중관리 영어 4주(약 1개월) 프로그램"
type input "[연장] 고등 주간 집중관리 영어 4주(약 1개월) 프로그램"
drag, startPoint x: 184, startPoint y: 421, endPoint x: 181, endPoint y: 408, distance: 12.6
click at [183, 420] on div "제목* [연장] 고등 주간 집중관리 영어 4주(약 1개월) 프로그램 ​ 상세 정보 ​ 카테고리 ​ 기본 가격* 0 ​ 실제 가격* 0 ​ 이용…" at bounding box center [306, 462] width 351 height 450
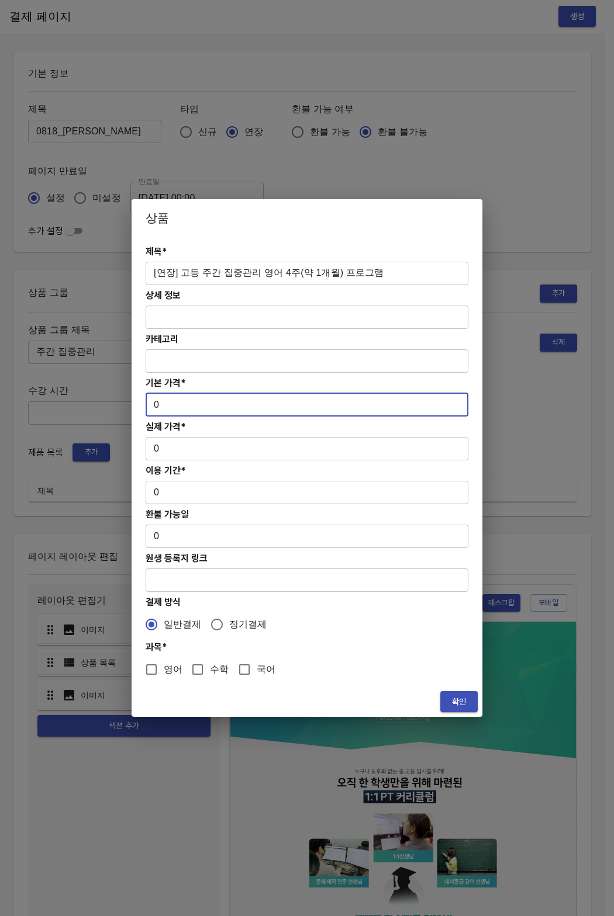
drag, startPoint x: 181, startPoint y: 407, endPoint x: 135, endPoint y: 399, distance: 46.2
click at [135, 399] on div "제목* [연장] 고등 주간 집중관리 영어 4주(약 1개월) 프로그램 ​ 상세 정보 ​ 카테고리 ​ 기본 가격* 0 ​ 실제 가격* 0 ​ 이용…" at bounding box center [306, 462] width 351 height 450
paste input "31300"
type input "313000"
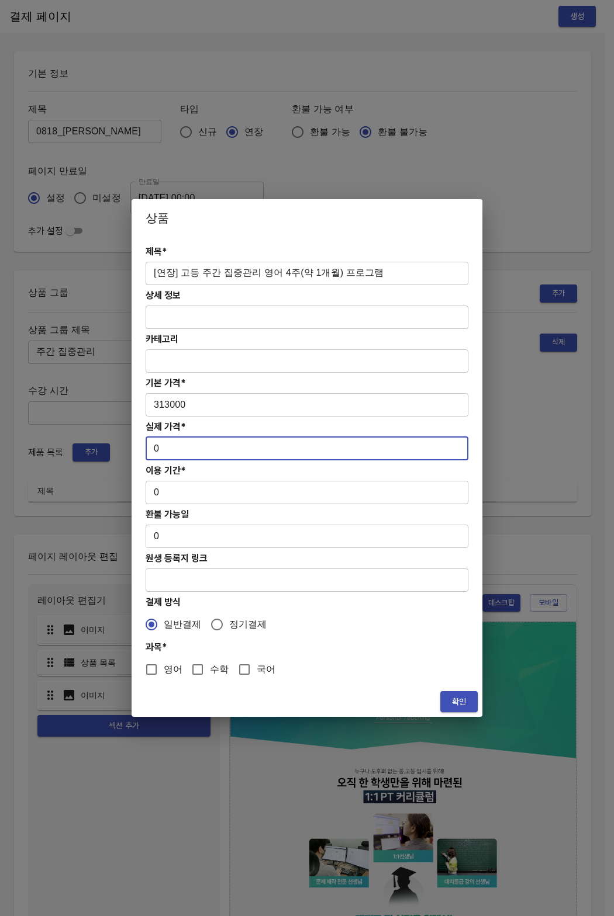
drag, startPoint x: 167, startPoint y: 452, endPoint x: 120, endPoint y: 443, distance: 47.7
click at [120, 443] on div "상품 제목* [연장] 고등 주간 집중관리 영어 4주(약 1개월) 프로그램 ​ 상세 정보 ​ 카테고리 ​ 기본 가격* 313000 ​ 실제 가격…" at bounding box center [307, 458] width 614 height 916
paste input "31300"
type input "313000"
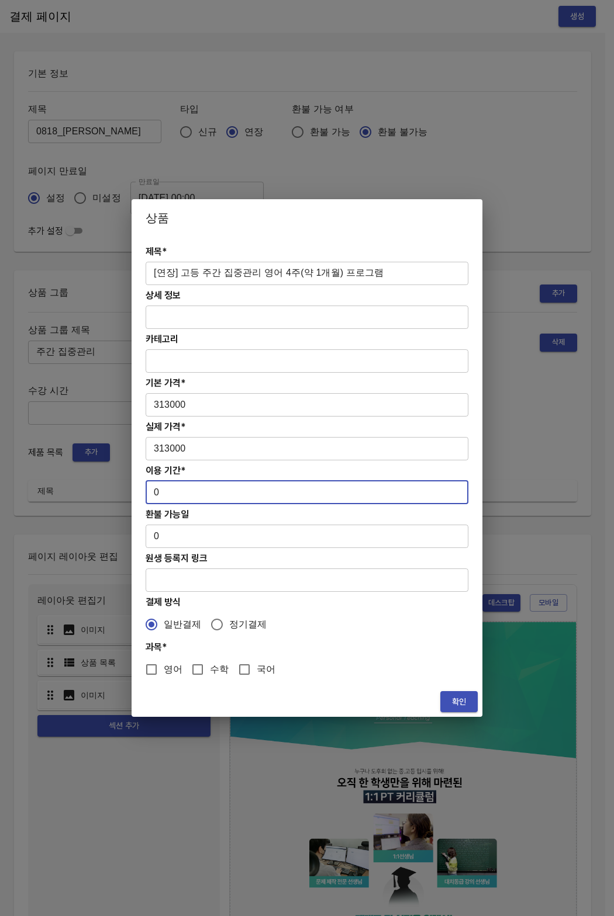
drag, startPoint x: 155, startPoint y: 501, endPoint x: 131, endPoint y: 486, distance: 28.1
click at [131, 486] on div "제목* [연장] 고등 주간 집중관리 영어 4주(약 1개월) 프로그램 ​ 상세 정보 ​ 카테고리 ​ 기본 가격* 313000 ​ 실제 가격* 3…" at bounding box center [306, 462] width 351 height 450
type input "28"
click at [158, 680] on input "영어" at bounding box center [151, 669] width 25 height 25
checkbox input "true"
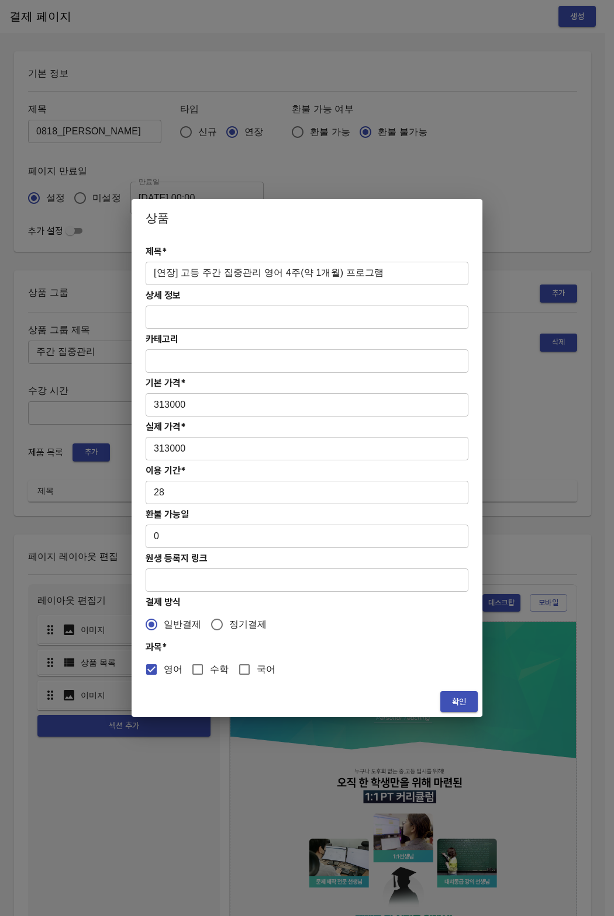
click at [449, 705] on span "확인" at bounding box center [458, 702] width 19 height 15
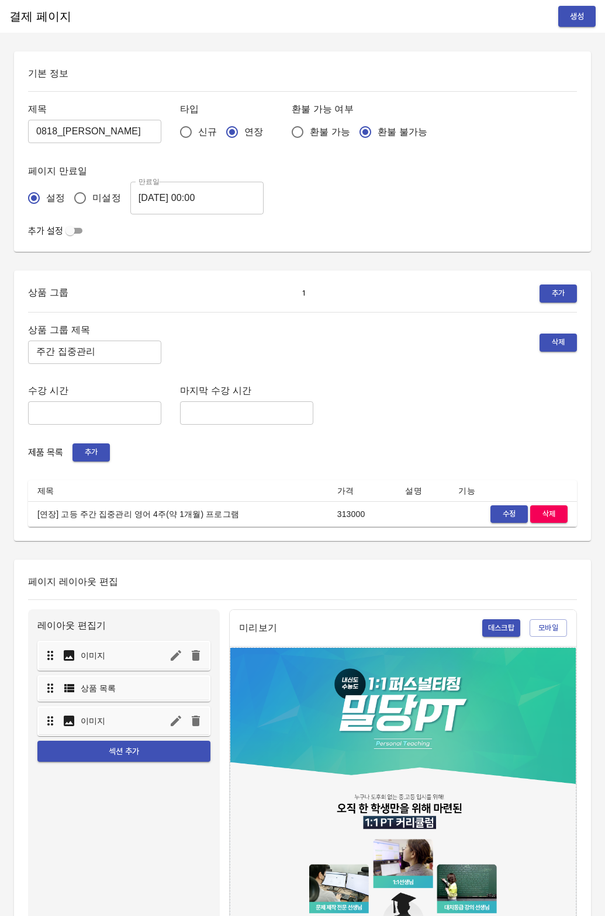
click at [344, 390] on div "수강 시간 ​ 마지막 수강 시간 ​" at bounding box center [302, 404] width 549 height 42
click at [577, 18] on span "생성" at bounding box center [576, 16] width 19 height 15
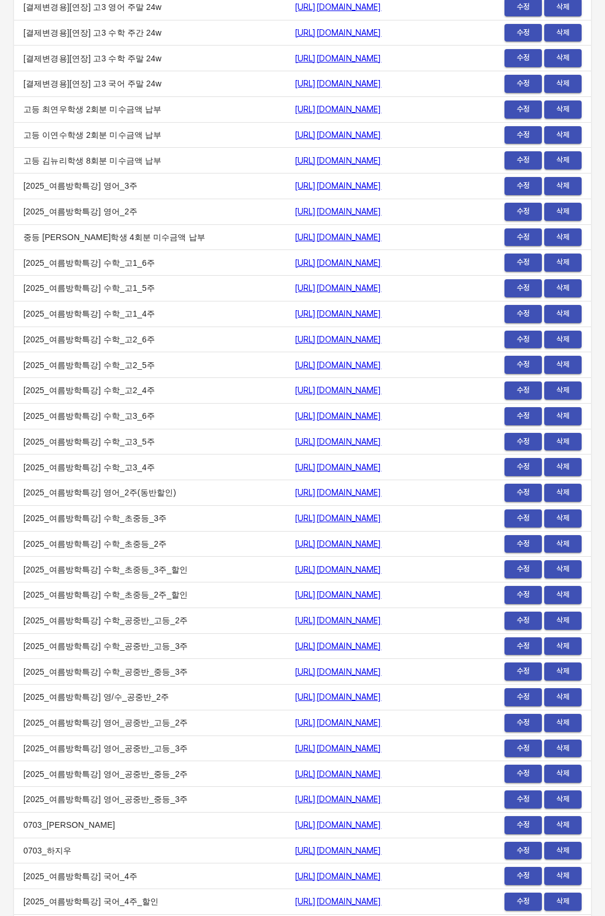
scroll to position [14082, 0]
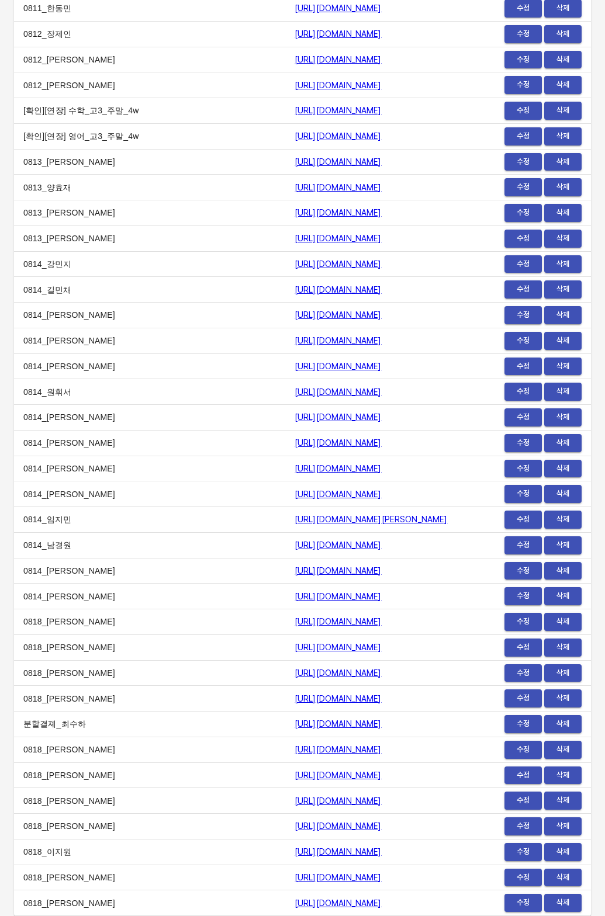
drag, startPoint x: 167, startPoint y: 909, endPoint x: 190, endPoint y: 907, distance: 22.9
click at [172, 908] on td "0818_[PERSON_NAME]" at bounding box center [149, 904] width 271 height 26
copy tr "0818_[PERSON_NAME] [URL][DOMAIN_NAME]"
drag, startPoint x: 192, startPoint y: 907, endPoint x: 435, endPoint y: 909, distance: 243.7
click at [435, 909] on tr "0818_[PERSON_NAME] [URL][DOMAIN_NAME] 수정 삭제" at bounding box center [302, 904] width 577 height 26
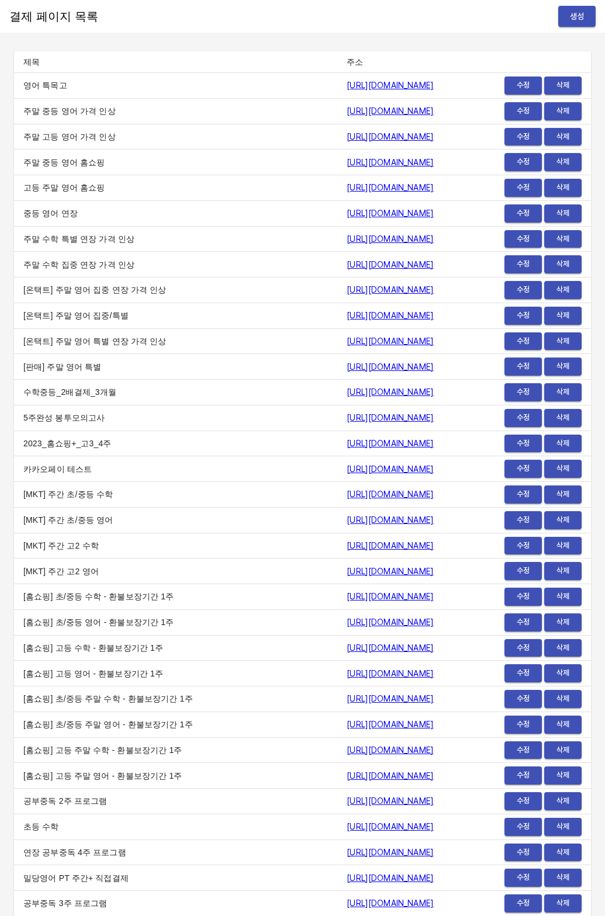
click at [580, 25] on button "생성" at bounding box center [576, 17] width 37 height 22
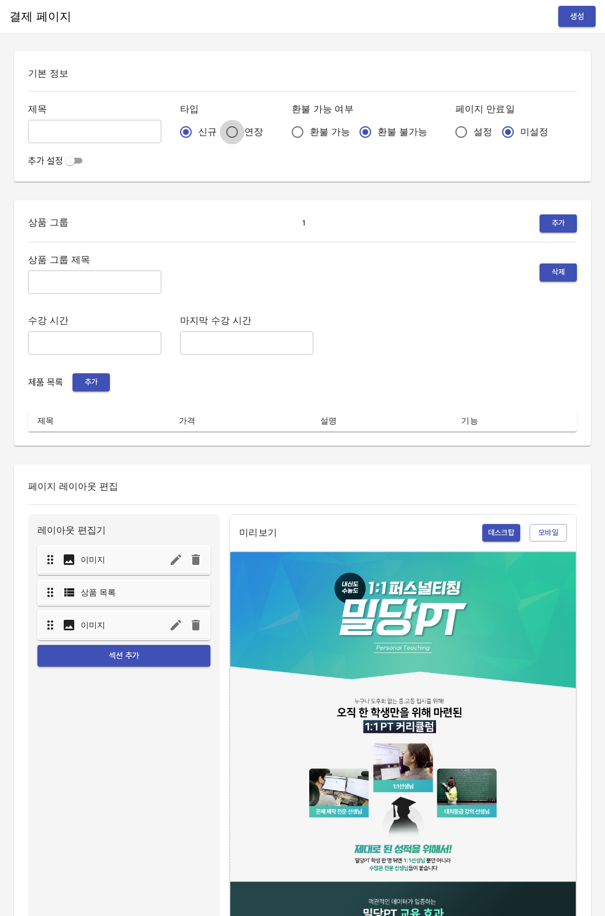
drag, startPoint x: 221, startPoint y: 137, endPoint x: 495, endPoint y: 152, distance: 273.9
click at [221, 137] on input "연장" at bounding box center [232, 132] width 25 height 25
radio input "true"
click at [449, 138] on input "설정" at bounding box center [461, 132] width 25 height 25
radio input "true"
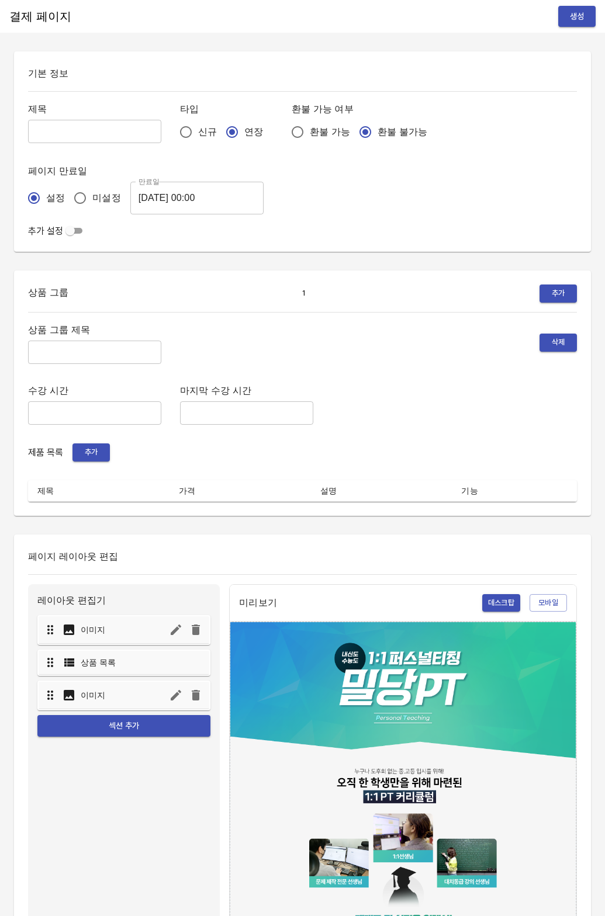
click at [188, 200] on input "[DATE] 00:00" at bounding box center [196, 198] width 133 height 33
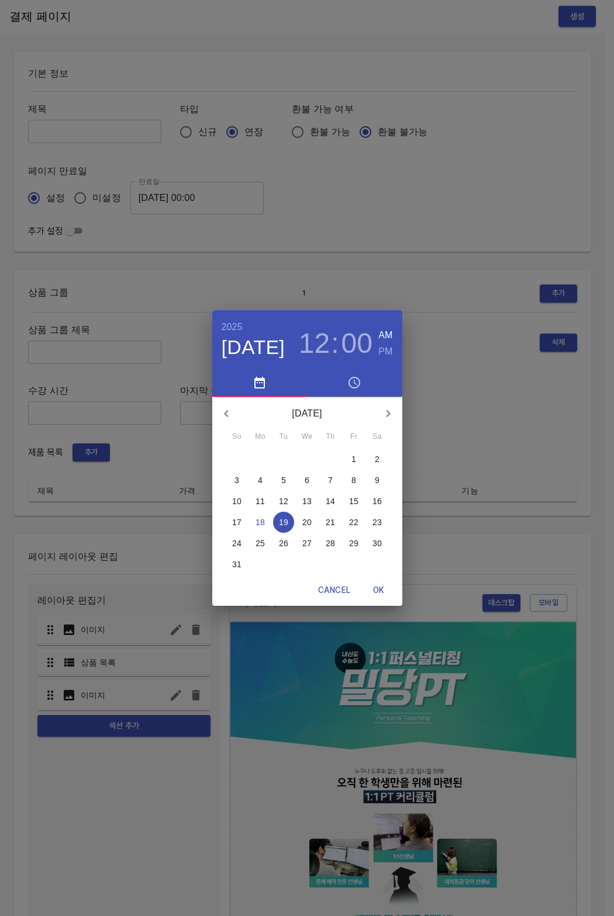
drag, startPoint x: 279, startPoint y: 543, endPoint x: 377, endPoint y: 585, distance: 106.3
click at [279, 543] on p "26" at bounding box center [283, 544] width 9 height 12
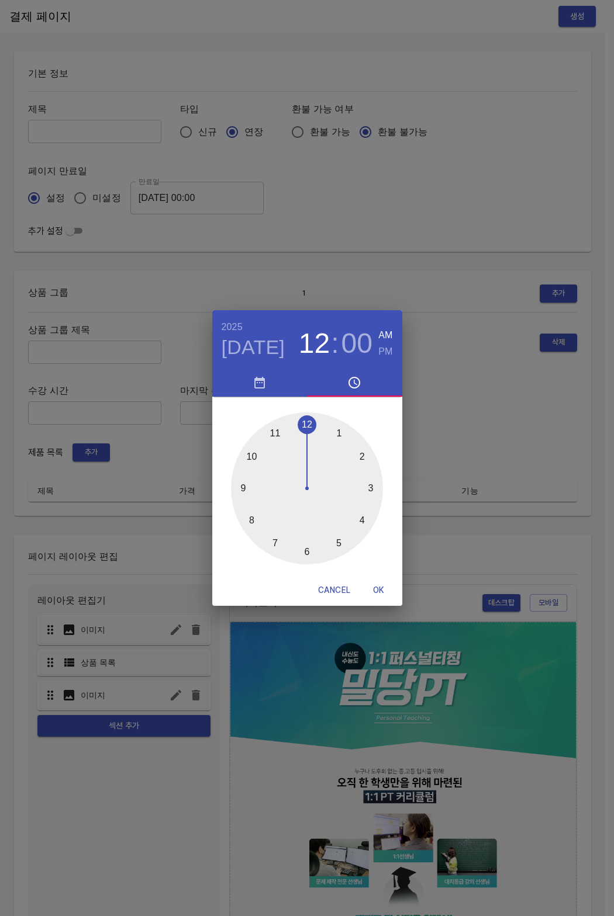
click at [385, 590] on span "OK" at bounding box center [379, 590] width 28 height 15
type input "[DATE] 00:00"
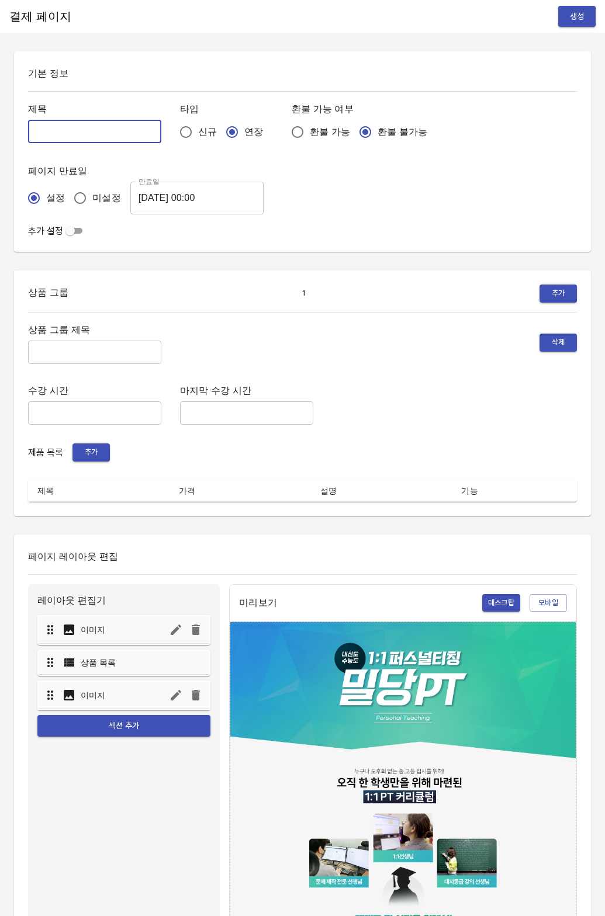
click at [70, 129] on input "text" at bounding box center [94, 131] width 133 height 23
type input "0818_[PERSON_NAME]"
click at [53, 341] on input "text" at bounding box center [94, 352] width 133 height 23
type input "주간 집중관리"
click at [89, 456] on span "추가" at bounding box center [91, 452] width 26 height 13
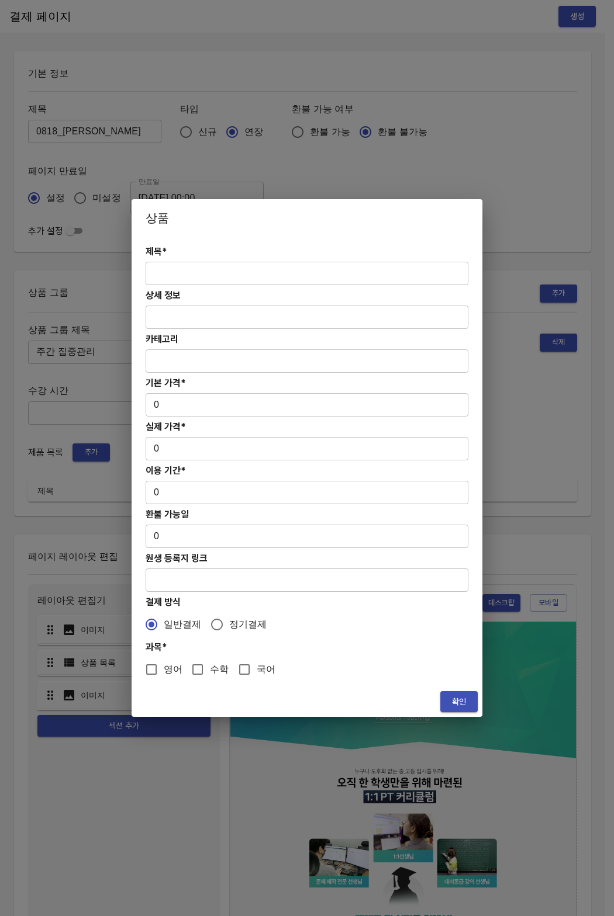
click at [171, 290] on h4 "상세 정보" at bounding box center [306, 295] width 323 height 11
click at [174, 280] on input "text" at bounding box center [306, 273] width 323 height 23
paste input "[연장] 고등 주간 집중관리 영어 4주(약 1개월) 프로그램"
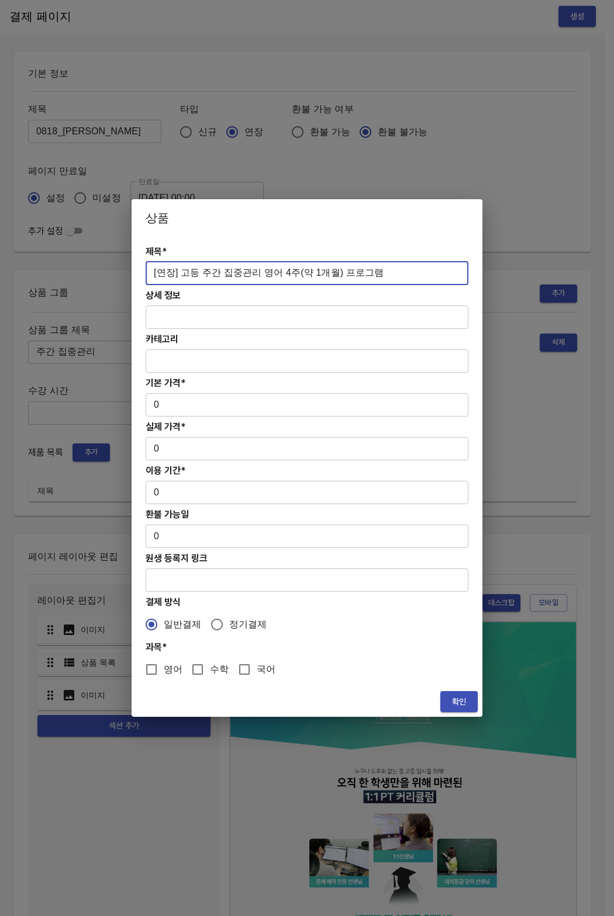
type input "[연장] 고등 주간 집중관리 영어 4주(약 1개월) 프로그램"
drag, startPoint x: 165, startPoint y: 421, endPoint x: 165, endPoint y: 412, distance: 8.8
click at [165, 420] on div "제목* [연장] 고등 주간 집중관리 영어 4주(약 1개월) 프로그램 ​ 상세 정보 ​ 카테고리 ​ 기본 가격* 0 ​ 실제 가격* 0 ​ 이용…" at bounding box center [306, 462] width 351 height 450
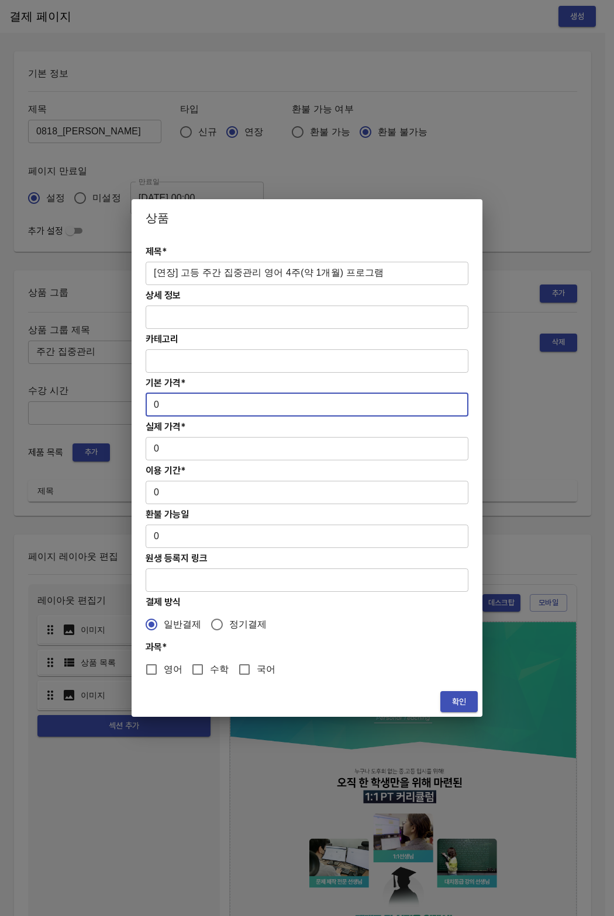
drag, startPoint x: 165, startPoint y: 407, endPoint x: 131, endPoint y: 417, distance: 34.8
click at [124, 404] on div "상품 제목* [연장] 고등 주간 집중관리 영어 4주(약 1개월) 프로그램 ​ 상세 정보 ​ 카테고리 ​ 기본 가격* 0 ​ 실제 가격* 0 ​…" at bounding box center [307, 458] width 614 height 916
paste input "31300"
type input "313000"
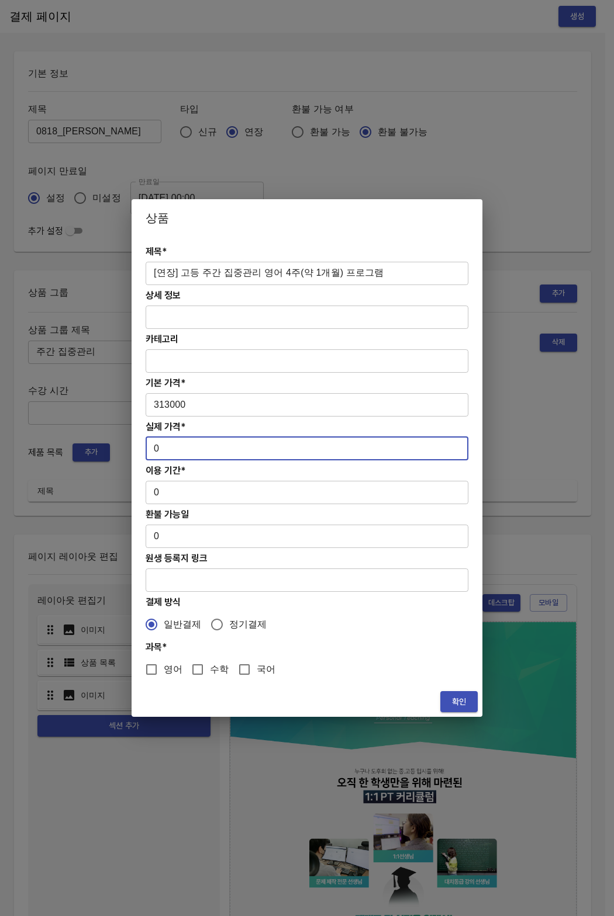
drag, startPoint x: 160, startPoint y: 453, endPoint x: 157, endPoint y: 477, distance: 24.2
click at [132, 445] on div "제목* [연장] 고등 주간 집중관리 영어 4주(약 1개월) 프로그램 ​ 상세 정보 ​ 카테고리 ​ 기본 가격* 313000 ​ 실제 가격* 0…" at bounding box center [306, 462] width 351 height 450
paste input "31300"
type input "313000"
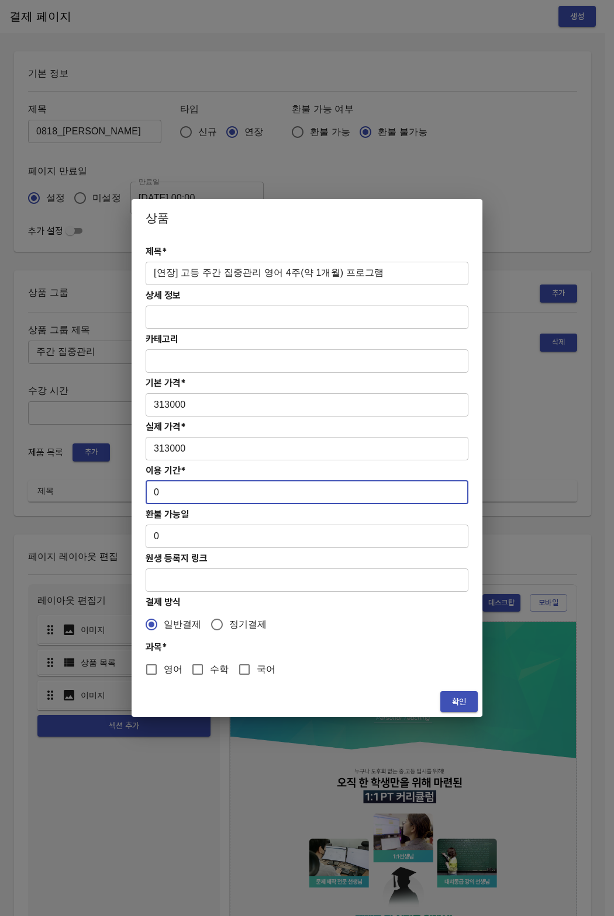
drag, startPoint x: 167, startPoint y: 497, endPoint x: 145, endPoint y: 497, distance: 21.0
click at [145, 497] on input "0" at bounding box center [306, 492] width 323 height 23
type input "28"
click at [163, 666] on input "영어" at bounding box center [151, 669] width 25 height 25
checkbox input "true"
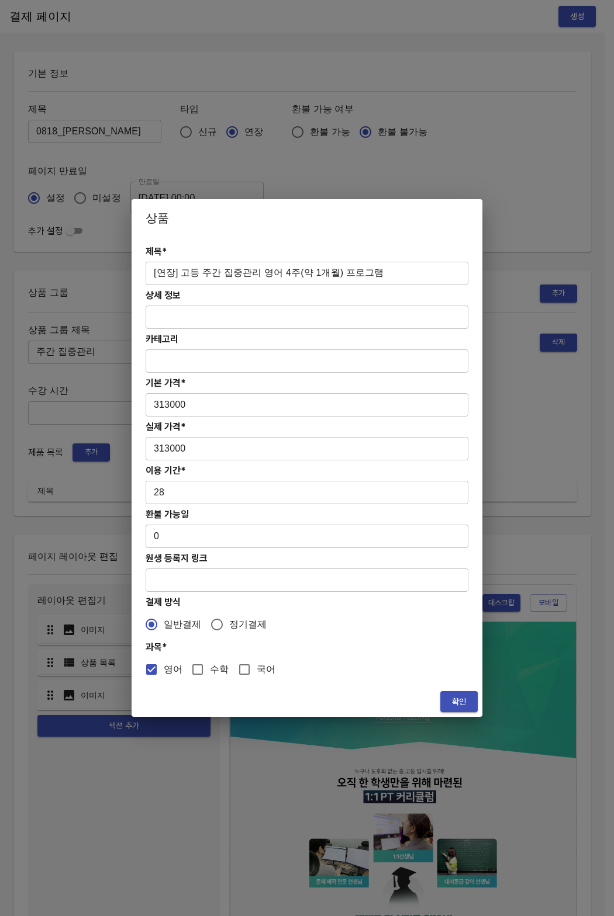
click at [452, 705] on span "확인" at bounding box center [458, 702] width 19 height 15
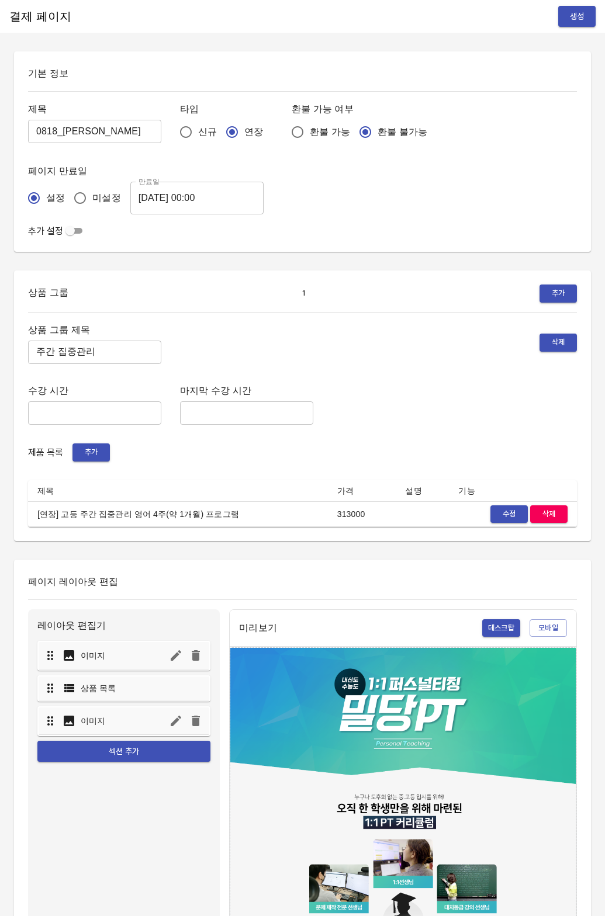
click at [572, 18] on span "생성" at bounding box center [576, 16] width 19 height 15
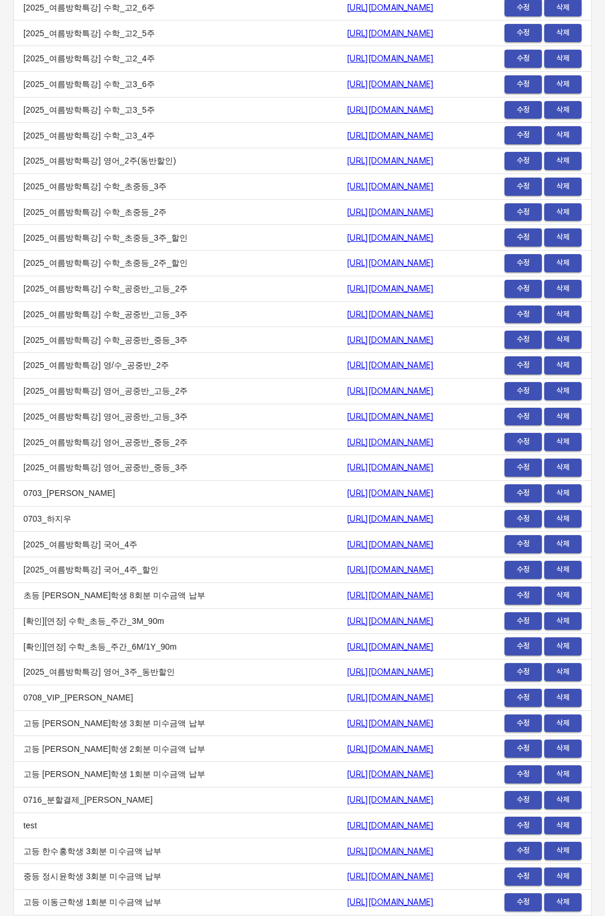
scroll to position [14108, 0]
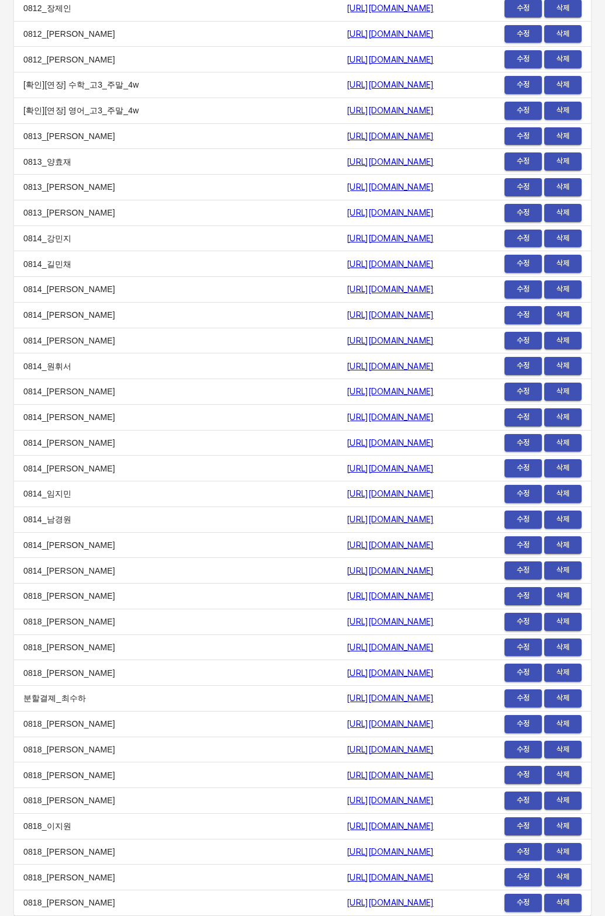
drag, startPoint x: 196, startPoint y: 896, endPoint x: 201, endPoint y: 902, distance: 7.5
click at [196, 896] on td "0818_[PERSON_NAME]" at bounding box center [175, 904] width 323 height 26
drag, startPoint x: 202, startPoint y: 903, endPoint x: 415, endPoint y: 900, distance: 213.3
click at [433, 898] on td "https://payment.mildang.kr/fcWhFrfdge3WM4bfLjNTc" at bounding box center [405, 904] width 136 height 26
copy link "https://payment.mildang.kr/fcWhFrfdge3WM4bfLjNTc"
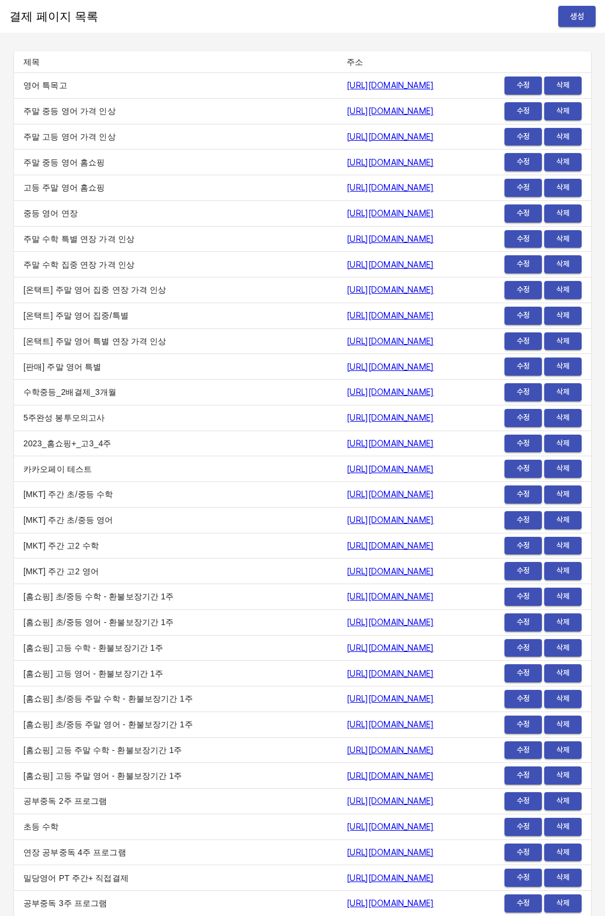
click at [566, 18] on button "생성" at bounding box center [576, 17] width 37 height 22
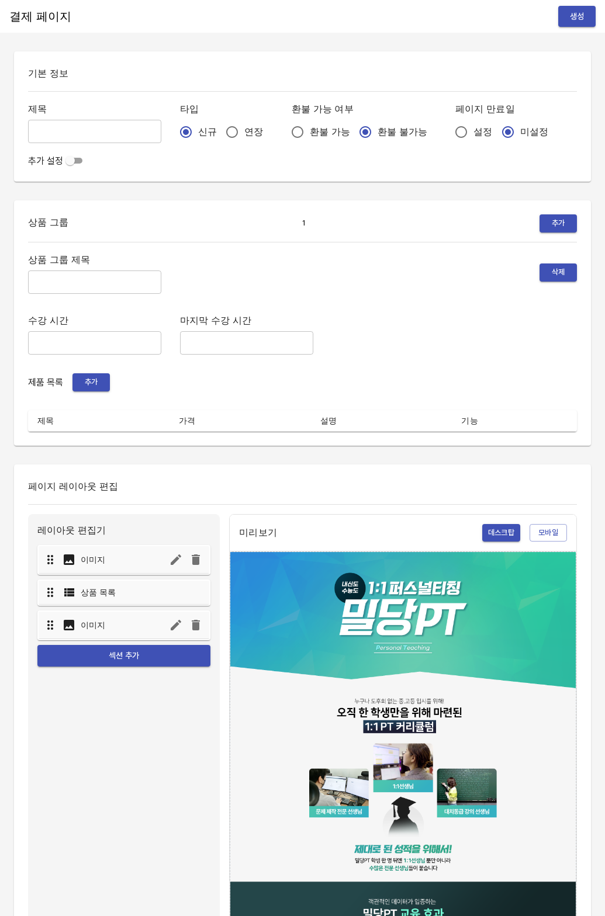
click at [220, 131] on input "연장" at bounding box center [232, 132] width 25 height 25
radio input "true"
click at [449, 128] on input "설정" at bounding box center [461, 132] width 25 height 25
radio input "true"
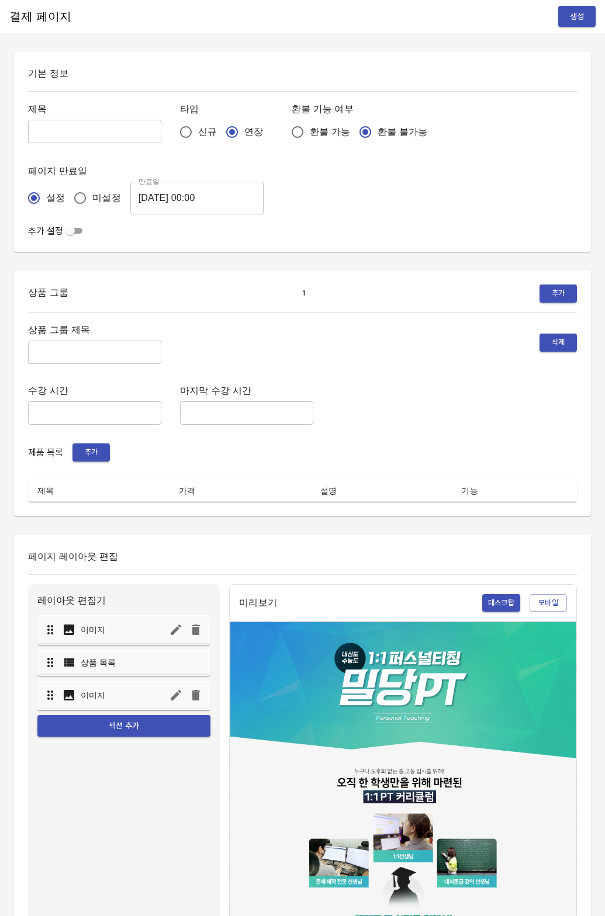
click at [80, 131] on input "text" at bounding box center [94, 131] width 133 height 23
type input "0818_[PERSON_NAME]"
click at [70, 347] on input "text" at bounding box center [94, 352] width 133 height 23
type input "주말 특별PT"
click at [79, 444] on button "추가" at bounding box center [90, 453] width 37 height 18
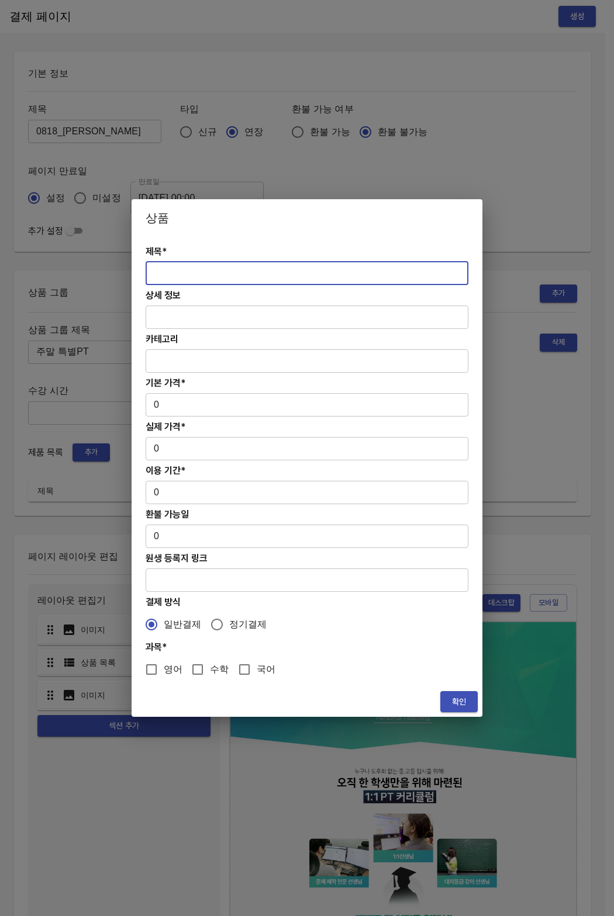
click at [211, 285] on input "text" at bounding box center [306, 273] width 323 height 23
paste input "[연장] 주말 고등 6시간 수학 4주(약 1개월) 특별PT"
type input "[연장] 주말 고등 6시간 수학 4주(약 1개월) 특별PT"
click at [176, 414] on div "제목* [연장] 주말 고등 6시간 수학 4주(약 1개월) 특별PT ​ 상세 정보 ​ 카테고리 ​ 기본 가격* 0 ​ 실제 가격* 0 ​ 이용 …" at bounding box center [306, 462] width 351 height 450
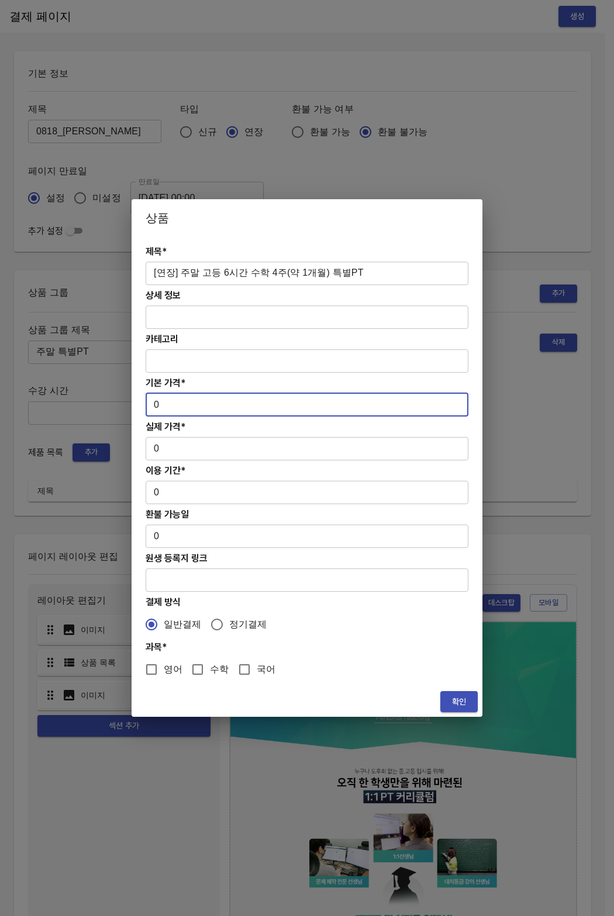
drag, startPoint x: 174, startPoint y: 411, endPoint x: 150, endPoint y: 435, distance: 33.5
click at [133, 403] on div "제목* [연장] 주말 고등 6시간 수학 4주(약 1개월) 특별PT ​ 상세 정보 ​ 카테고리 ​ 기본 가격* 0 ​ 실제 가격* 0 ​ 이용 …" at bounding box center [306, 462] width 351 height 450
paste input "31300"
type input "313000"
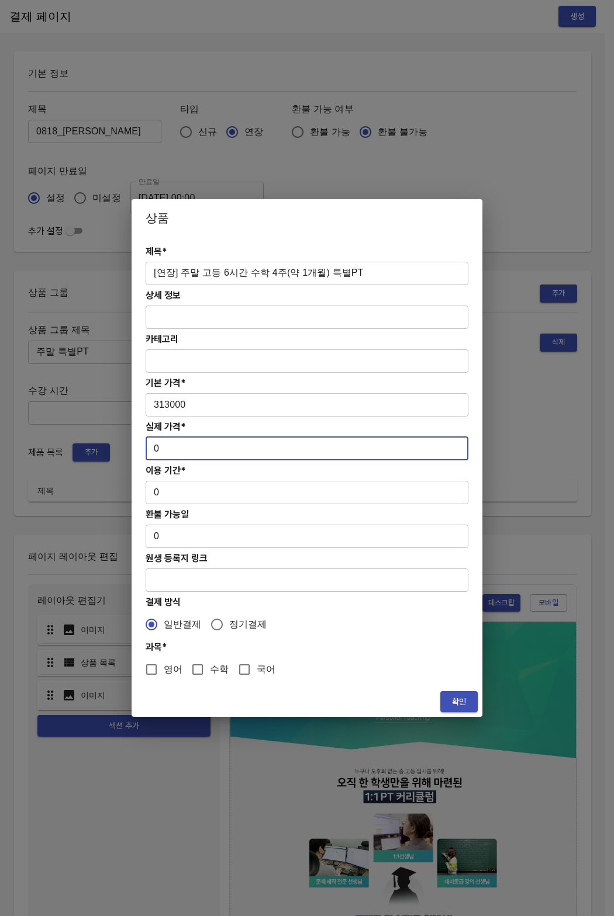
drag, startPoint x: 164, startPoint y: 448, endPoint x: 140, endPoint y: 448, distance: 24.0
click at [140, 448] on div "제목* [연장] 주말 고등 6시간 수학 4주(약 1개월) 특별PT ​ 상세 정보 ​ 카테고리 ​ 기본 가격* 313000 ​ 실제 가격* 0 …" at bounding box center [306, 462] width 351 height 450
paste input "31300"
type input "313000"
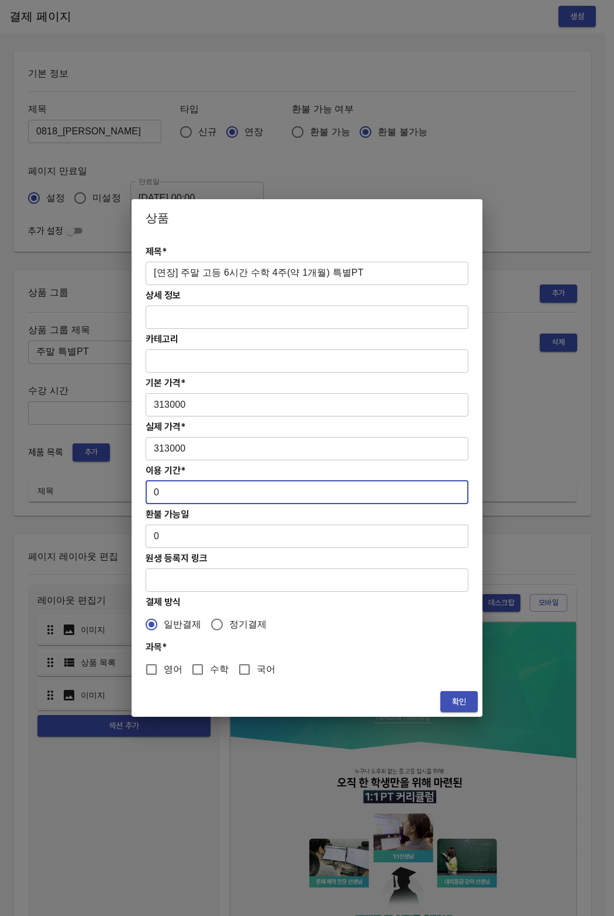
drag, startPoint x: 169, startPoint y: 497, endPoint x: 138, endPoint y: 497, distance: 30.4
click at [138, 498] on div "제목* [연장] 주말 고등 6시간 수학 4주(약 1개월) 특별PT ​ 상세 정보 ​ 카테고리 ​ 기본 가격* 313000 ​ 실제 가격* 31…" at bounding box center [306, 462] width 351 height 450
drag, startPoint x: 140, startPoint y: 493, endPoint x: 161, endPoint y: 491, distance: 20.5
click at [161, 491] on div "제목* [연장] 주말 고등 6시간 수학 4주(약 1개월) 특별PT ​ 상세 정보 ​ 카테고리 ​ 기본 가격* 313000 ​ 실제 가격* 31…" at bounding box center [306, 462] width 351 height 450
drag, startPoint x: 160, startPoint y: 491, endPoint x: 144, endPoint y: 491, distance: 16.4
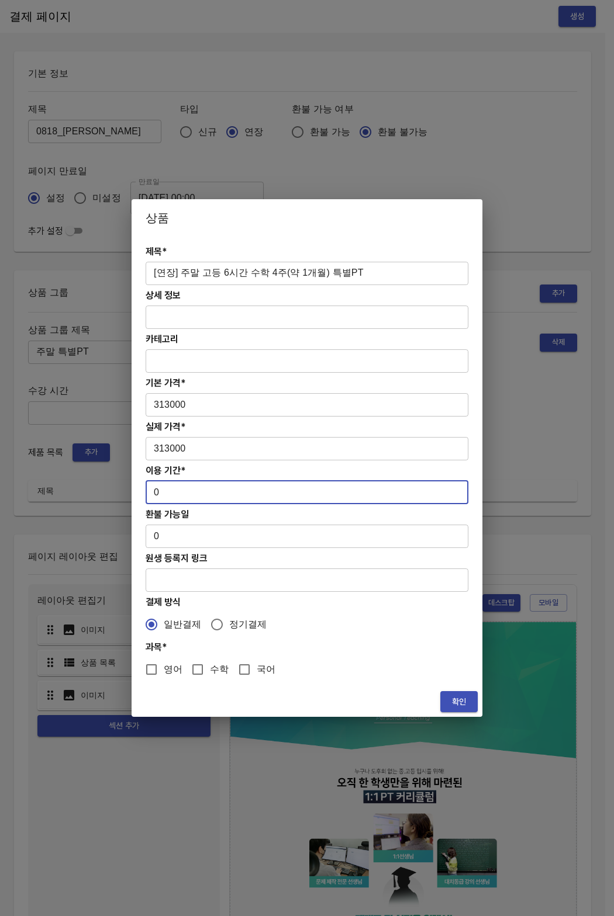
click at [144, 491] on div "제목* [연장] 주말 고등 6시간 수학 4주(약 1개월) 특별PT ​ 상세 정보 ​ 카테고리 ​ 기본 가격* 313000 ​ 실제 가격* 31…" at bounding box center [306, 462] width 351 height 450
type input "28"
drag, startPoint x: 203, startPoint y: 665, endPoint x: 399, endPoint y: 694, distance: 198.4
click at [203, 665] on input "수학" at bounding box center [197, 669] width 25 height 25
checkbox input "true"
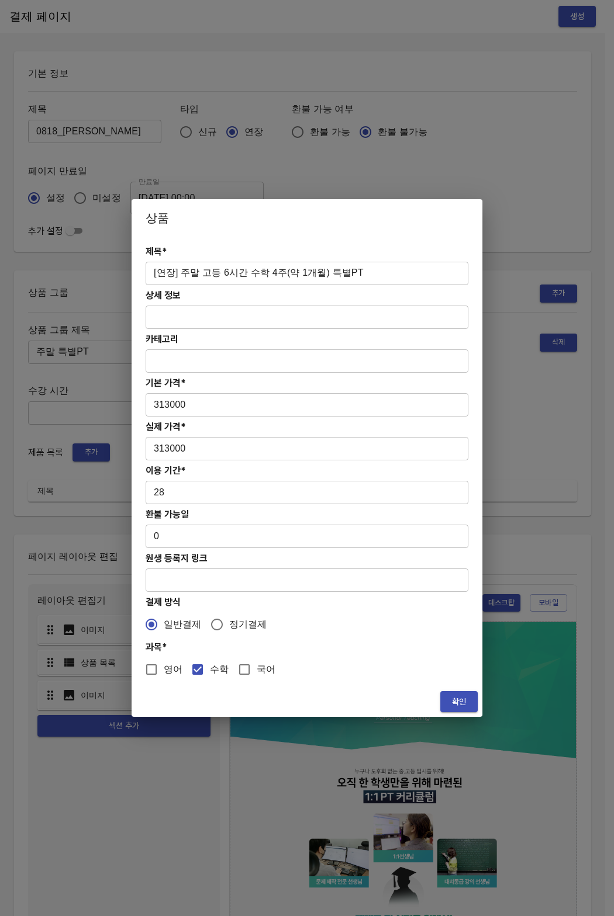
click at [466, 705] on span "확인" at bounding box center [458, 702] width 19 height 15
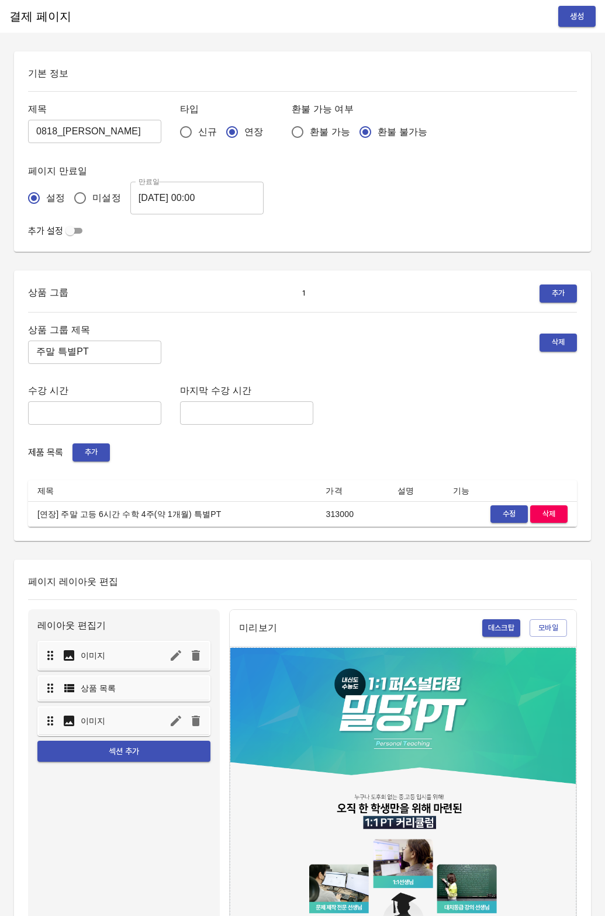
click at [304, 406] on div "수강 시간 ​ 마지막 수강 시간 ​" at bounding box center [302, 404] width 549 height 42
click at [566, 8] on button "생성" at bounding box center [576, 17] width 37 height 22
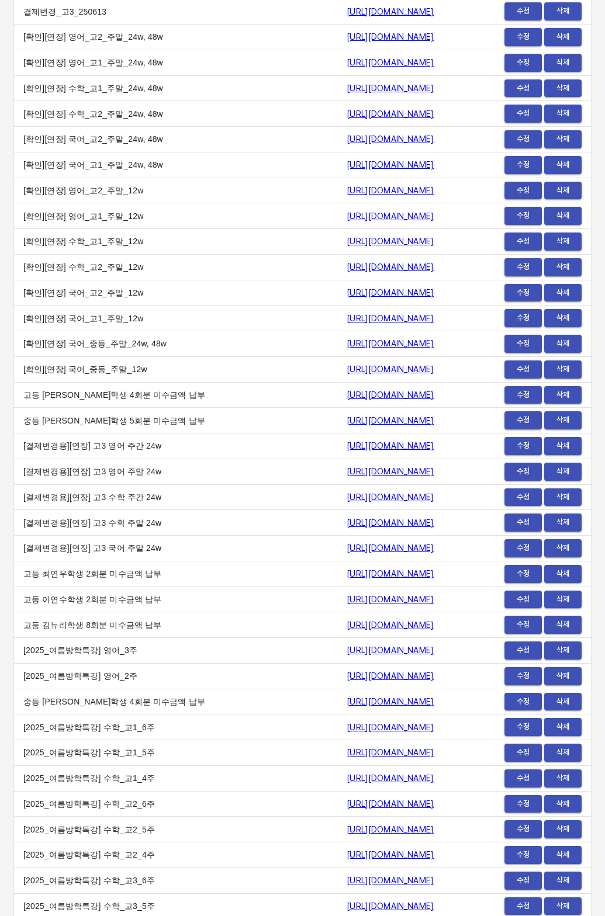
scroll to position [14134, 0]
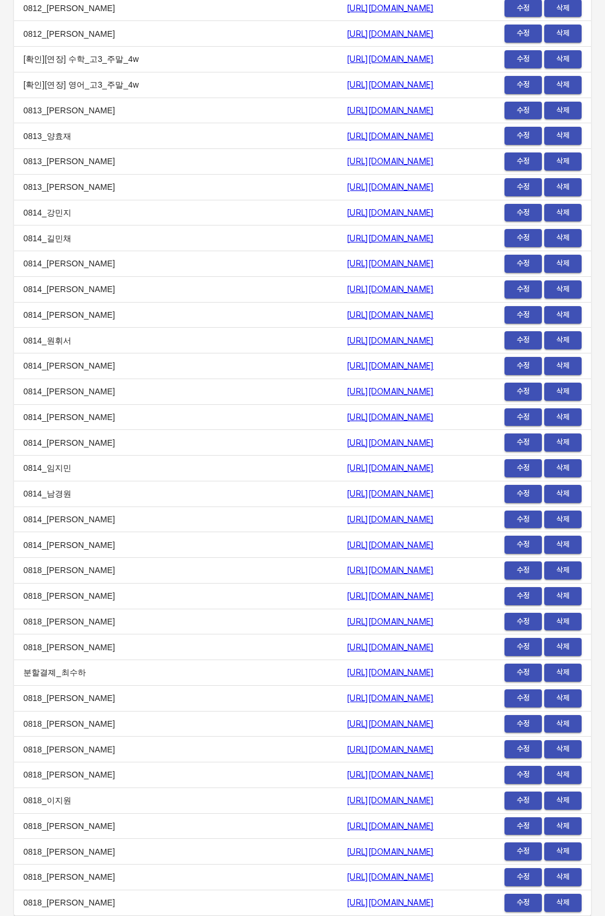
click at [196, 879] on td "0818_[PERSON_NAME]" at bounding box center [175, 878] width 323 height 26
click at [347, 879] on link "[URL][DOMAIN_NAME]" at bounding box center [390, 876] width 87 height 9
drag, startPoint x: 193, startPoint y: 898, endPoint x: 457, endPoint y: 902, distance: 264.1
click at [457, 902] on tr "0818_[PERSON_NAME] [URL][DOMAIN_NAME] 수정 삭제" at bounding box center [302, 903] width 577 height 26
copy tr "0818_[PERSON_NAME] [URL][DOMAIN_NAME]"
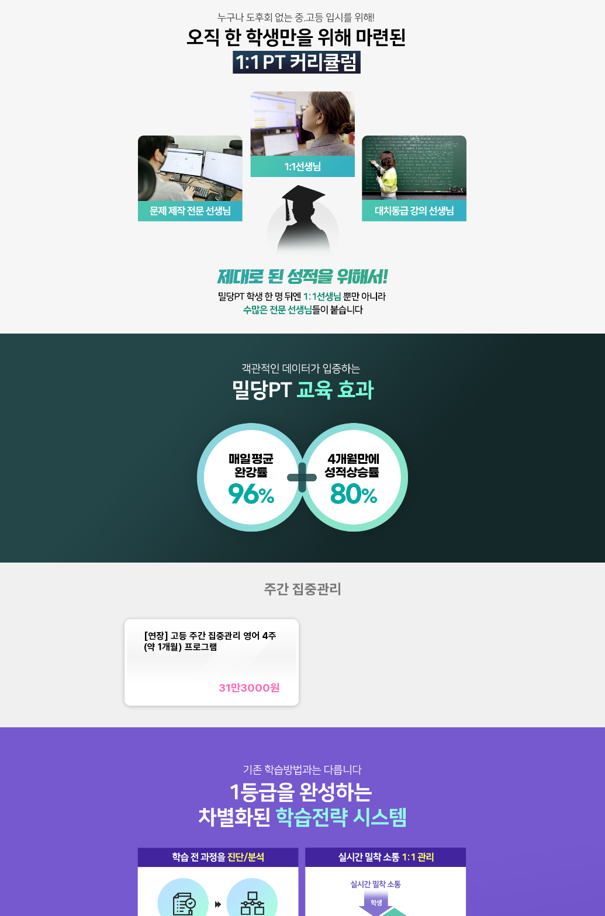
scroll to position [342, 0]
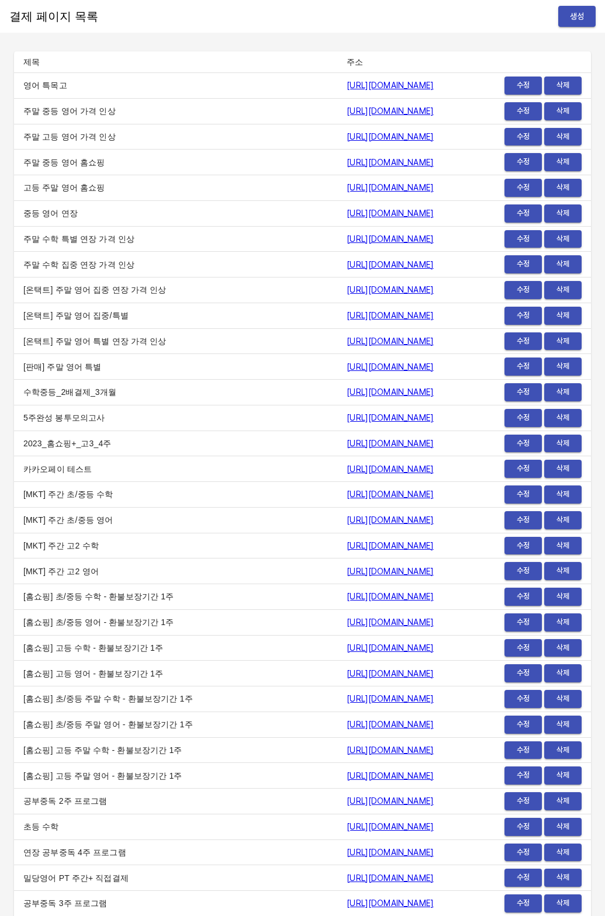
click at [571, 16] on span "생성" at bounding box center [576, 16] width 19 height 15
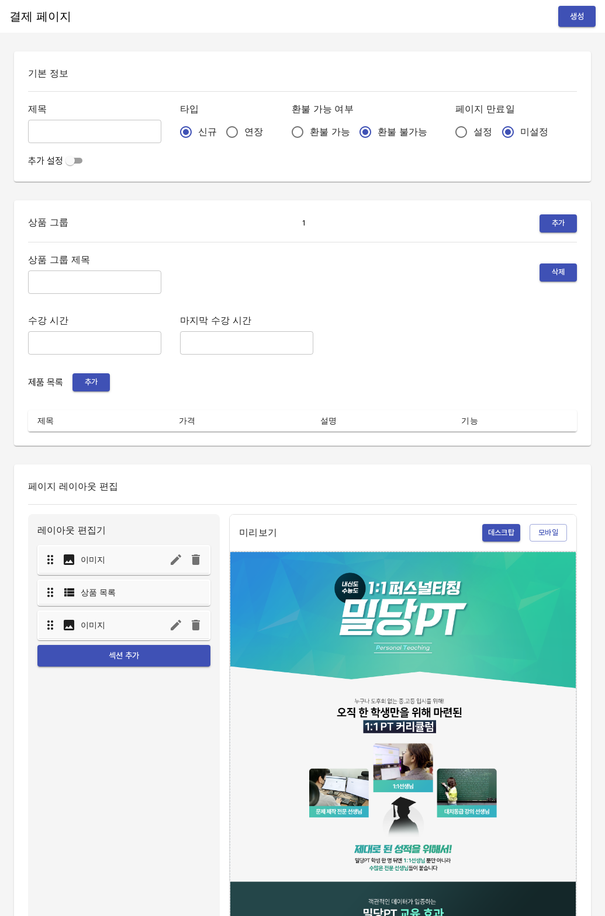
click at [64, 112] on h6 "제목" at bounding box center [94, 109] width 133 height 16
click at [64, 131] on input "text" at bounding box center [94, 131] width 133 height 23
type input "ㅂ"
type input "분할결제_최수하"
click at [237, 179] on div "기본 정보 제목 분할결제_최수하 ​ 타입 신규 연장 환불 가능 여부 환불 가능 환불 불가능 페이지 만료일 설정 미설정 추가 설정" at bounding box center [302, 116] width 577 height 130
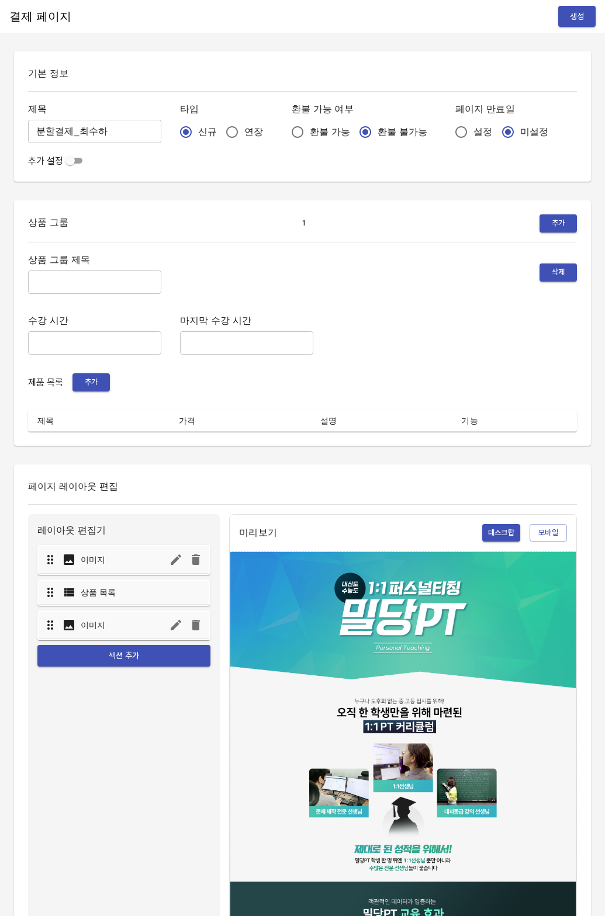
click at [220, 124] on input "연장" at bounding box center [232, 132] width 25 height 25
radio input "true"
click at [127, 283] on input "text" at bounding box center [94, 282] width 133 height 23
type input "주간 집중관리"
click at [341, 342] on div "수강 시간 ​ 마지막 수강 시간 ​" at bounding box center [302, 334] width 549 height 42
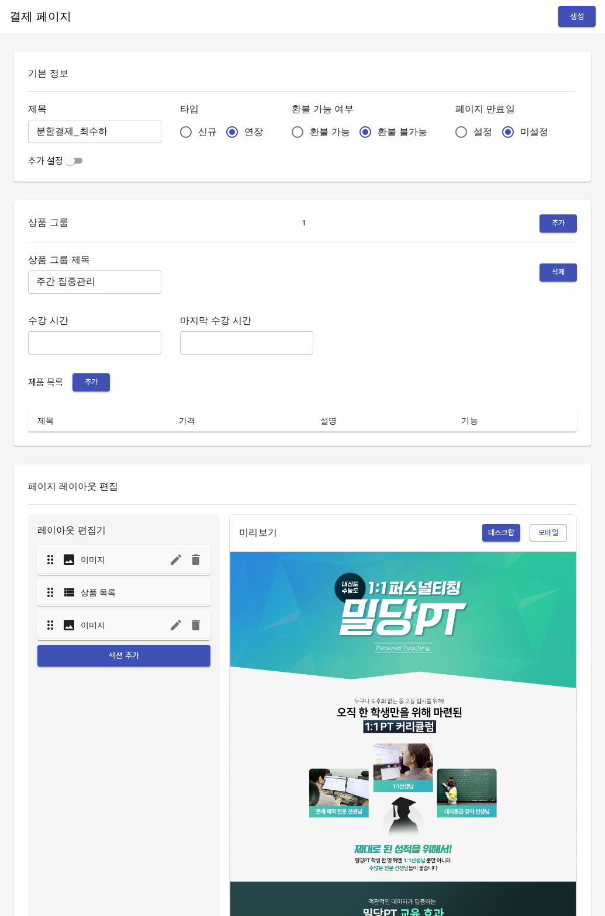
click at [88, 390] on button "추가" at bounding box center [90, 382] width 37 height 18
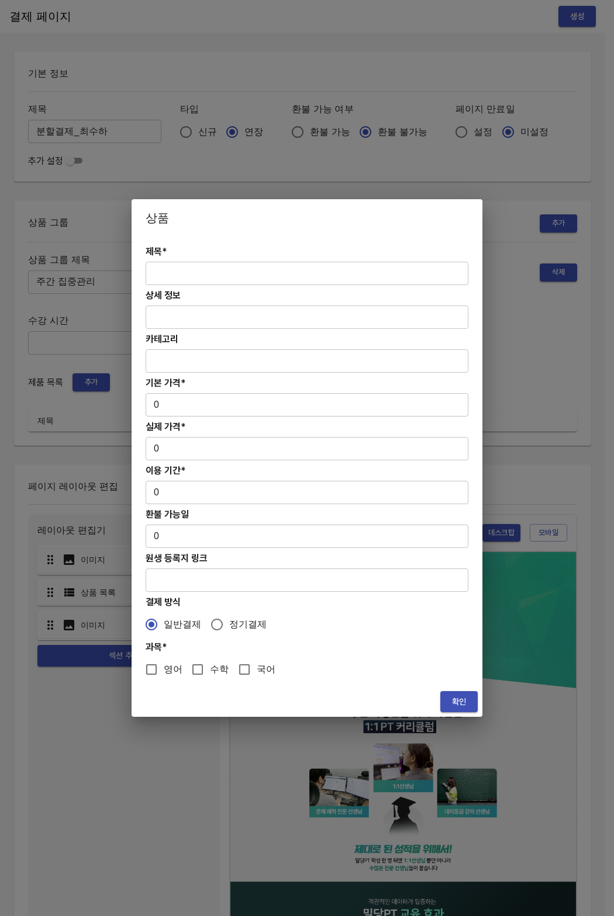
click at [271, 277] on input "text" at bounding box center [306, 273] width 323 height 23
paste input "[분할결제1][연장] 초등 수학PT 12주(약 3개월) 프로그램"
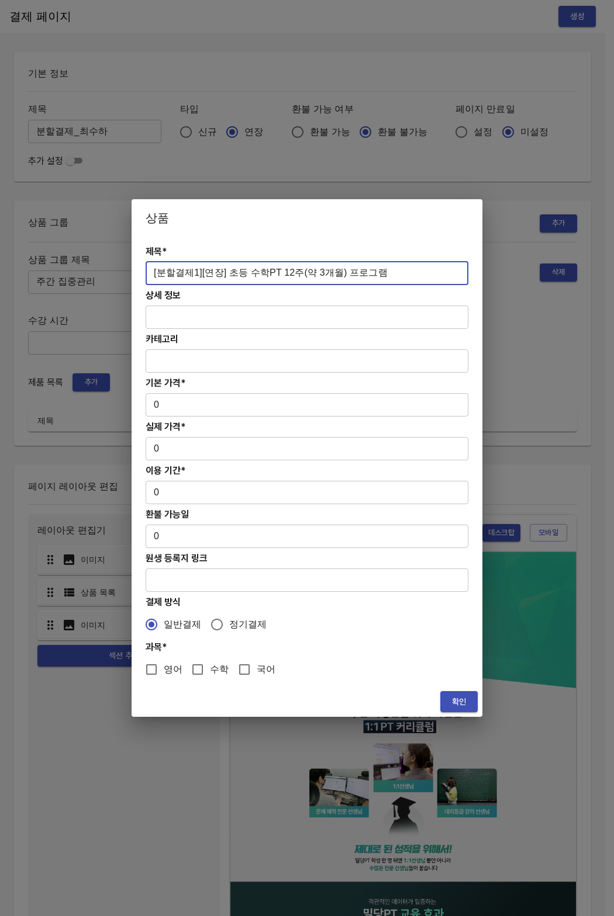
type input "[분할결제1][연장] 초등 수학PT 12주(약 3개월) 프로그램"
drag, startPoint x: 162, startPoint y: 418, endPoint x: 153, endPoint y: 404, distance: 16.4
click at [153, 404] on div "제목* [분할결제1][연장] 초등 수학PT 12주(약 3개월) 프로그램 ​ 상세 정보 ​ 카테고리 ​ 기본 가격* 0 ​ 실제 가격* 0 ​ …" at bounding box center [306, 462] width 351 height 450
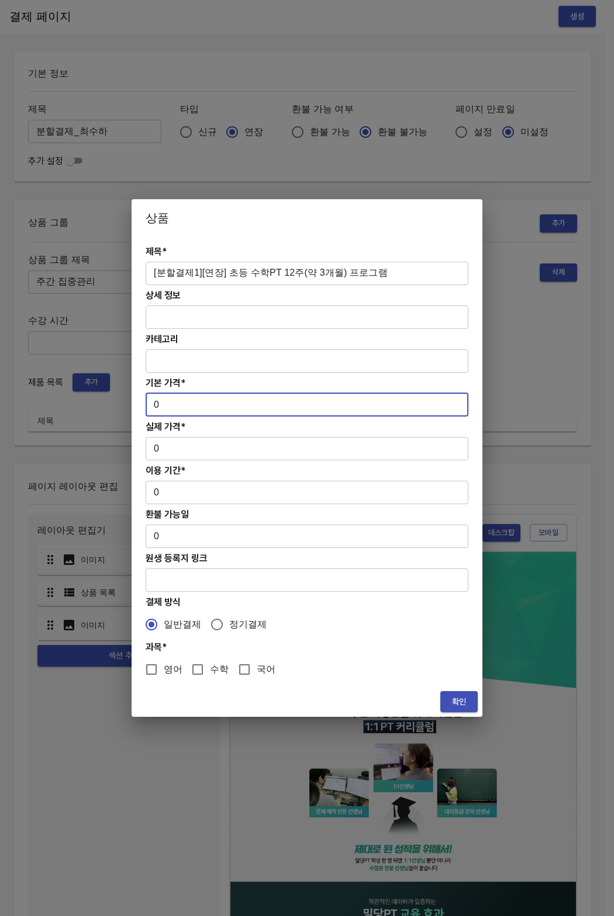
click at [157, 404] on input "0" at bounding box center [306, 404] width 323 height 23
drag, startPoint x: 157, startPoint y: 404, endPoint x: 151, endPoint y: 404, distance: 5.9
click at [151, 404] on input "0" at bounding box center [306, 404] width 323 height 23
paste input "27400"
type input "274000"
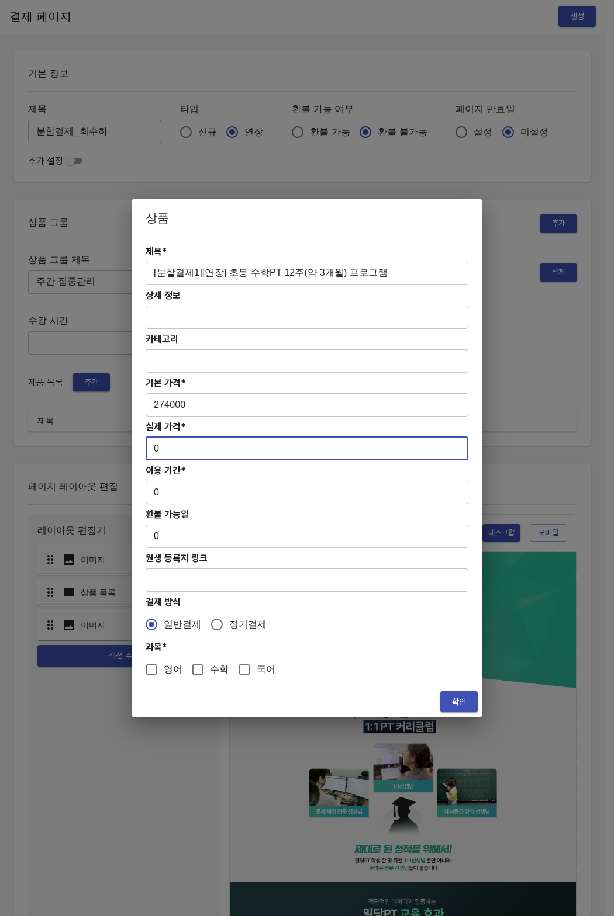
drag, startPoint x: 162, startPoint y: 455, endPoint x: 141, endPoint y: 449, distance: 21.7
click at [141, 449] on div "제목* [분할결제1][연장] 초등 수학PT 12주(약 3개월) 프로그램 ​ 상세 정보 ​ 카테고리 ​ 기본 가격* 274000 ​ 실제 가격*…" at bounding box center [306, 462] width 351 height 450
paste input "27400"
type input "274000"
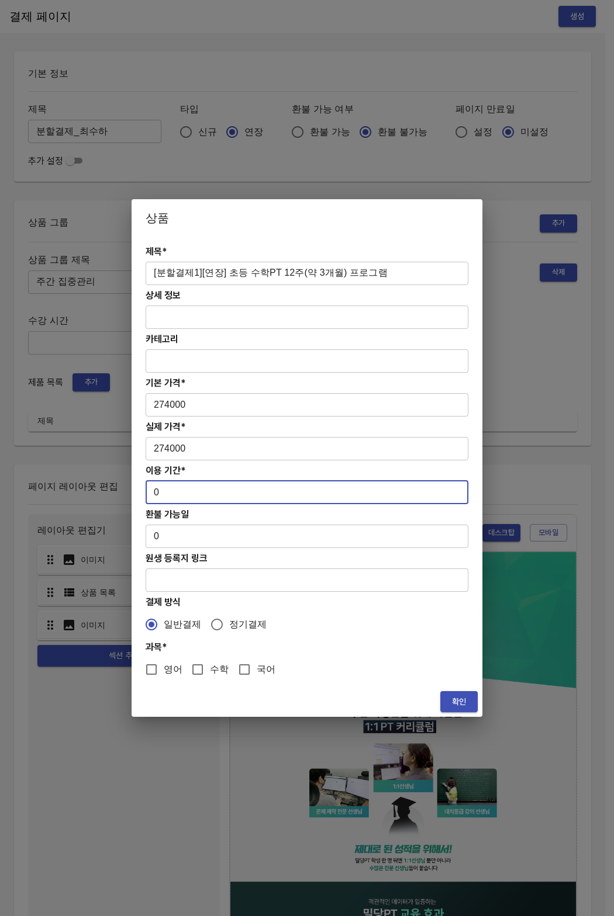
drag, startPoint x: 157, startPoint y: 492, endPoint x: 146, endPoint y: 490, distance: 11.2
click at [146, 490] on input "0" at bounding box center [306, 492] width 323 height 23
type input "84"
click at [206, 673] on input "수학" at bounding box center [197, 669] width 25 height 25
checkbox input "true"
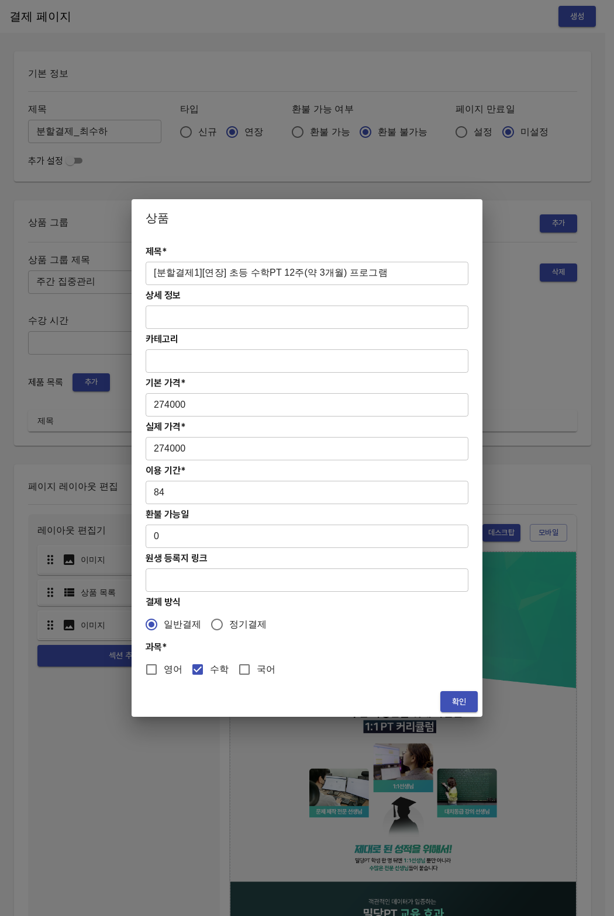
click at [452, 705] on span "확인" at bounding box center [458, 702] width 19 height 15
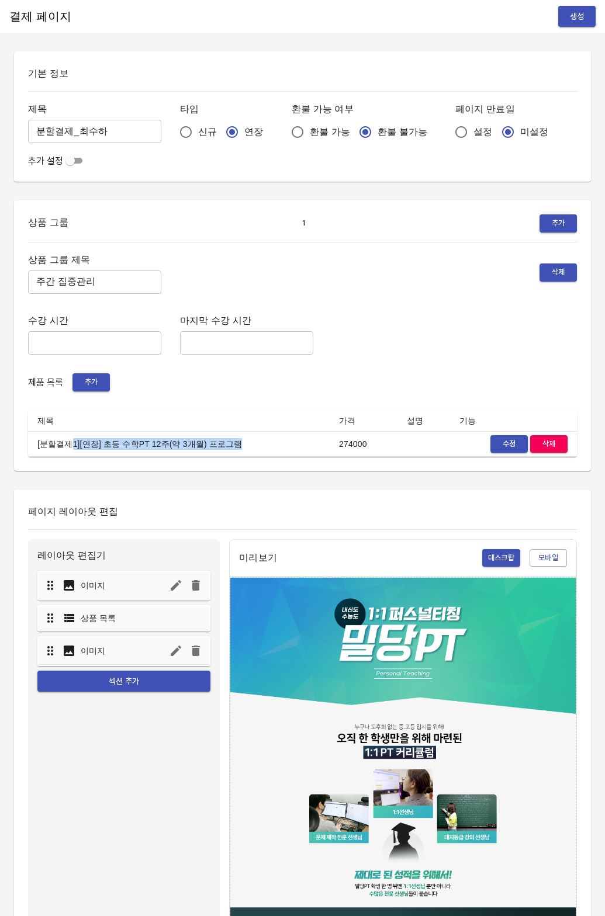
drag, startPoint x: 270, startPoint y: 442, endPoint x: 70, endPoint y: 444, distance: 200.4
click at [70, 444] on td "[분할결제1][연장] 초등 수학PT 12주(약 3개월) 프로그램" at bounding box center [179, 444] width 302 height 26
click at [88, 384] on span "추가" at bounding box center [91, 382] width 26 height 13
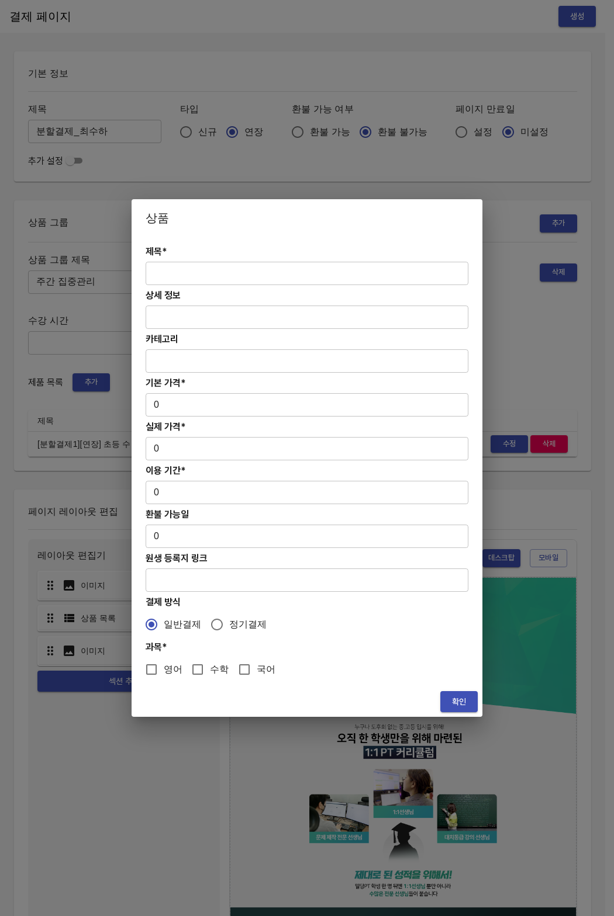
click at [208, 285] on div "제목* ​ 상세 정보 ​ 카테고리 ​ 기본 가격* 0 ​ 실제 가격* 0 ​ 이용 기간* 0 ​ 환불 가능일 0 ​ 원생 등록지 링크 ​ 결제…" at bounding box center [306, 462] width 351 height 450
click at [214, 276] on input "text" at bounding box center [306, 273] width 323 height 23
click at [276, 276] on input "text" at bounding box center [306, 273] width 323 height 23
paste input "[분할결제2][연장] 초등 수학PT 12주(약 3개월) 프로그램"
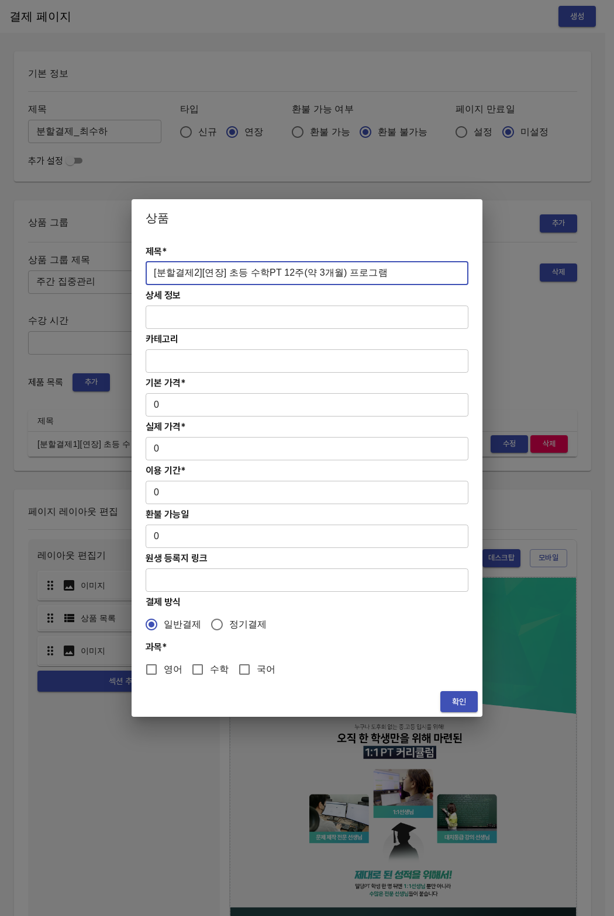
type input "[분할결제2][연장] 초등 수학PT 12주(약 3개월) 프로그램"
click at [164, 403] on input "0" at bounding box center [306, 404] width 323 height 23
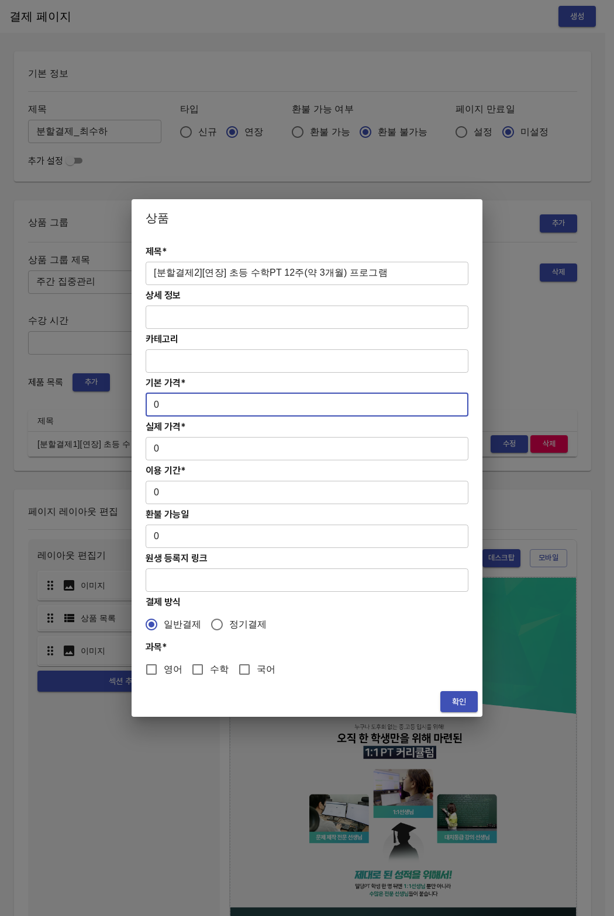
drag, startPoint x: 164, startPoint y: 403, endPoint x: 156, endPoint y: 402, distance: 7.6
click at [157, 403] on input "0" at bounding box center [306, 404] width 323 height 23
drag, startPoint x: 156, startPoint y: 402, endPoint x: 129, endPoint y: 408, distance: 28.1
click at [129, 408] on div "상품 제목* [분할결제2][연장] 초등 수학PT 12주(약 3개월) 프로그램 ​ 상세 정보 ​ 카테고리 ​ 기본 가격* 0 ​ 실제 가격* 0…" at bounding box center [307, 458] width 614 height 916
drag, startPoint x: 177, startPoint y: 408, endPoint x: 144, endPoint y: 431, distance: 40.7
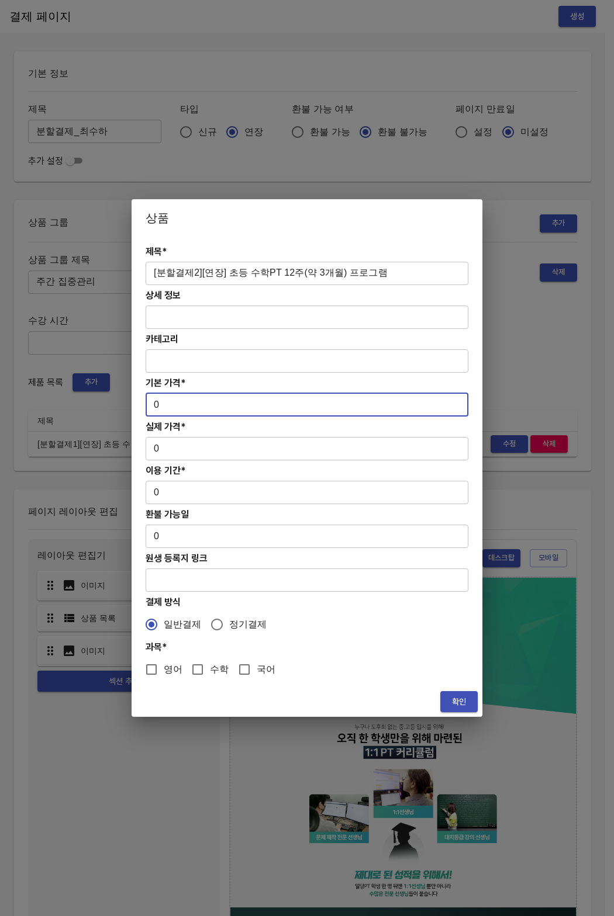
click at [126, 406] on div "상품 제목* [분할결제2][연장] 초등 수학PT 12주(약 3개월) 프로그램 ​ 상세 정보 ​ 카테고리 ​ 기본 가격* 0 ​ 실제 가격* 0…" at bounding box center [307, 458] width 614 height 916
paste input "80000"
type input "800000"
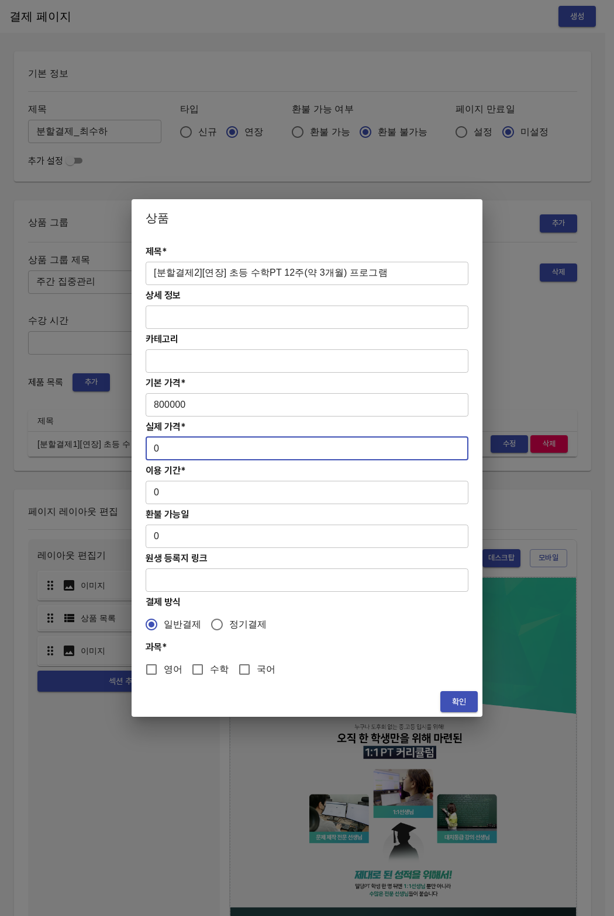
drag, startPoint x: 156, startPoint y: 449, endPoint x: 135, endPoint y: 450, distance: 21.0
click at [135, 450] on div "제목* [분할결제2][연장] 초등 수학PT 12주(약 3개월) 프로그램 ​ 상세 정보 ​ 카테고리 ​ 기본 가격* 800000 ​ 실제 가격*…" at bounding box center [306, 462] width 351 height 450
drag, startPoint x: 158, startPoint y: 449, endPoint x: 124, endPoint y: 448, distance: 34.5
click at [124, 448] on div "상품 제목* [분할결제2][연장] 초등 수학PT 12주(약 3개월) 프로그램 ​ 상세 정보 ​ 카테고리 ​ 기본 가격* 800000 ​ 실제 …" at bounding box center [307, 458] width 614 height 916
paste input "80000"
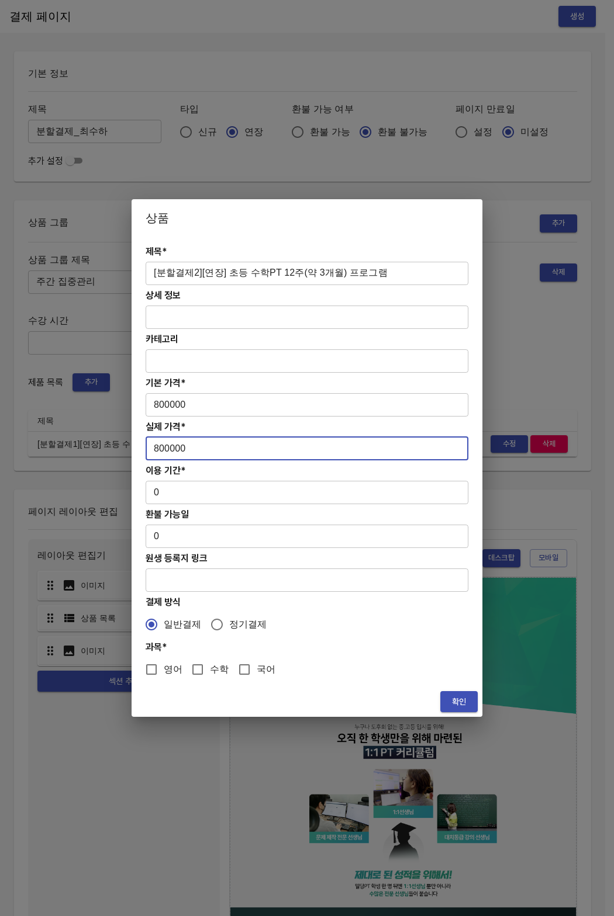
type input "800000"
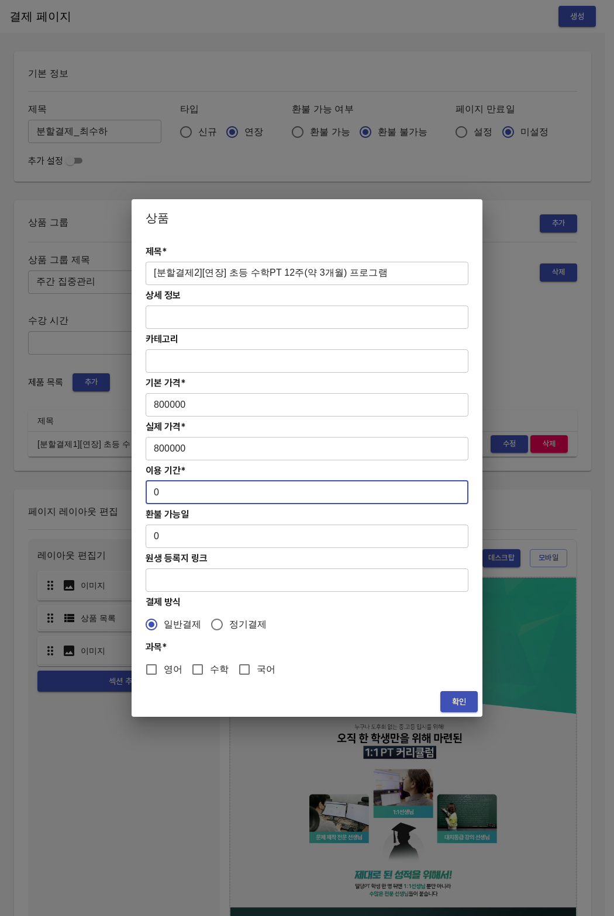
drag, startPoint x: 173, startPoint y: 486, endPoint x: 127, endPoint y: 488, distance: 46.2
click at [127, 488] on div "상품 제목* [분할결제2][연장] 초등 수학PT 12주(약 3개월) 프로그램 ​ 상세 정보 ​ 카테고리 ​ 기본 가격* 800000 ​ 실제 …" at bounding box center [307, 458] width 614 height 916
drag, startPoint x: 155, startPoint y: 493, endPoint x: 168, endPoint y: 490, distance: 13.8
click at [168, 490] on input "0" at bounding box center [306, 492] width 323 height 23
type input "84"
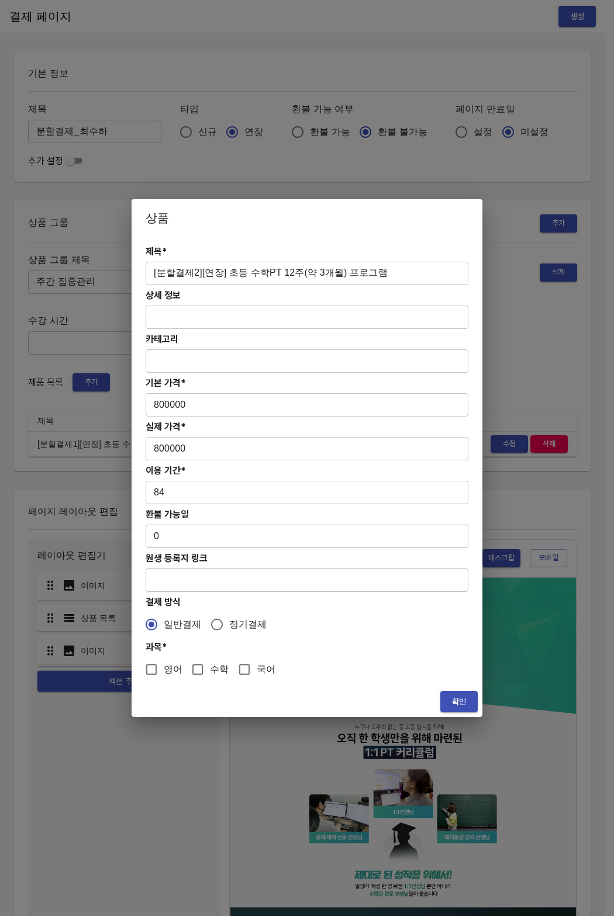
click at [325, 606] on h4 "결제 방식" at bounding box center [306, 602] width 323 height 11
click at [195, 675] on input "수학" at bounding box center [197, 669] width 25 height 25
checkbox input "true"
click at [459, 708] on span "확인" at bounding box center [458, 702] width 19 height 15
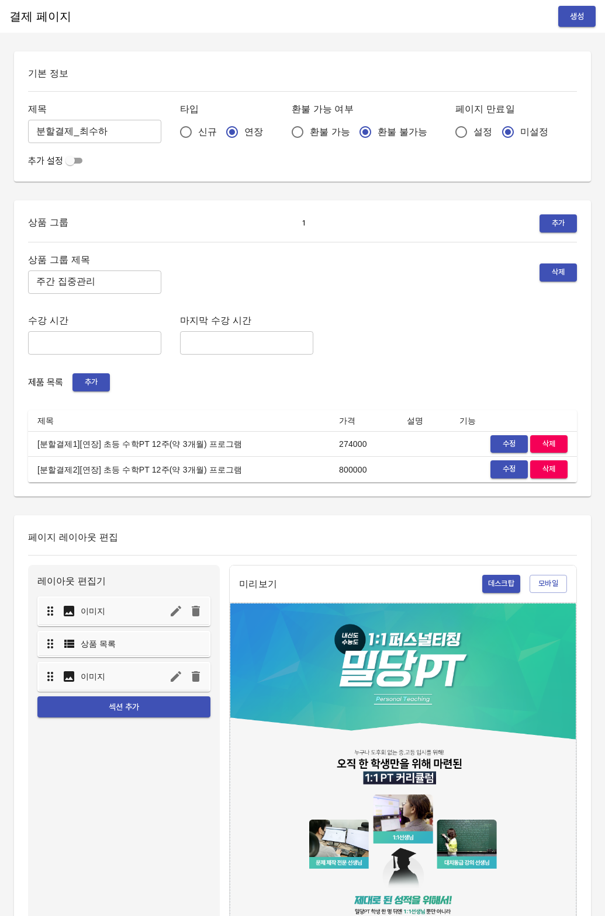
click at [251, 488] on div "상품 그룹 1 추가 상품 그룹 제목 주간 집중관리 ​ 삭제 수강 시간 ​ 마지막 수강 시간 ​ 제품 목록 추가 제목 가격 설명 기능 [분할결제…" at bounding box center [302, 348] width 577 height 296
click at [571, 20] on span "생성" at bounding box center [576, 16] width 19 height 15
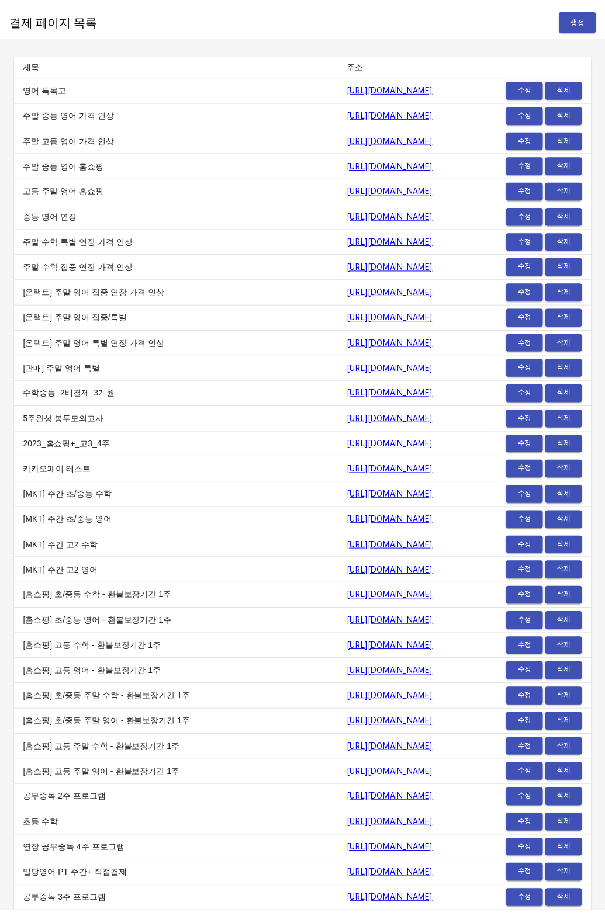
scroll to position [14159, 0]
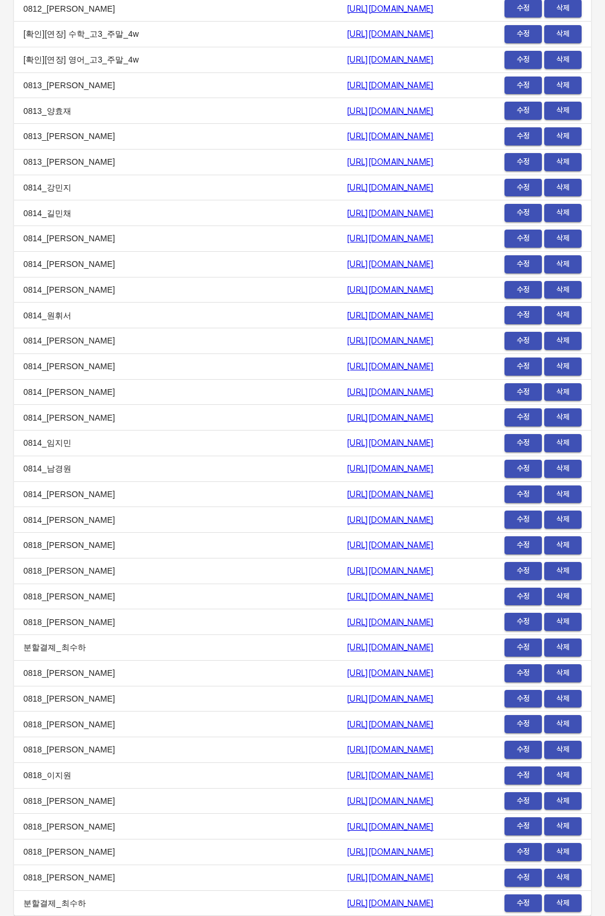
click at [347, 904] on link "[URL][DOMAIN_NAME]" at bounding box center [390, 903] width 87 height 9
click at [51, 126] on td "0813_[PERSON_NAME]" at bounding box center [175, 137] width 323 height 26
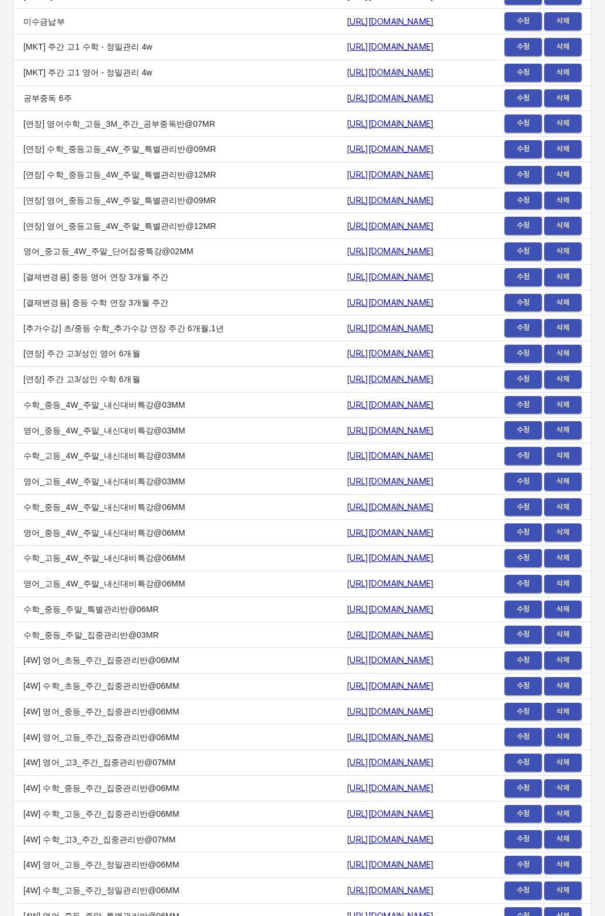
scroll to position [0, 0]
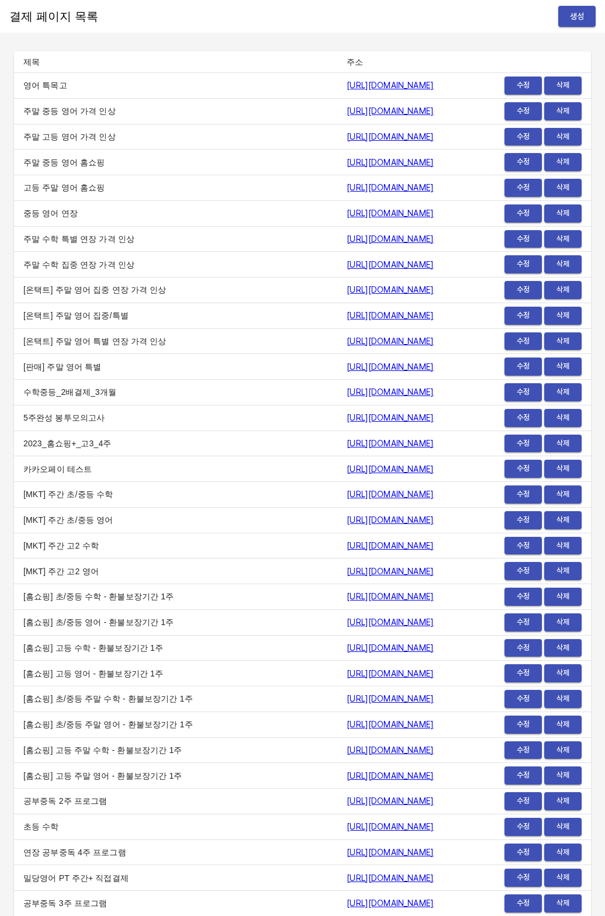
drag, startPoint x: 583, startPoint y: 18, endPoint x: 548, endPoint y: 27, distance: 36.3
click at [583, 18] on span "생성" at bounding box center [576, 16] width 19 height 15
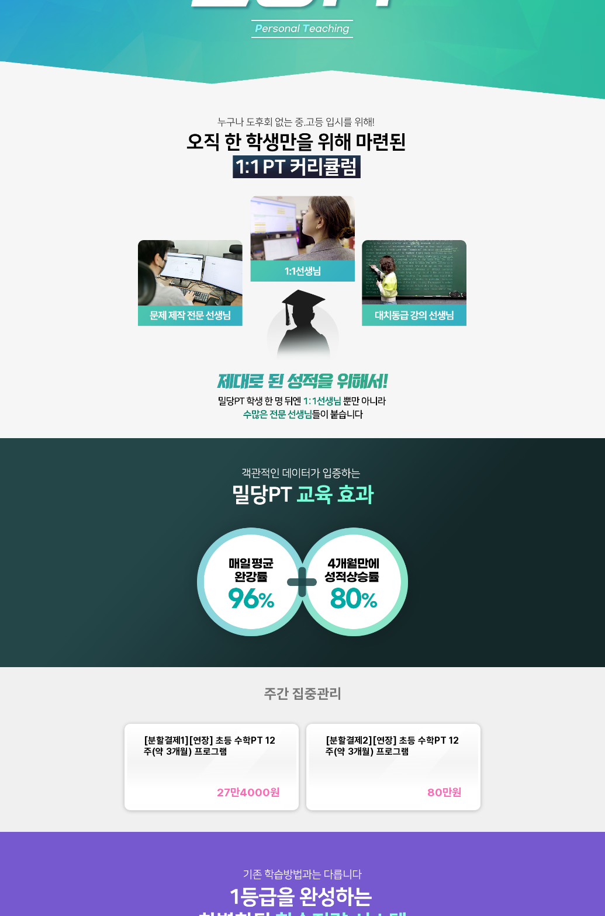
scroll to position [140, 0]
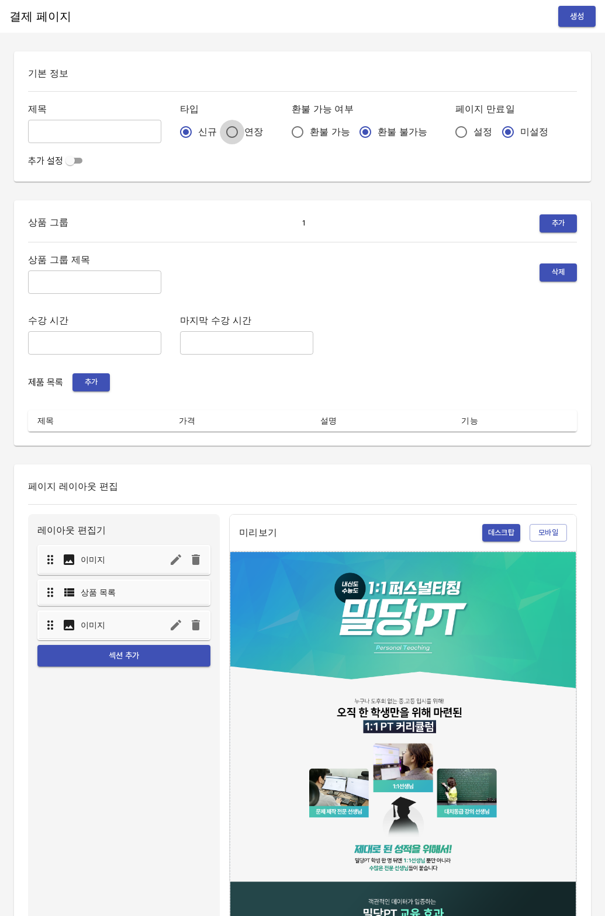
click at [220, 128] on input "연장" at bounding box center [232, 132] width 25 height 25
radio input "true"
click at [449, 128] on input "설정" at bounding box center [461, 132] width 25 height 25
radio input "true"
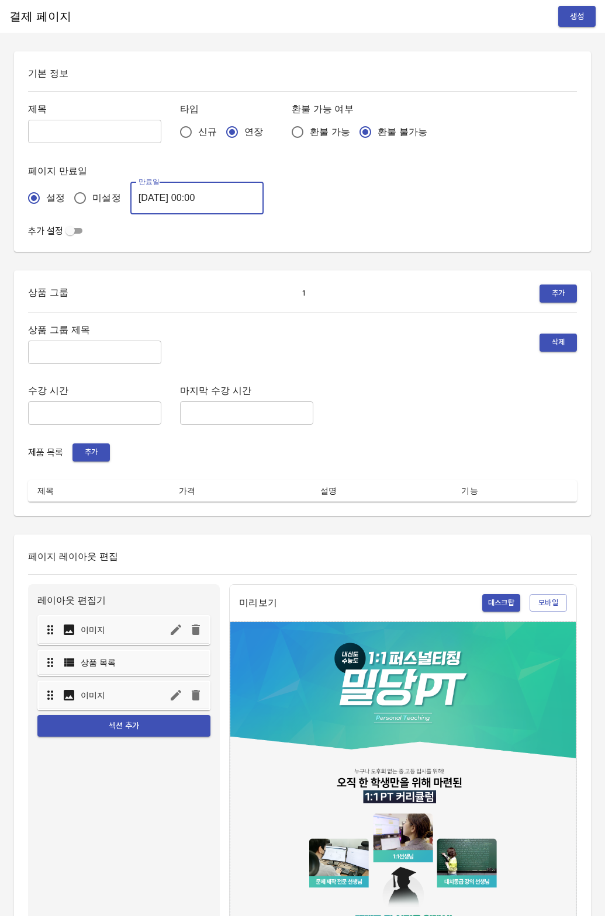
click at [189, 196] on input "[DATE] 00:00" at bounding box center [196, 198] width 133 height 33
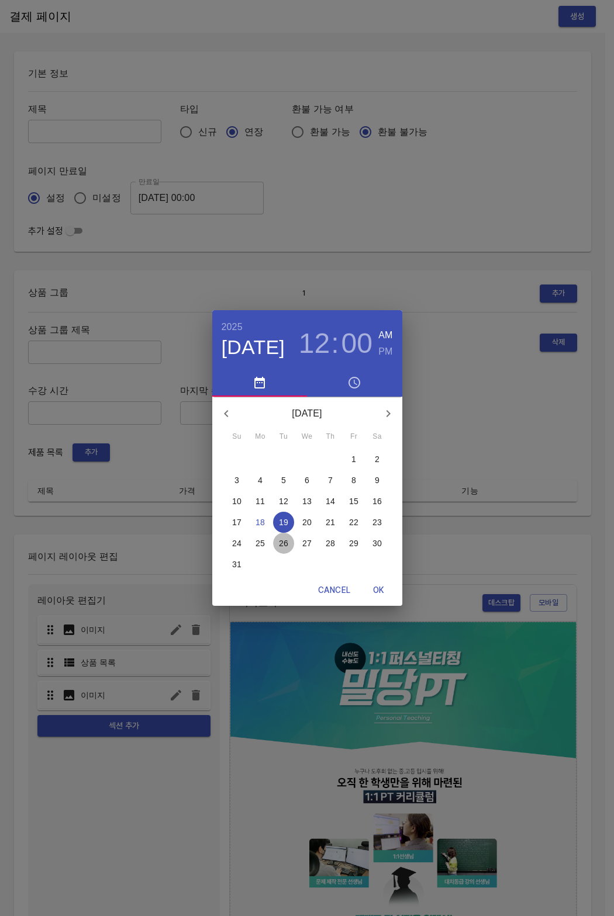
click at [289, 544] on span "26" at bounding box center [283, 544] width 21 height 12
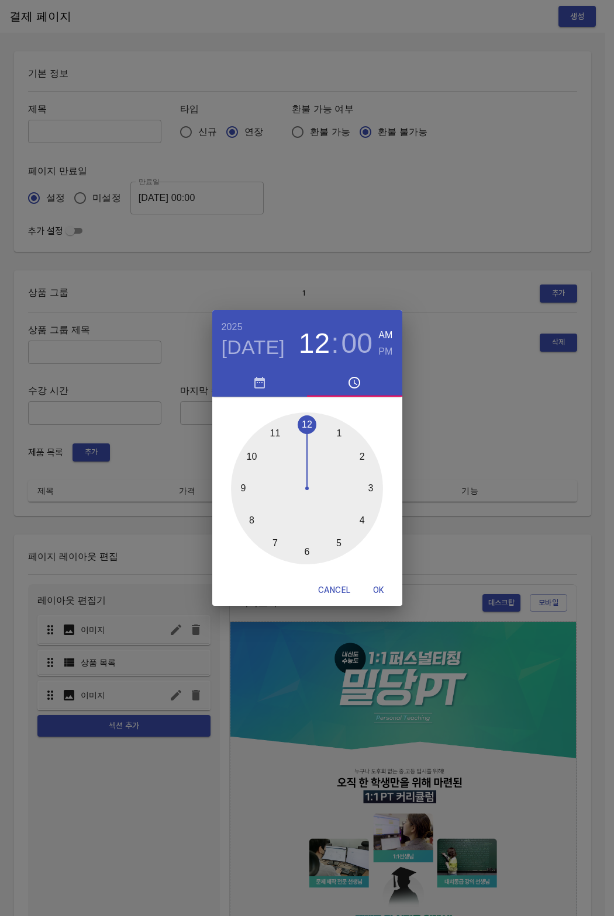
click at [381, 593] on span "OK" at bounding box center [379, 590] width 28 height 15
type input "[DATE] 00:00"
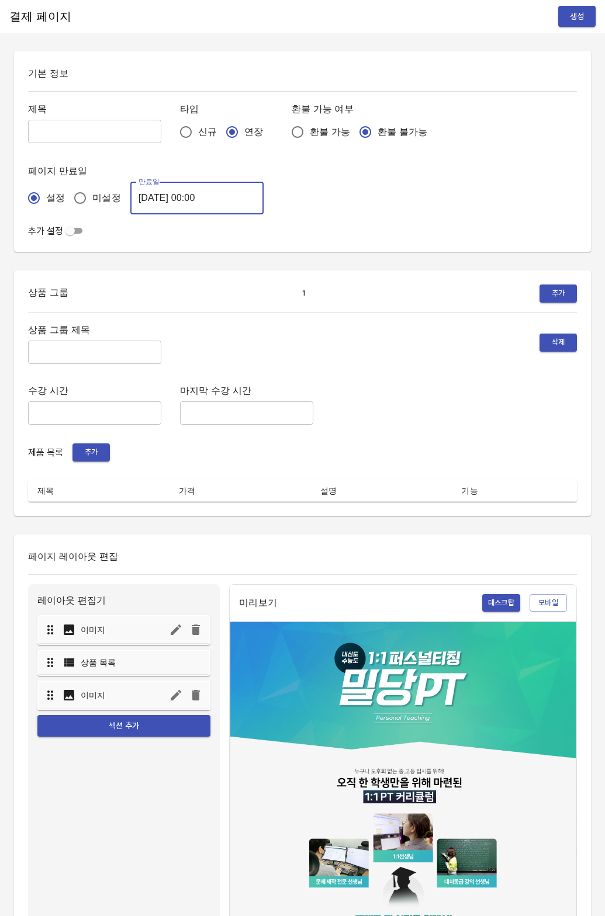
click at [62, 148] on div "제목 ​ 타입 신규 연장 환불 가능 여부 환불 가능 환불 불가능 페이지 만료일 설정 미설정 만료일 [DATE] 00:00 만료일" at bounding box center [302, 157] width 549 height 113
click at [71, 140] on input "text" at bounding box center [94, 131] width 133 height 23
type input "0818_[PERSON_NAME]"
click at [77, 355] on input "text" at bounding box center [94, 352] width 133 height 23
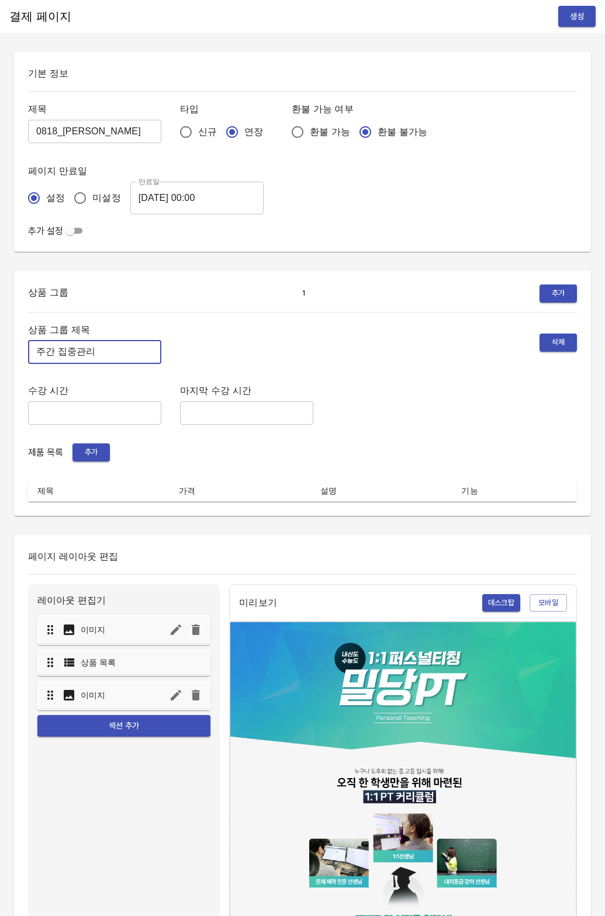
type input "주간 집중관리"
click at [96, 455] on span "추가" at bounding box center [91, 452] width 26 height 13
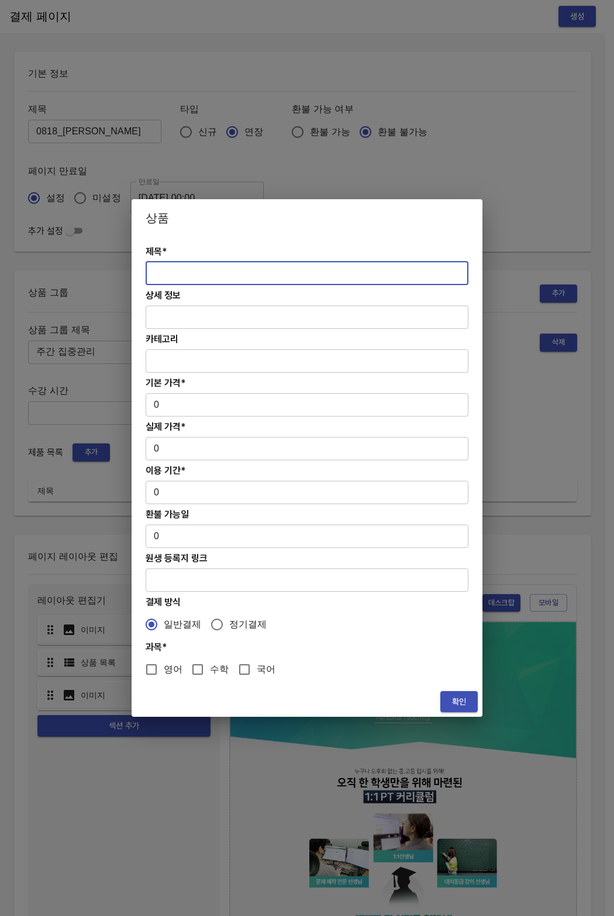
click at [225, 280] on input "text" at bounding box center [306, 273] width 323 height 23
paste input "[연장] 고등 주간 집중관리 영어 4주(약 1개월) 프로그램"
type input "[연장] 고등 주간 집중관리 영어 4주(약 1개월) 프로그램"
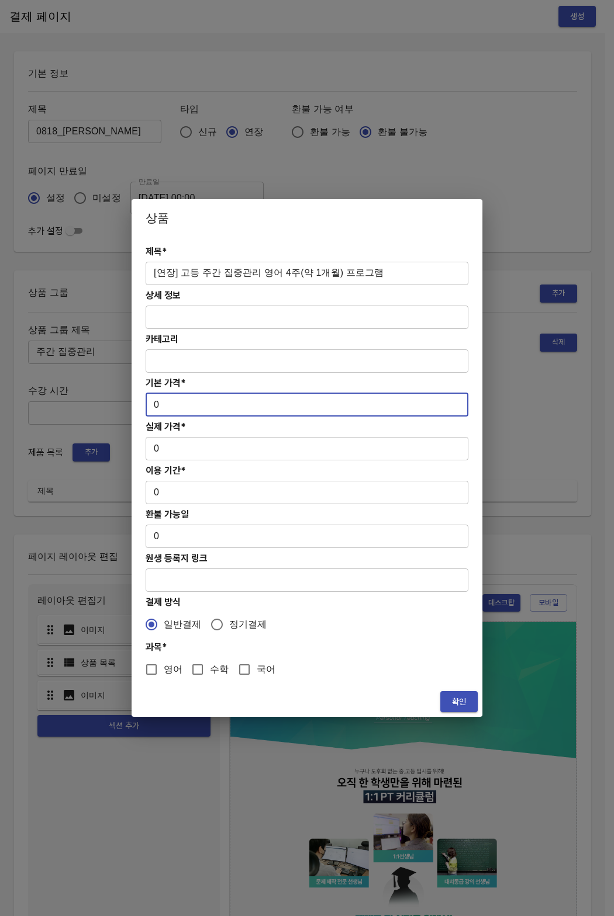
paste input "31300"
drag, startPoint x: 164, startPoint y: 404, endPoint x: 148, endPoint y: 405, distance: 15.2
click at [148, 405] on input "0" at bounding box center [306, 404] width 323 height 23
type input "313000"
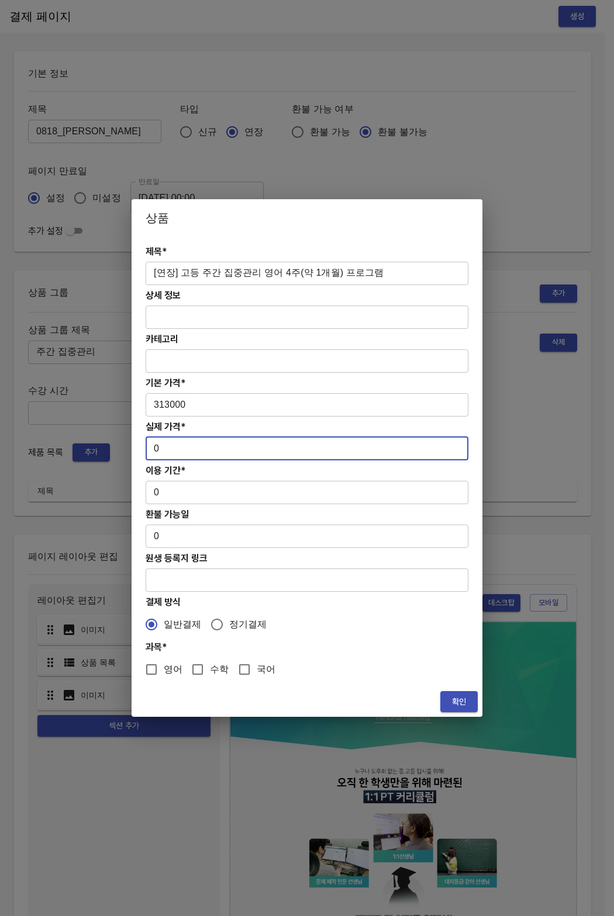
drag, startPoint x: 157, startPoint y: 447, endPoint x: 143, endPoint y: 449, distance: 14.2
click at [143, 449] on div "제목* [연장] 고등 주간 집중관리 영어 4주(약 1개월) 프로그램 ​ 상세 정보 ​ 카테고리 ​ 기본 가격* 313000 ​ 실제 가격* 0…" at bounding box center [306, 462] width 351 height 450
paste input "31300"
type input "313000"
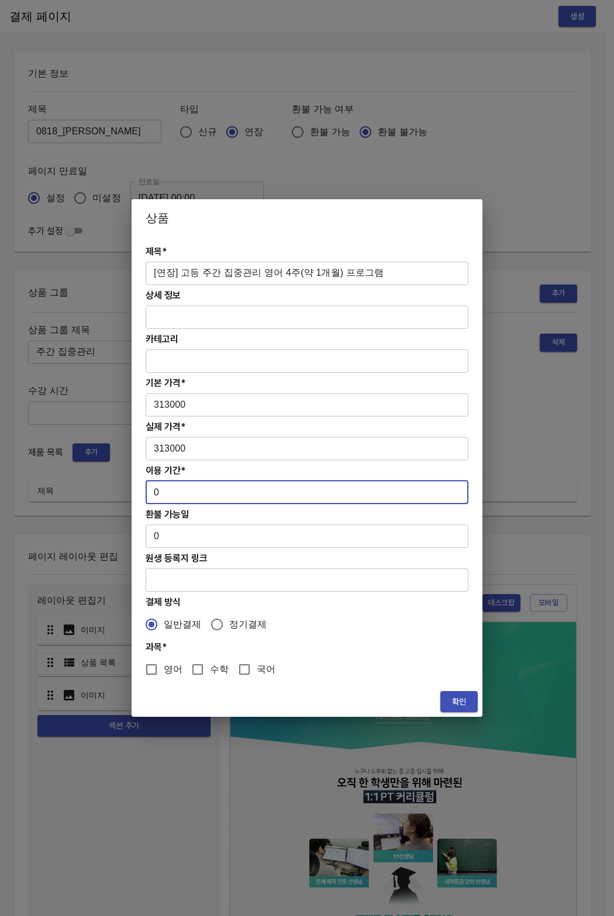
drag, startPoint x: 160, startPoint y: 487, endPoint x: 151, endPoint y: 489, distance: 9.5
click at [151, 489] on input "0" at bounding box center [306, 492] width 323 height 23
type input "28"
click at [155, 656] on div "제목* [연장] 고등 주간 집중관리 영어 4주(약 1개월) 프로그램 ​ 상세 정보 ​ 카테고리 ​ 기본 가격* 313000 ​ 실제 가격* 3…" at bounding box center [306, 462] width 351 height 450
click at [148, 675] on input "영어" at bounding box center [151, 669] width 25 height 25
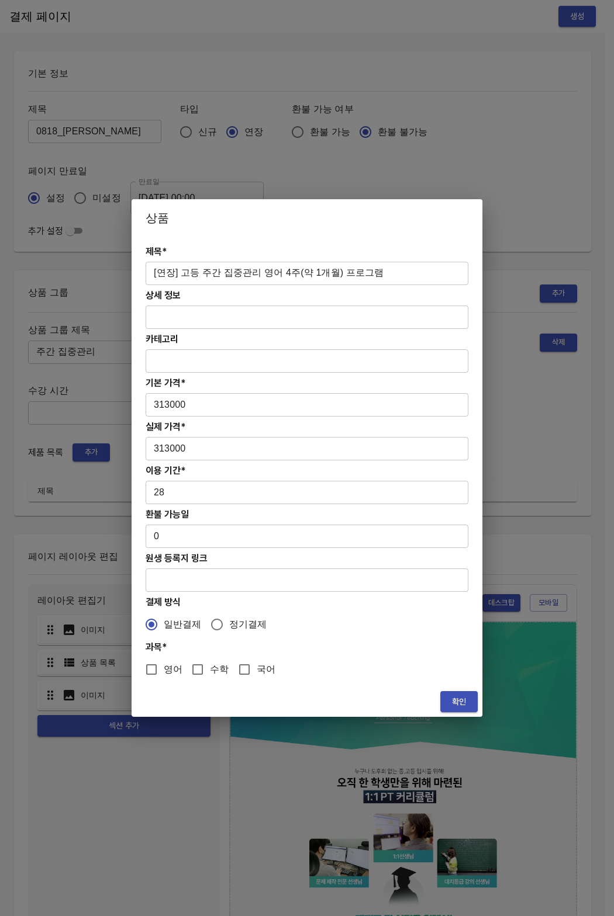
checkbox input "true"
click at [460, 697] on span "확인" at bounding box center [458, 702] width 19 height 15
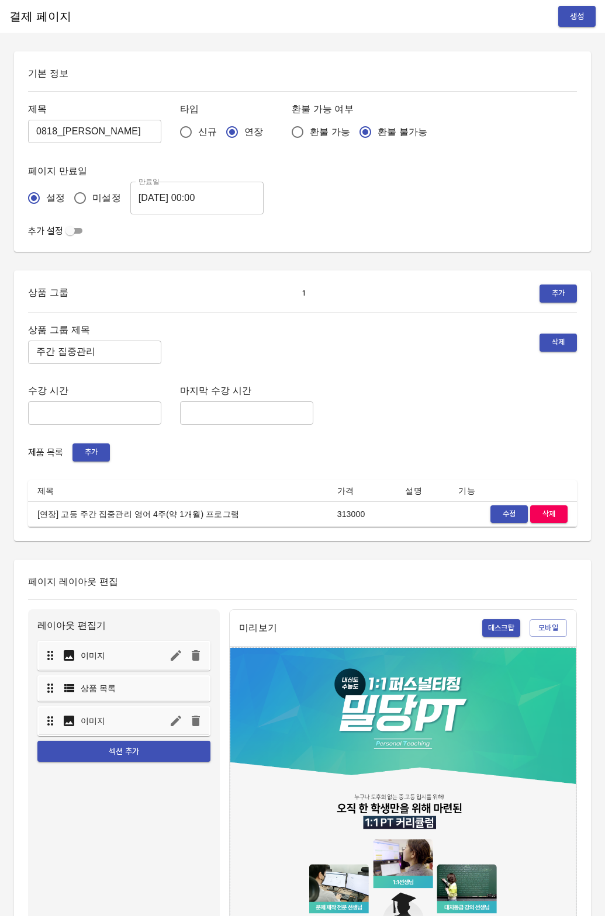
click at [370, 441] on div "상품 그룹 제목 주간 집중관리 ​ 삭제 수강 시간 ​ 마지막 수강 시간 ​ 제품 목록 추가 제목 가격 설명 기능 [연장] 고등 주간 집중관리 …" at bounding box center [302, 425] width 549 height 206
click at [584, 0] on div "결제 페이지 생성" at bounding box center [302, 16] width 605 height 33
click at [581, 8] on button "생성" at bounding box center [576, 17] width 37 height 22
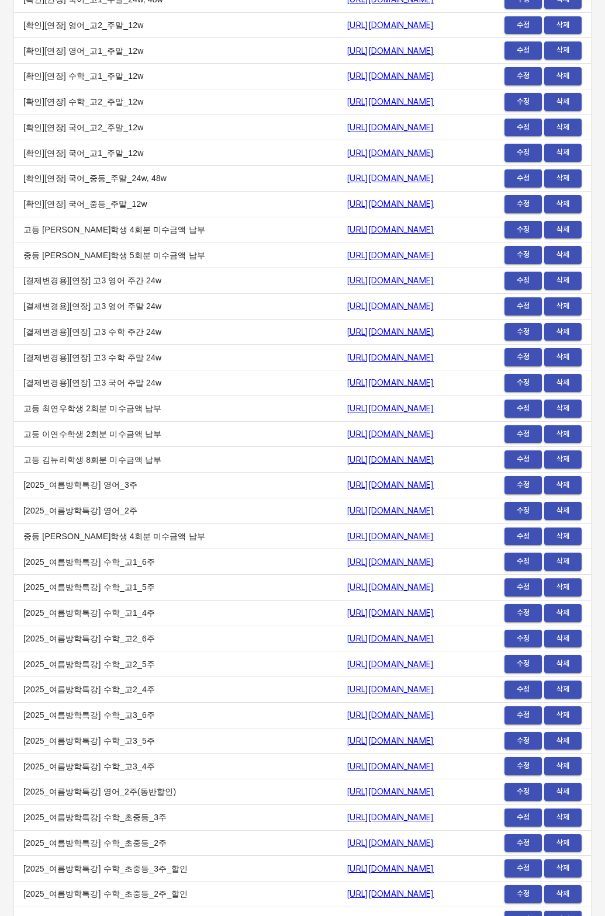
scroll to position [14184, 0]
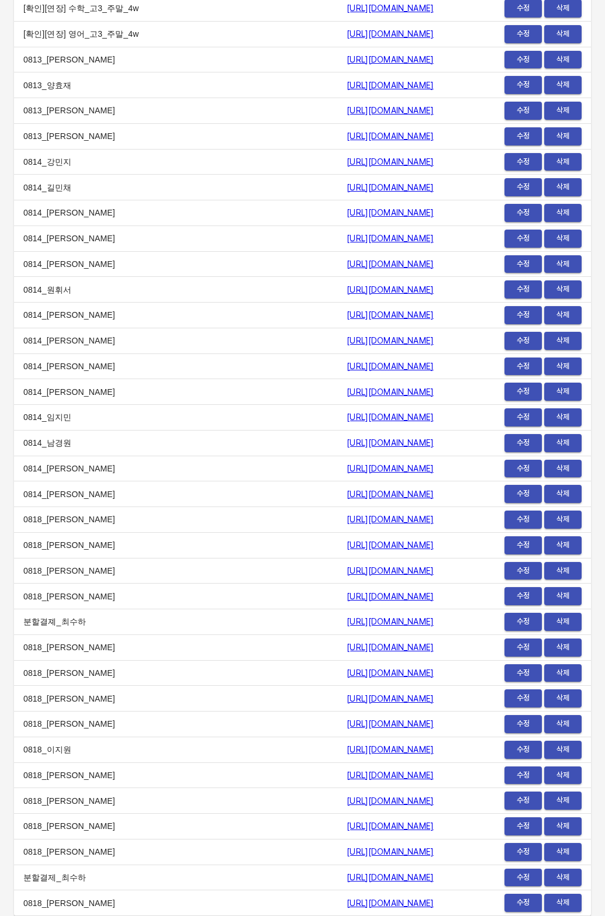
click at [195, 905] on td "0818_[PERSON_NAME]" at bounding box center [175, 904] width 323 height 26
copy tr "0818_고영훈 https://payment.mildang.kr/eg64PzxxIjek6S6iodIbk"
drag, startPoint x: 195, startPoint y: 905, endPoint x: 402, endPoint y: 905, distance: 207.4
click at [402, 905] on tr "0818_고영훈 https://payment.mildang.kr/eg64PzxxIjek6S6iodIbk 수정 삭제" at bounding box center [302, 904] width 577 height 26
click at [520, 472] on span "수정" at bounding box center [523, 468] width 26 height 13
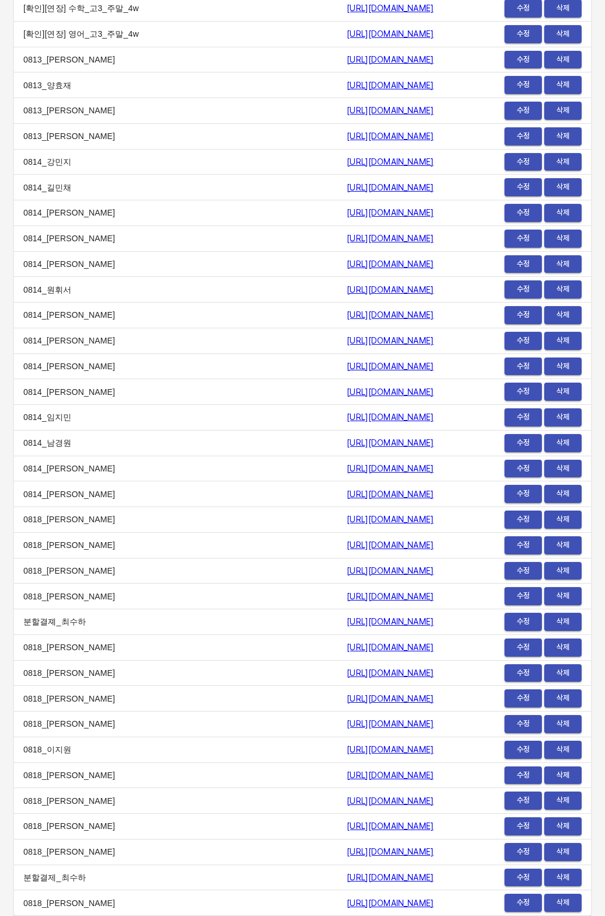
click at [110, 270] on td "0814_송현우" at bounding box center [175, 264] width 323 height 26
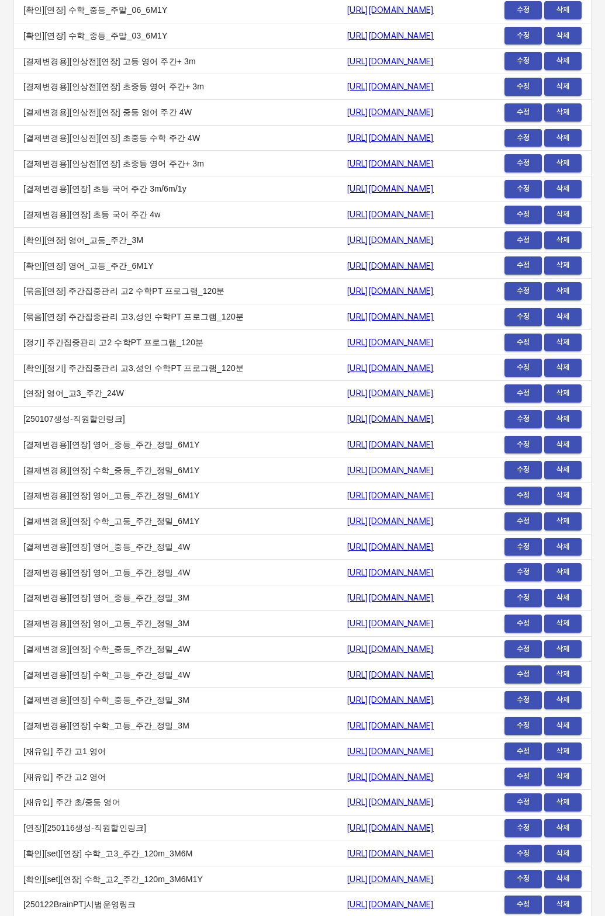
scroll to position [7606, 0]
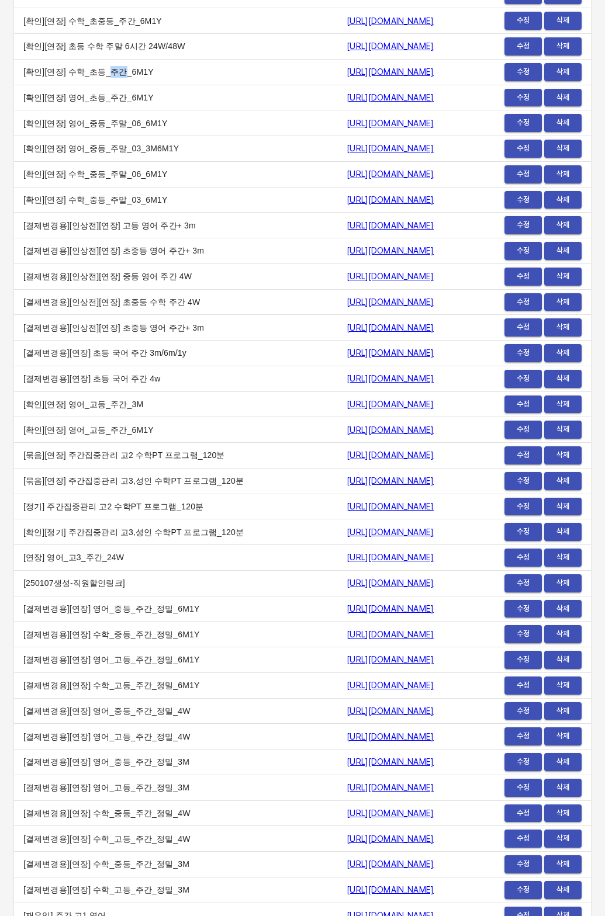
drag, startPoint x: 105, startPoint y: 175, endPoint x: 114, endPoint y: 174, distance: 9.4
click at [114, 85] on td "[확인][연장] 수학_초등_주간_6M1Y" at bounding box center [175, 72] width 323 height 26
click at [117, 85] on td "[확인][연장] 수학_초등_주간_6M1Y" at bounding box center [175, 72] width 323 height 26
drag, startPoint x: 122, startPoint y: 177, endPoint x: 140, endPoint y: 173, distance: 18.6
click at [138, 85] on td "[확인][연장] 수학_초등_주간_6M1Y" at bounding box center [175, 72] width 323 height 26
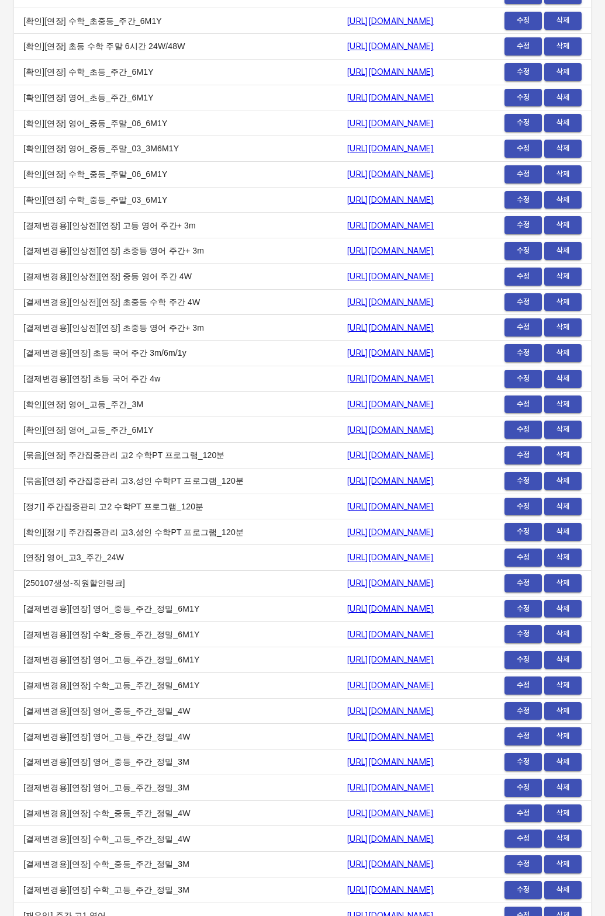
click at [140, 85] on td "[확인][연장] 수학_초등_주간_6M1Y" at bounding box center [175, 72] width 323 height 26
drag, startPoint x: 140, startPoint y: 172, endPoint x: 57, endPoint y: 174, distance: 83.0
click at [57, 85] on td "[확인][연장] 수학_초등_주간_6M1Y" at bounding box center [175, 72] width 323 height 26
drag, startPoint x: 64, startPoint y: 176, endPoint x: 151, endPoint y: 174, distance: 87.1
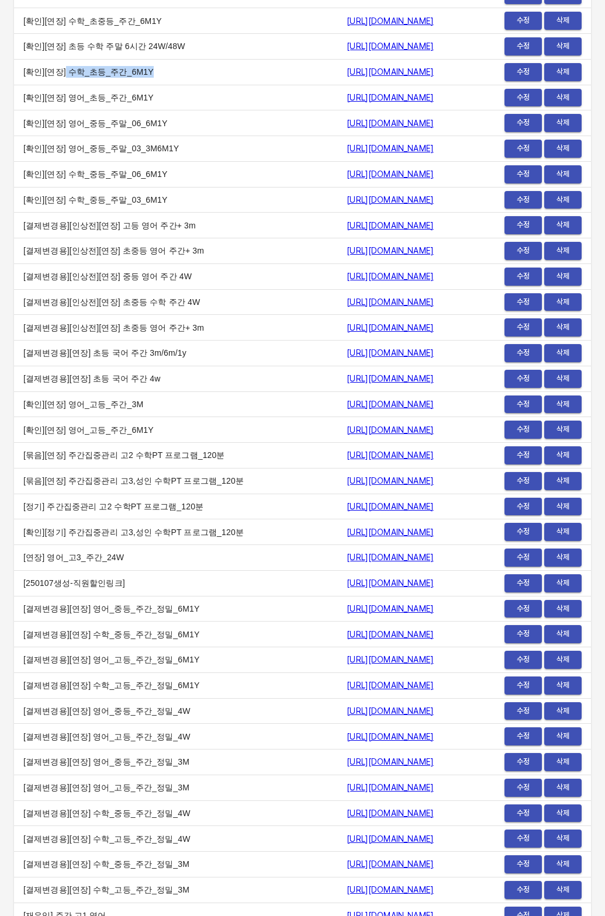
click at [151, 85] on td "[확인][연장] 수학_초등_주간_6M1Y" at bounding box center [175, 72] width 323 height 26
click at [167, 162] on td "[확인][연장] 영어_중등_주말_03_3M6M1Y" at bounding box center [175, 149] width 323 height 26
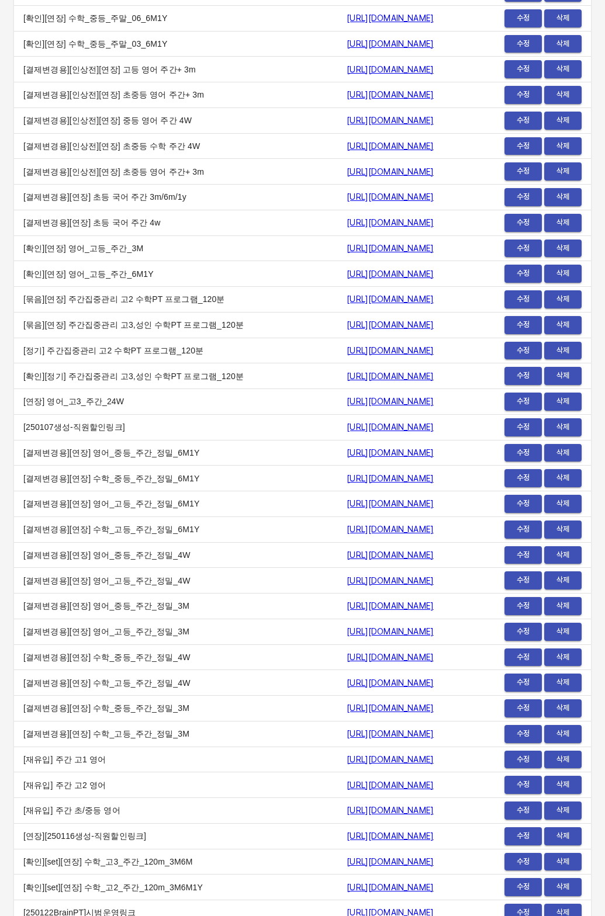
scroll to position [11204, 0]
